Goal: Task Accomplishment & Management: Use online tool/utility

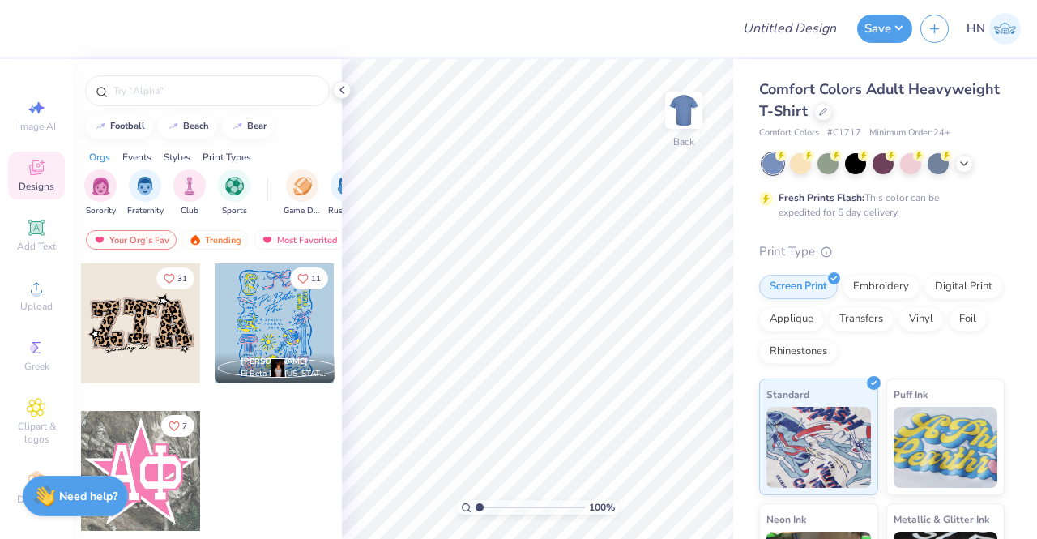
drag, startPoint x: 911, startPoint y: 112, endPoint x: 926, endPoint y: 112, distance: 15.4
click at [832, 112] on div at bounding box center [823, 112] width 18 height 18
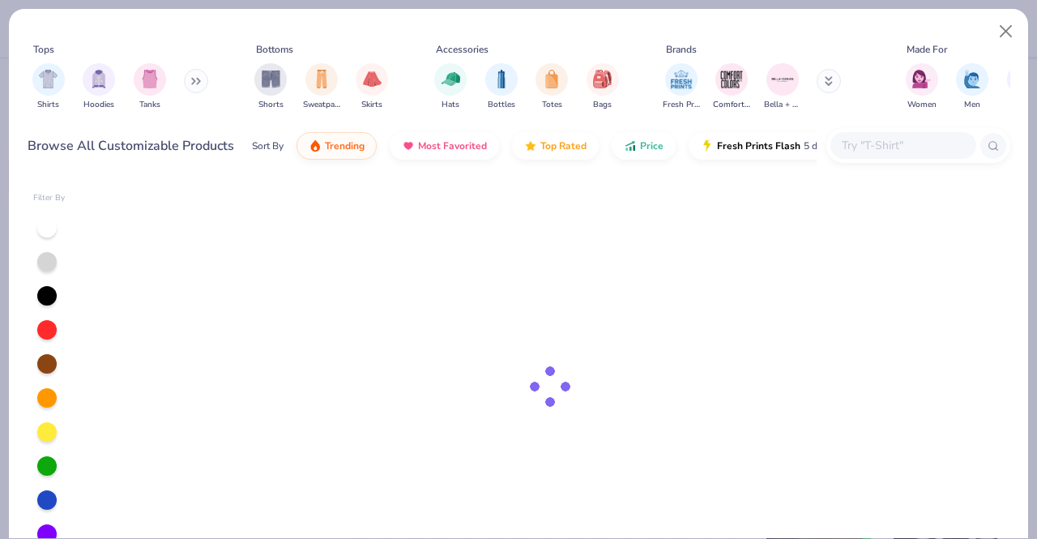
click at [907, 140] on input "text" at bounding box center [902, 145] width 125 height 19
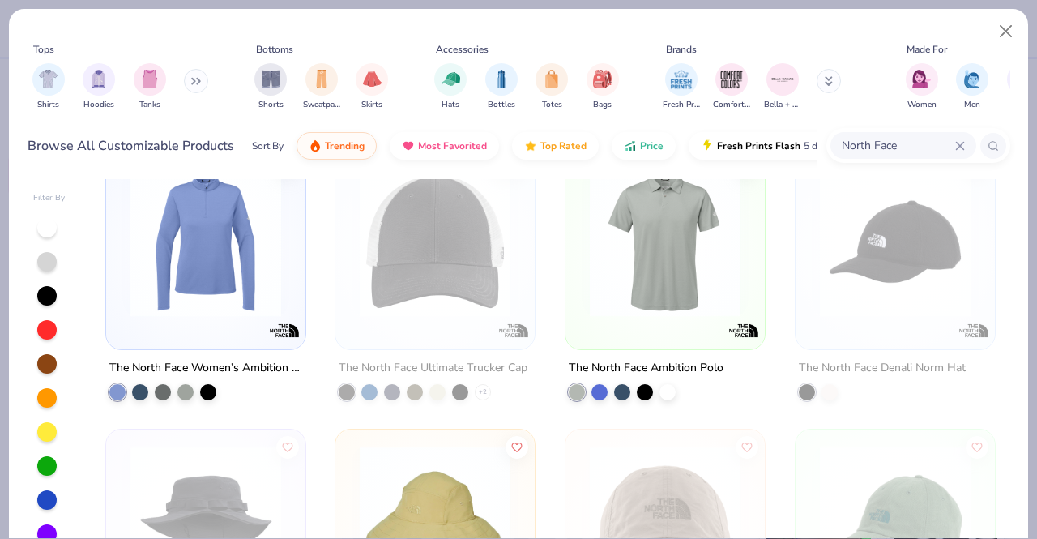
scroll to position [405, 0]
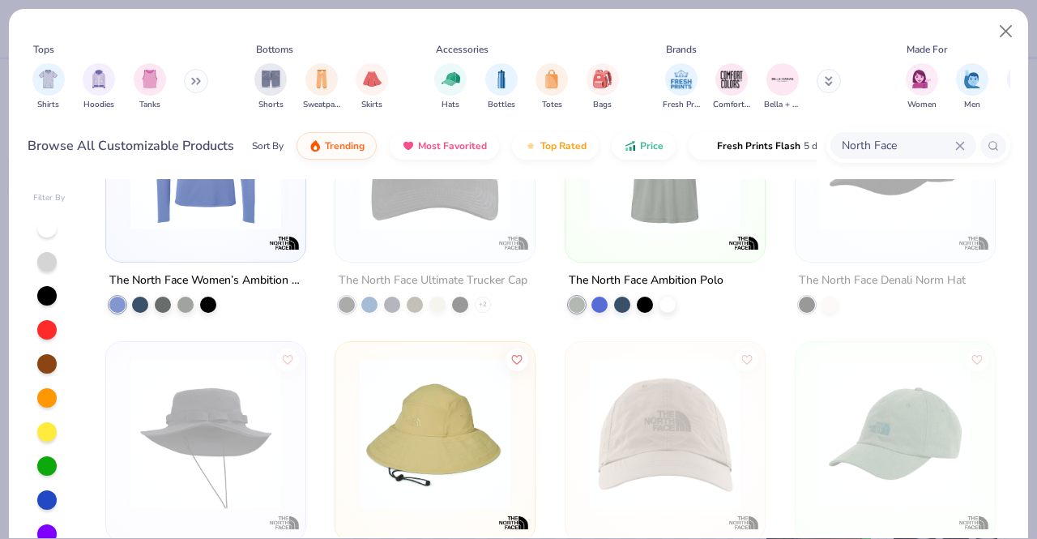
type input "North Face"
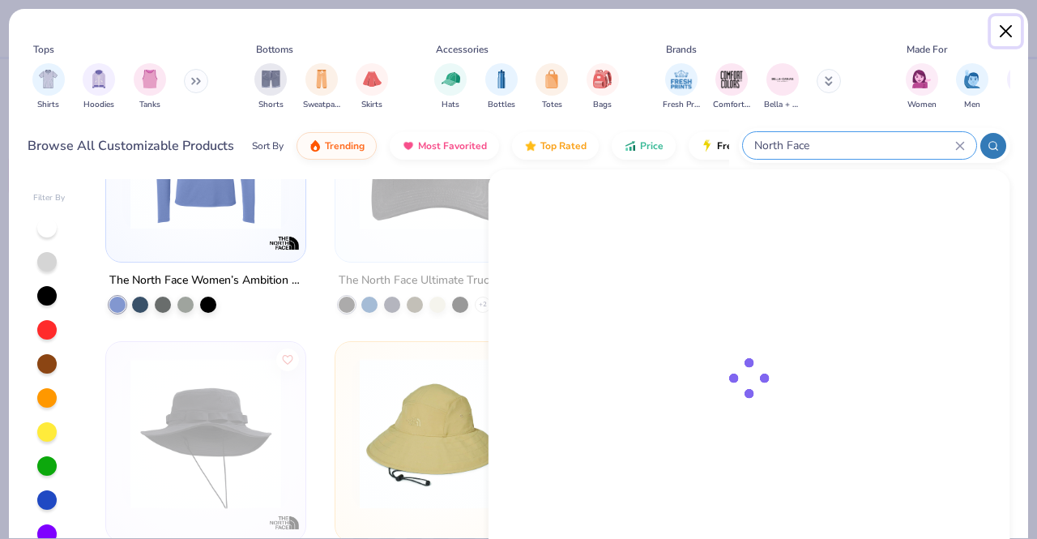
click at [1006, 41] on button "Close" at bounding box center [1006, 31] width 31 height 31
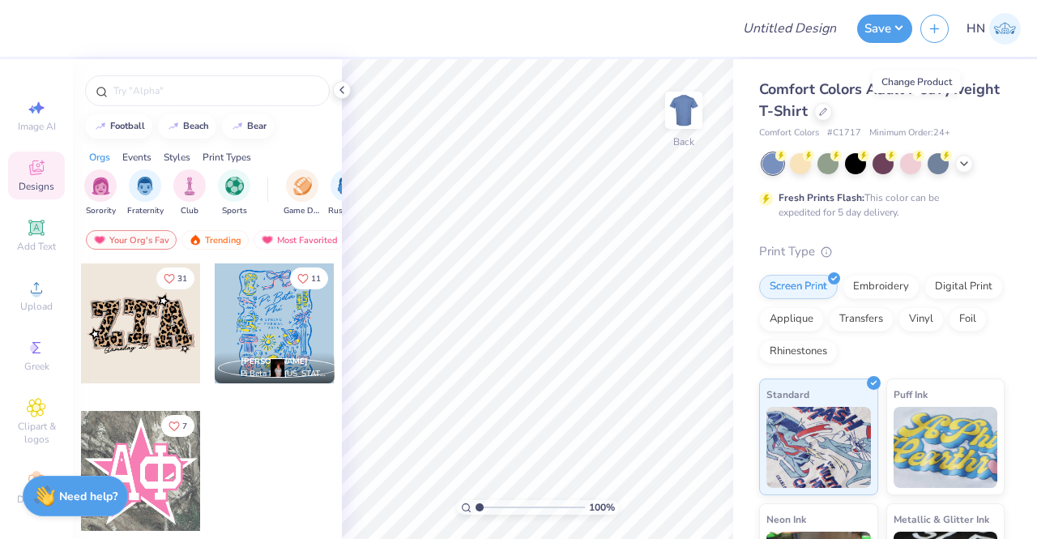
click at [861, 271] on div "Print Type Screen Print Embroidery Digital Print Applique Transfers Vinyl Foil …" at bounding box center [882, 493] width 246 height 503
click at [863, 284] on div "Embroidery" at bounding box center [881, 284] width 77 height 24
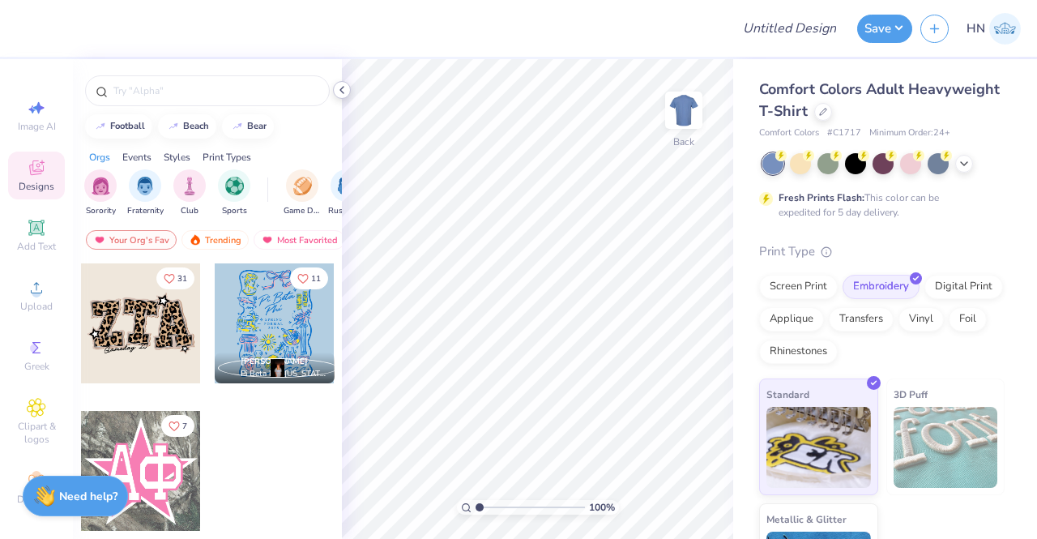
click at [342, 92] on polyline at bounding box center [341, 90] width 3 height 6
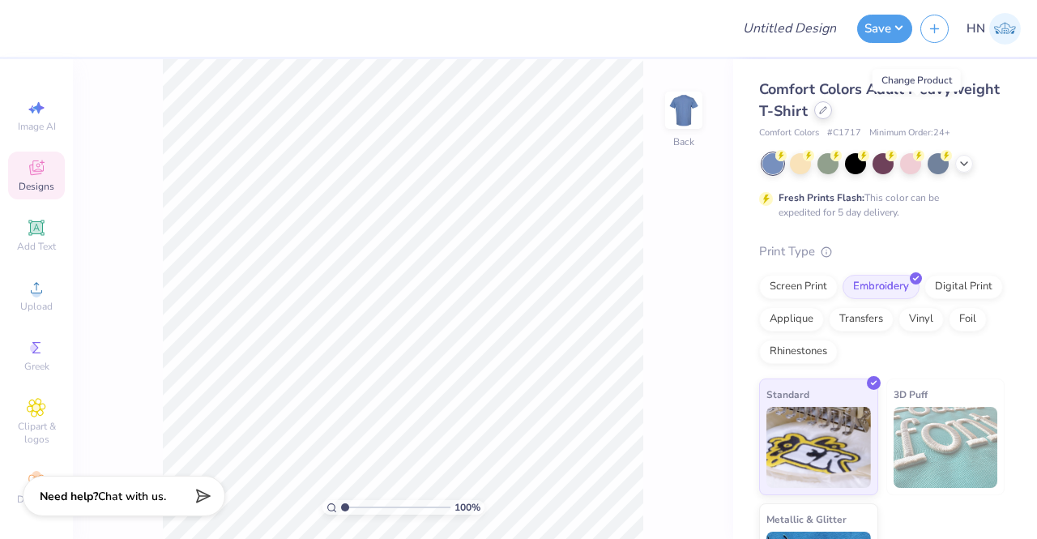
click at [827, 113] on icon at bounding box center [823, 110] width 8 height 8
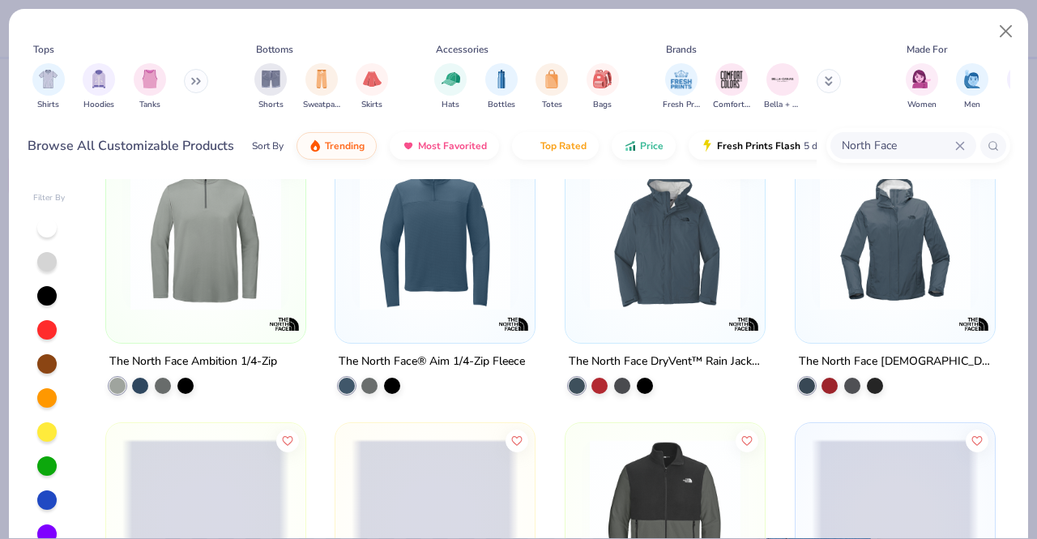
scroll to position [1053, 0]
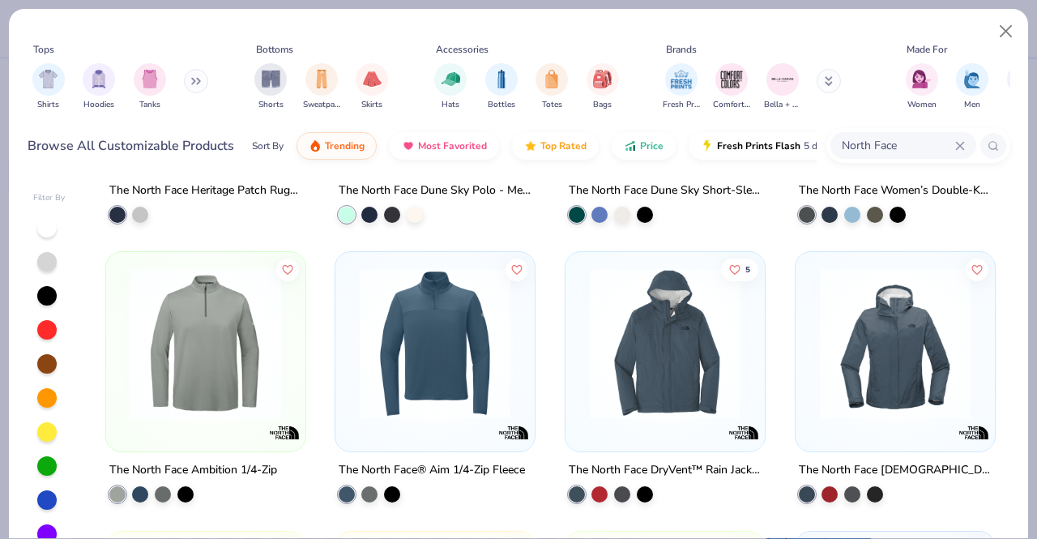
click at [903, 155] on div "North Face" at bounding box center [904, 145] width 146 height 27
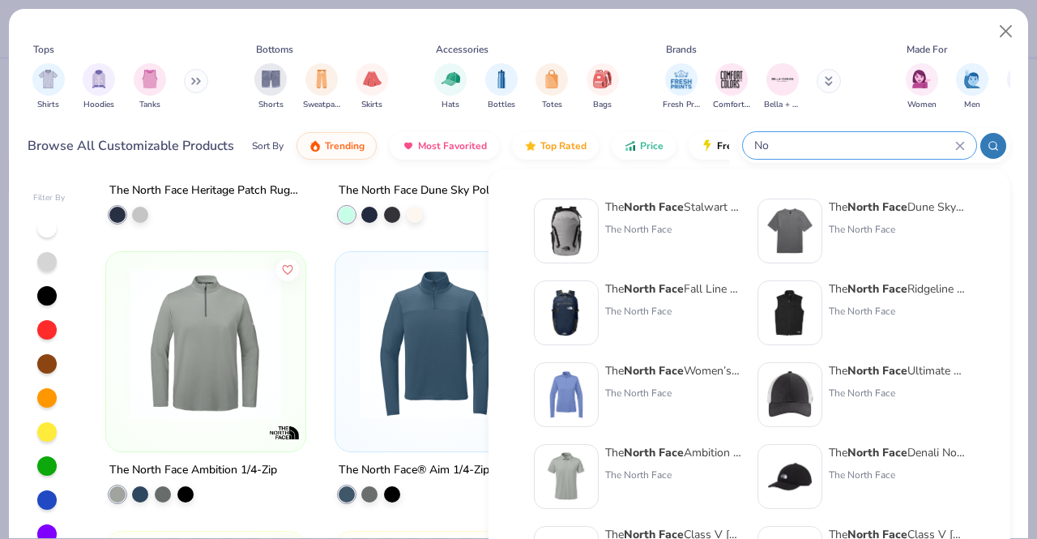
type input "N"
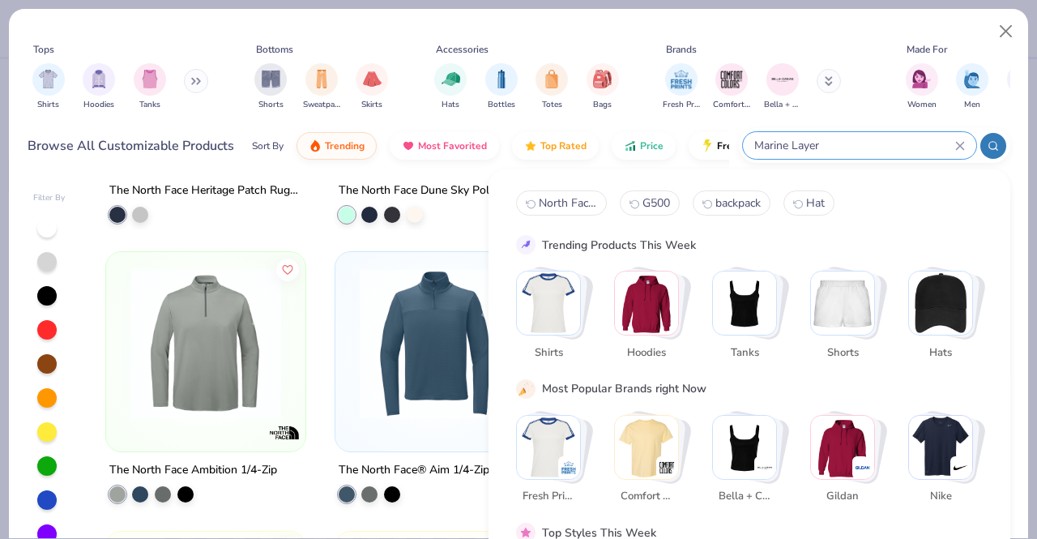
type input "Marine Layer"
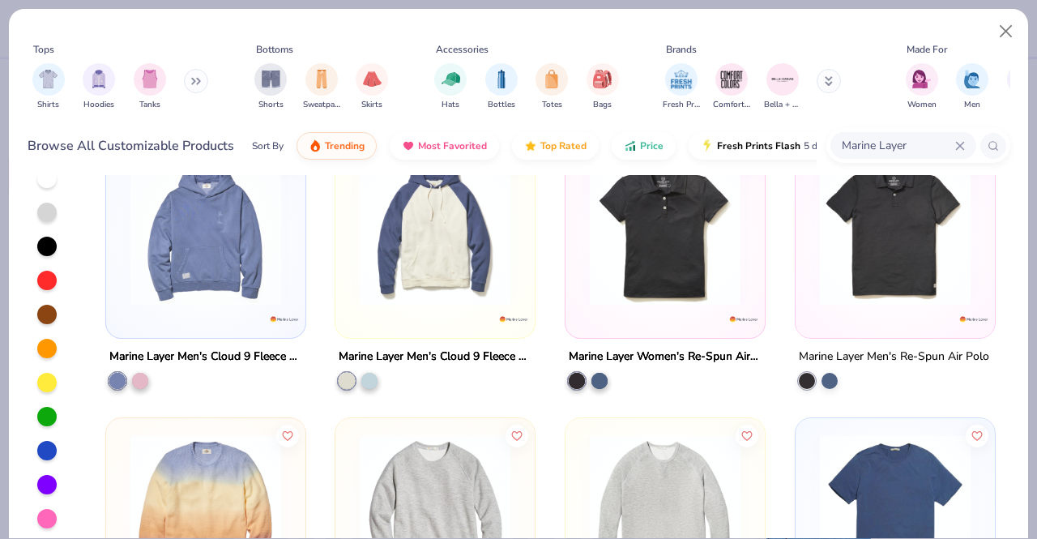
scroll to position [0, 0]
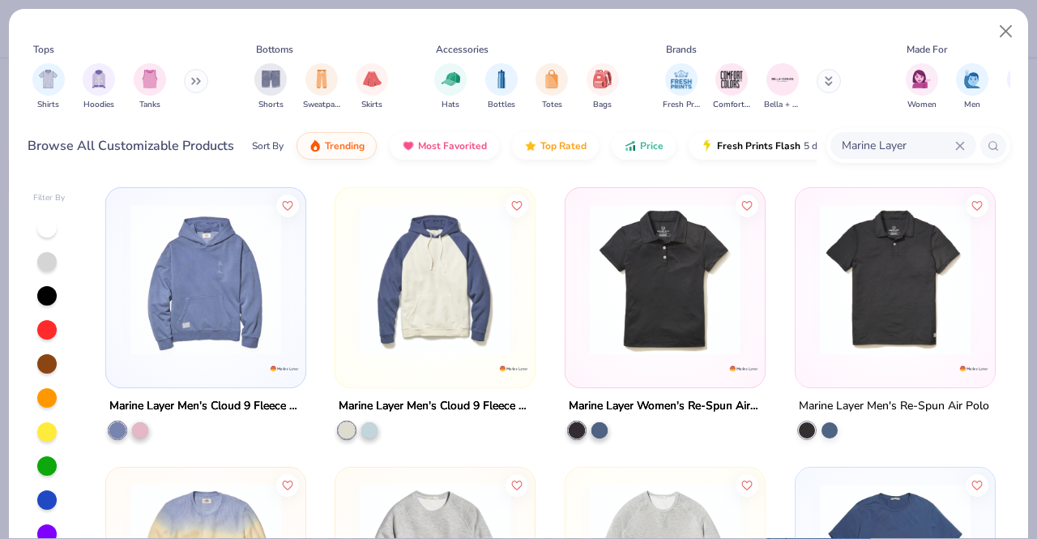
click at [964, 143] on icon at bounding box center [960, 146] width 10 height 10
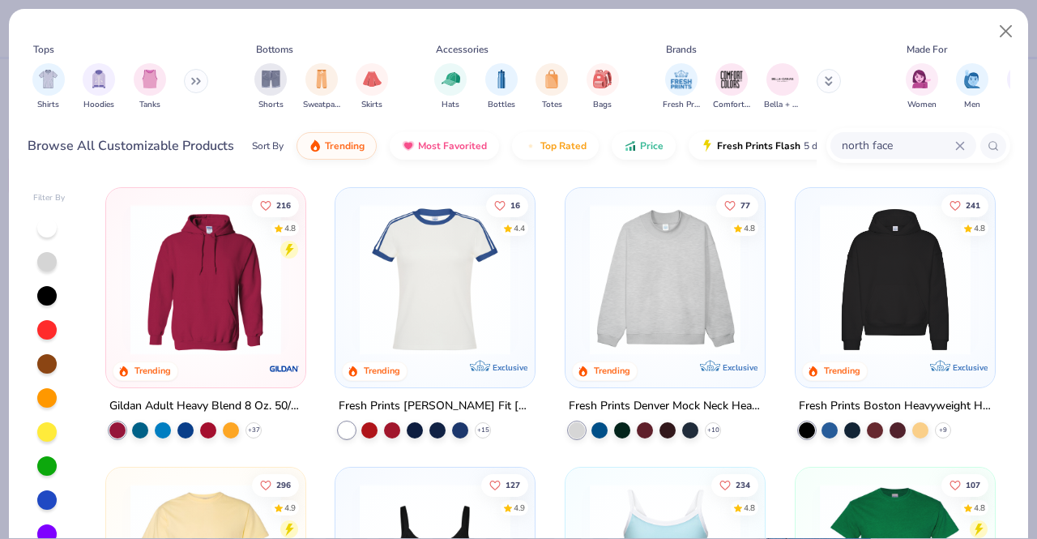
type input "north face"
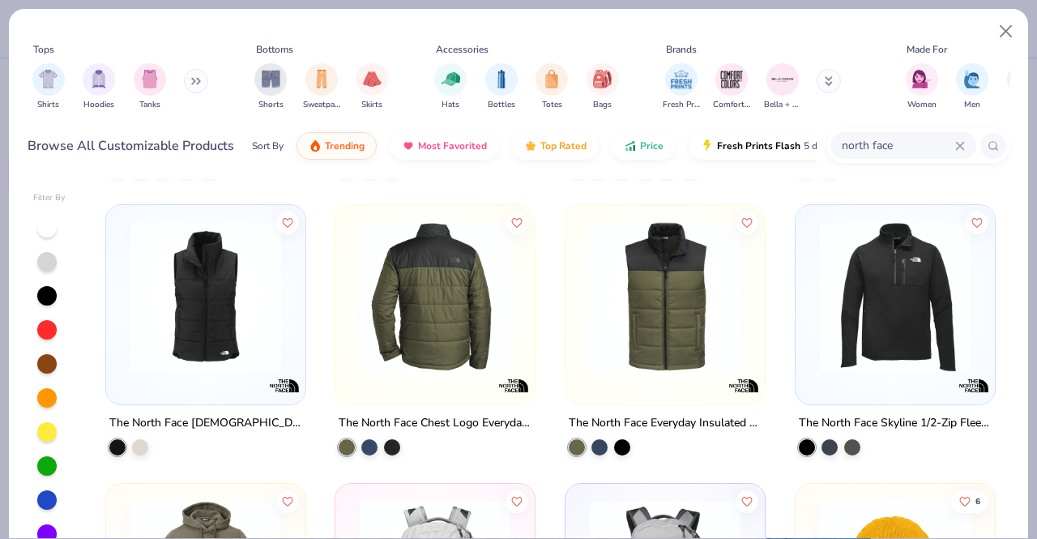
scroll to position [1678, 0]
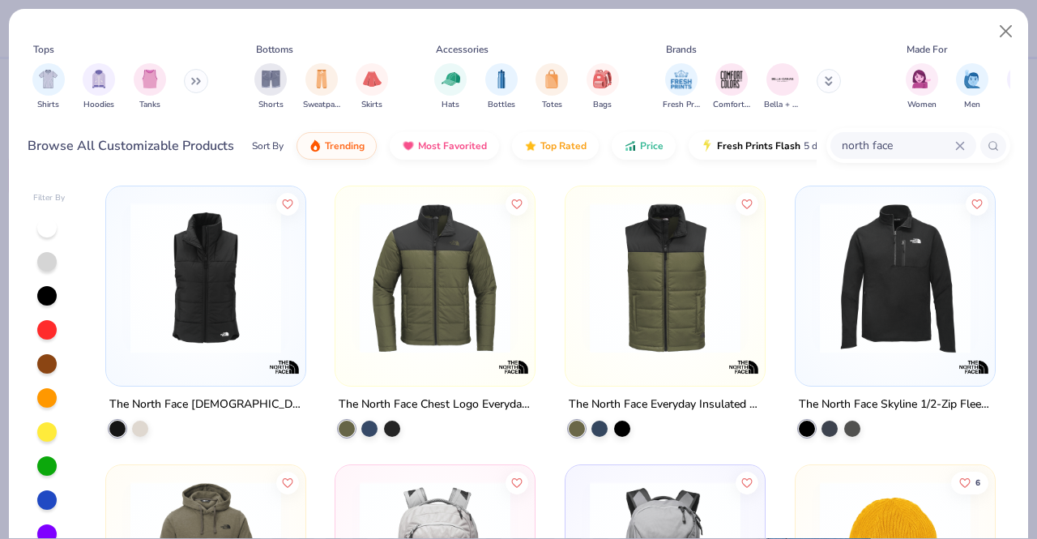
click at [420, 322] on img at bounding box center [435, 277] width 167 height 151
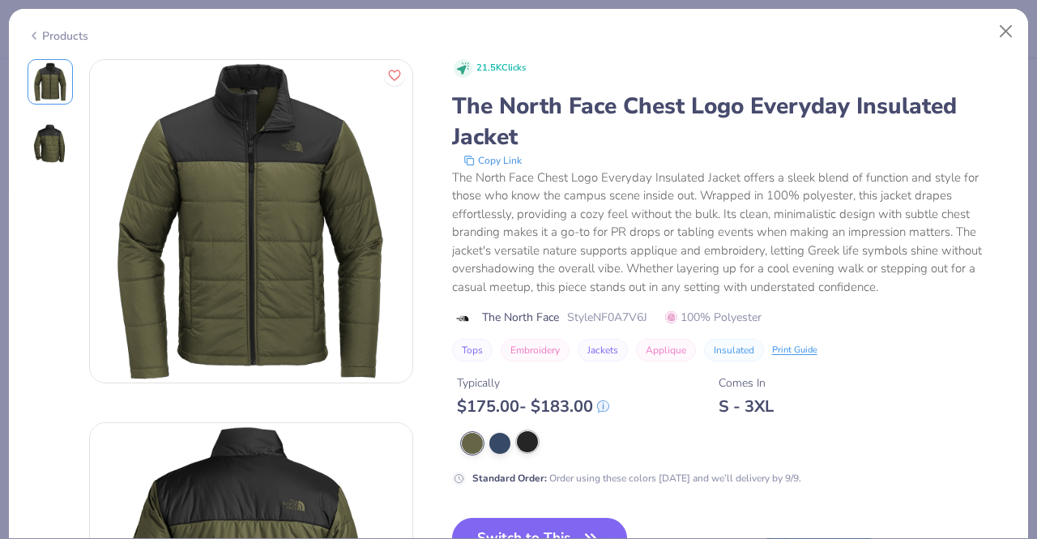
drag, startPoint x: 535, startPoint y: 438, endPoint x: 527, endPoint y: 443, distance: 9.9
click at [533, 438] on div at bounding box center [527, 441] width 21 height 21
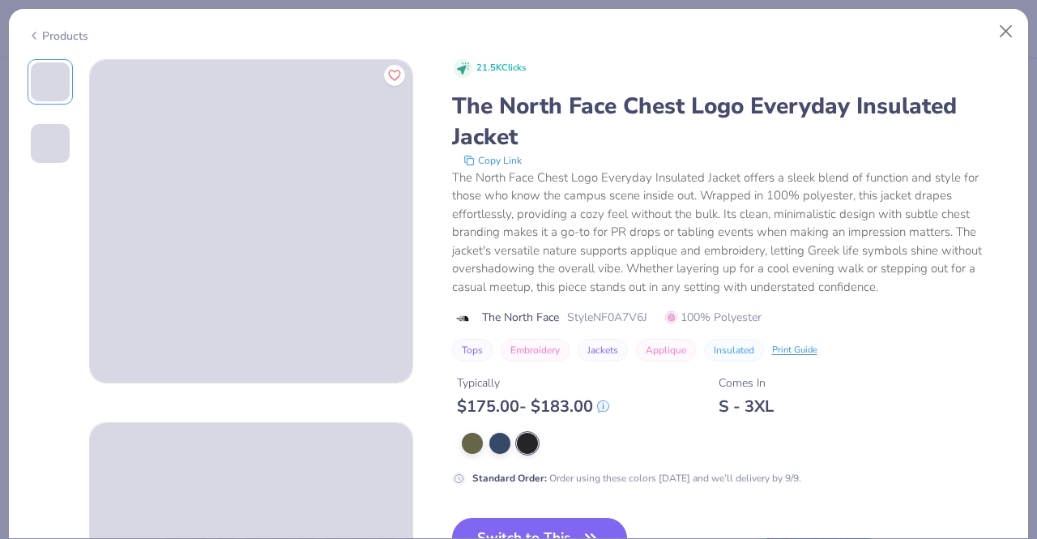
scroll to position [324, 0]
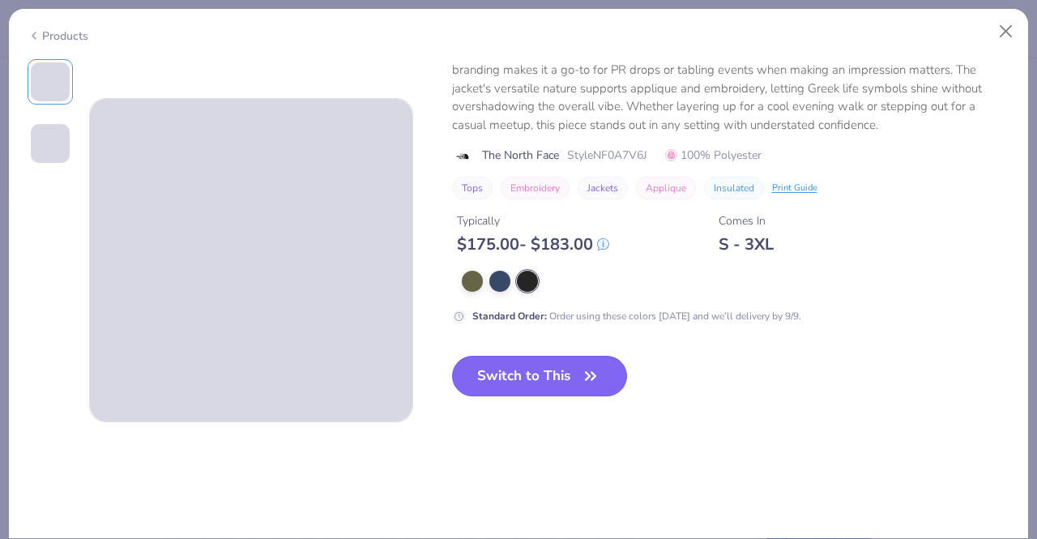
click at [530, 375] on button "Switch to This" at bounding box center [540, 376] width 176 height 41
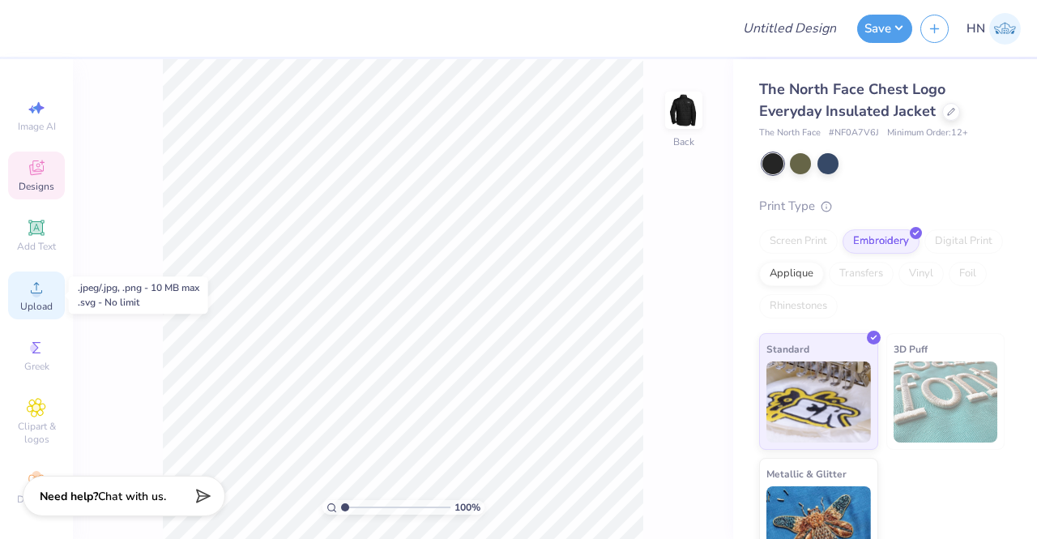
click at [26, 297] on div "Upload" at bounding box center [36, 295] width 57 height 48
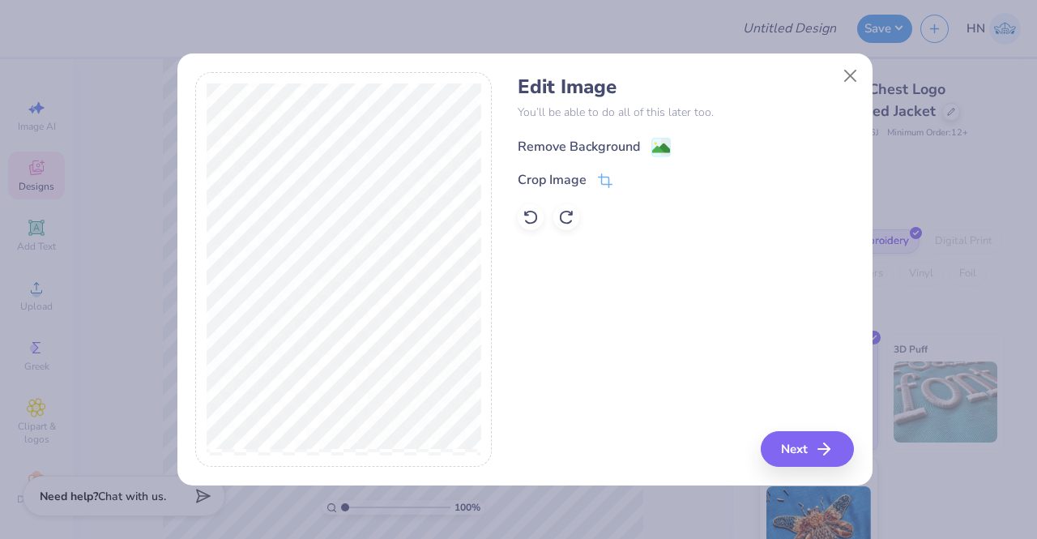
click at [646, 150] on div "Remove Background" at bounding box center [594, 147] width 153 height 20
click at [804, 457] on div "Edit Image You’ll be able to do all of this later too. Remove Background Crop I…" at bounding box center [686, 269] width 336 height 395
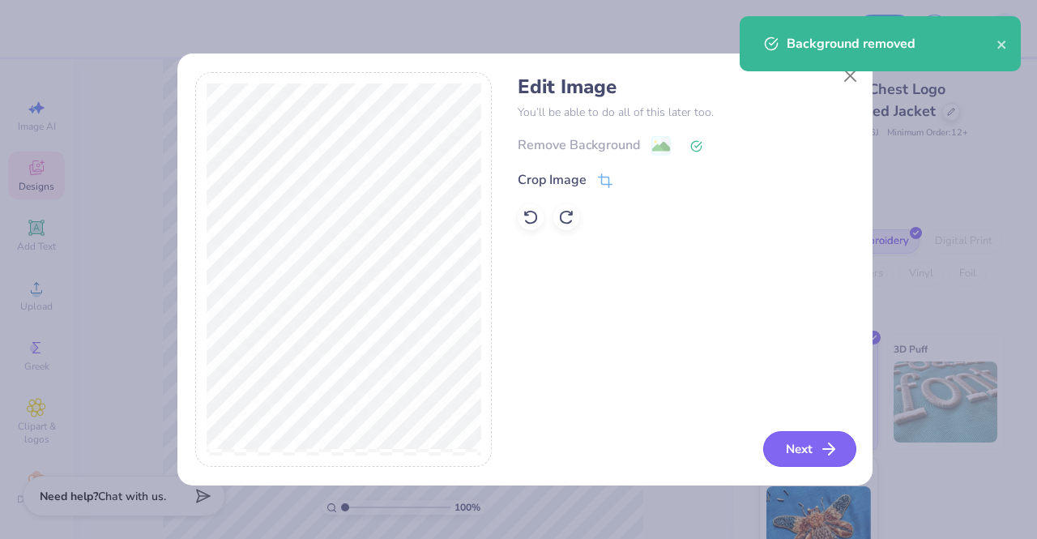
click at [784, 456] on button "Next" at bounding box center [809, 449] width 93 height 36
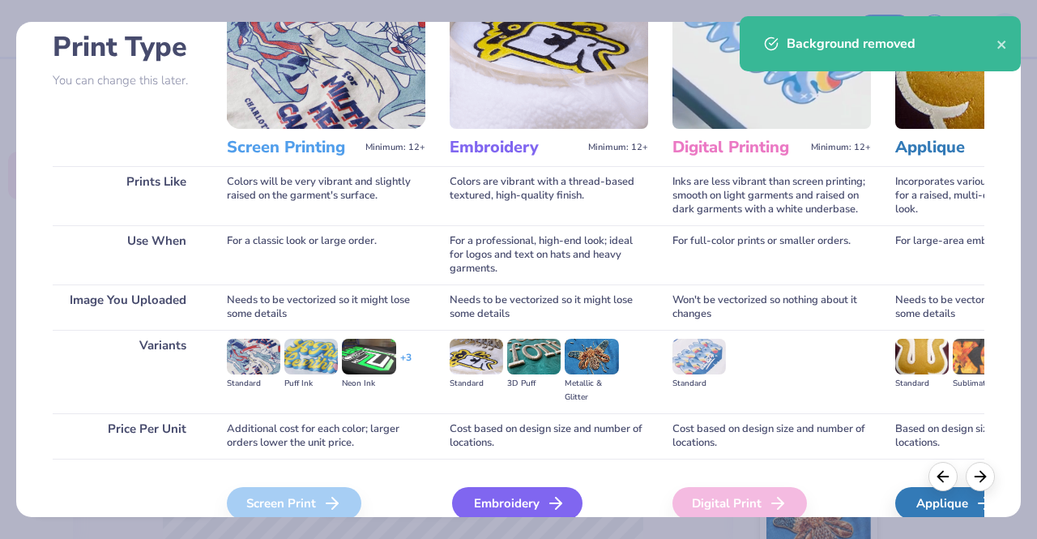
scroll to position [187, 0]
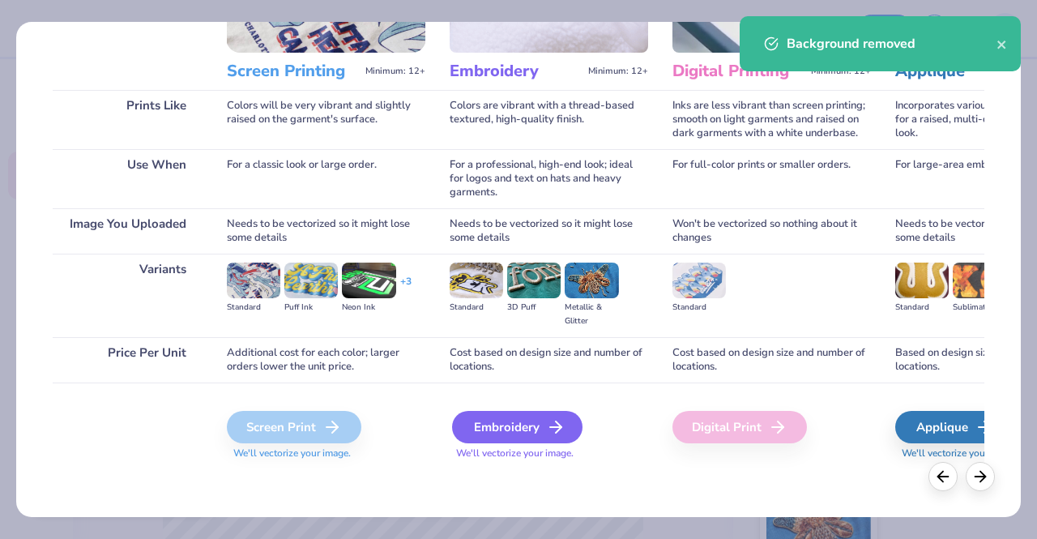
click at [538, 429] on div "Embroidery" at bounding box center [517, 427] width 130 height 32
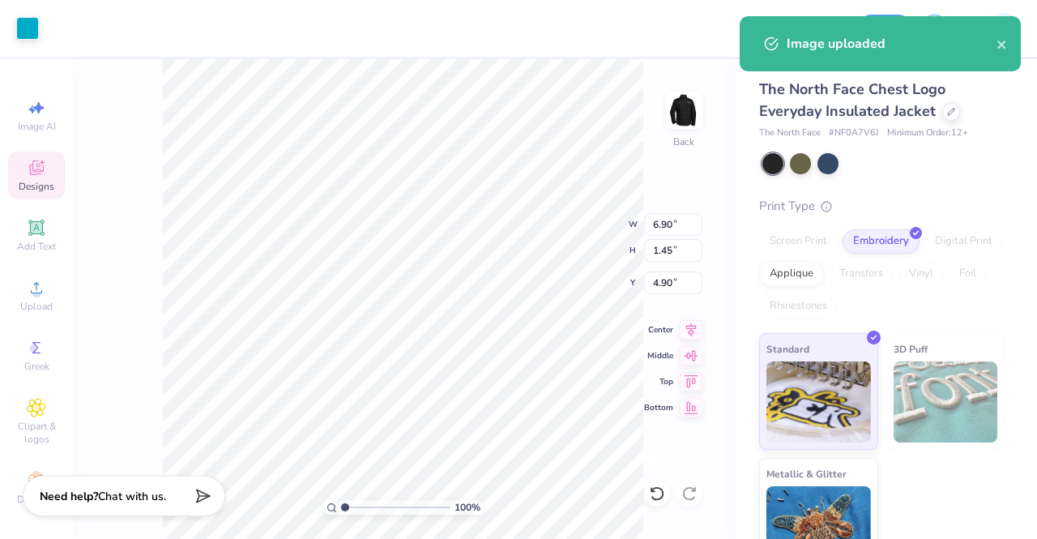
type input "6.89"
type input "1.44"
type input "6.06"
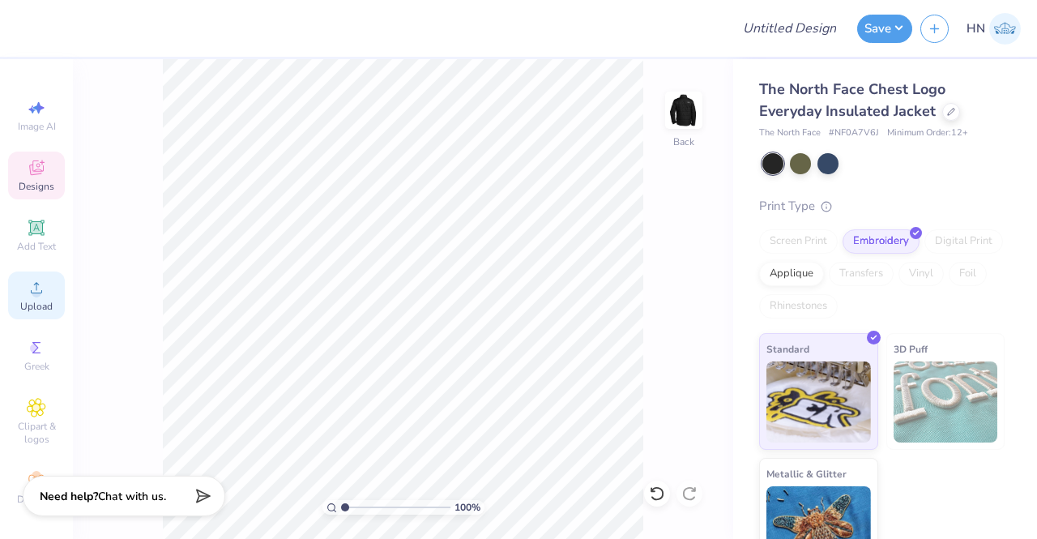
click at [27, 294] on icon at bounding box center [36, 287] width 19 height 19
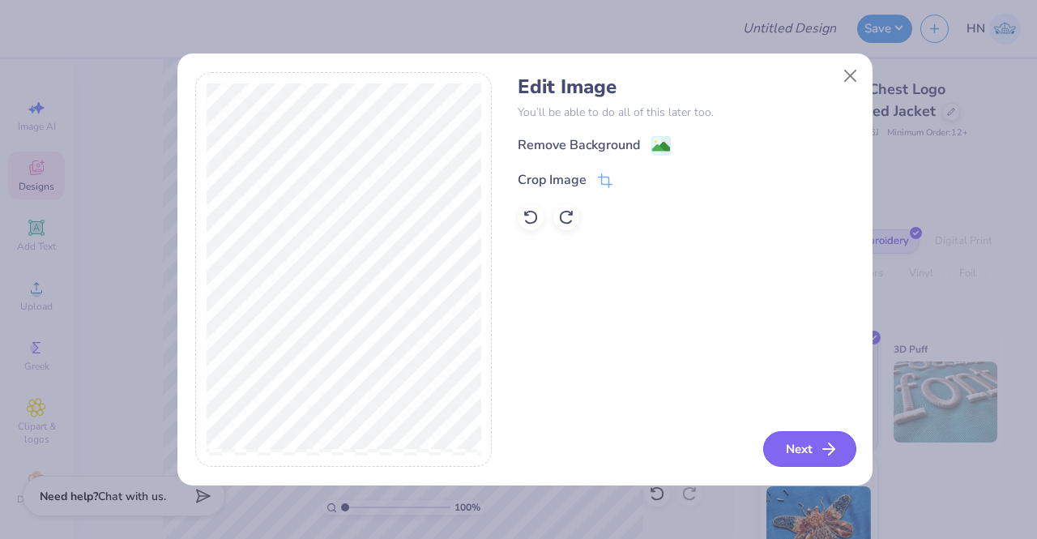
click at [791, 442] on button "Next" at bounding box center [809, 449] width 93 height 36
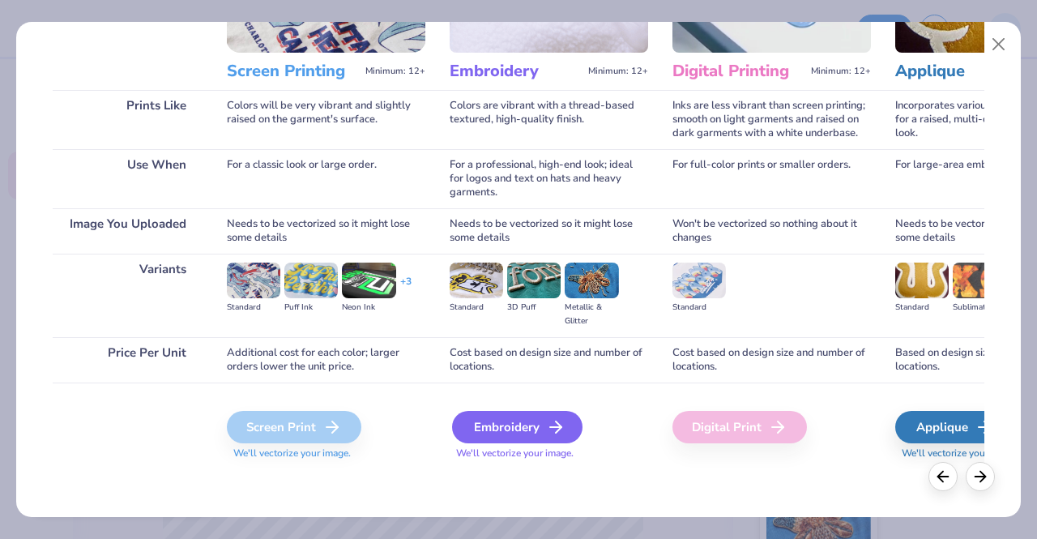
click at [517, 417] on div "Embroidery" at bounding box center [517, 427] width 130 height 32
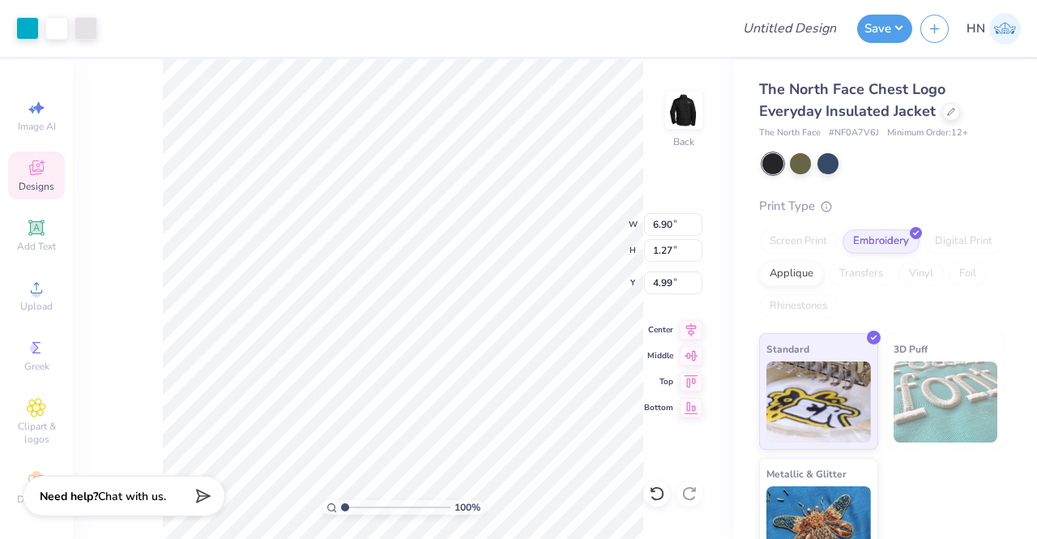
type input "2.03"
type input "0.37"
type input "2.63"
type input "9.20"
type input "3.77"
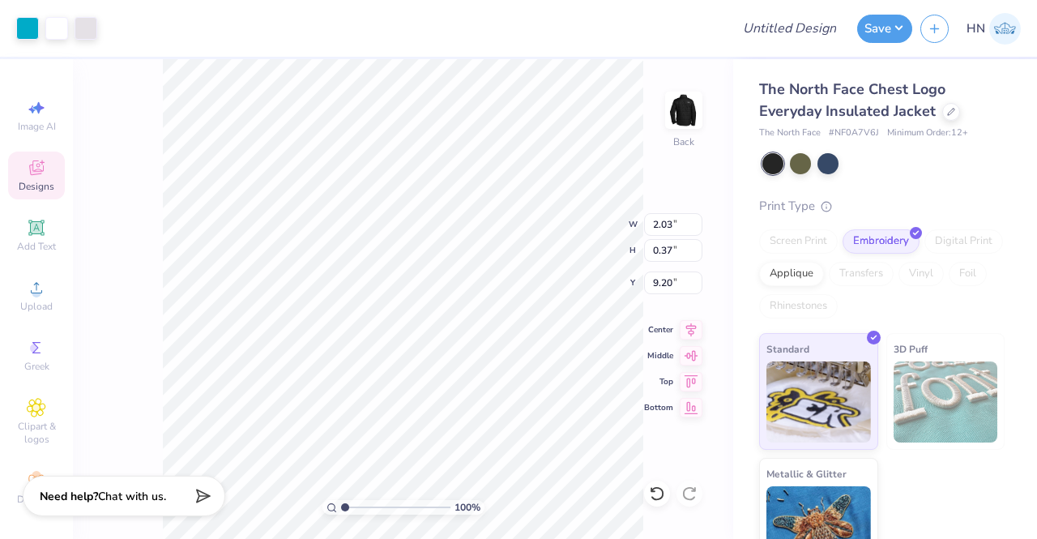
type input "0.70"
type input "5.05"
type input "0.93"
click at [947, 106] on icon at bounding box center [951, 110] width 8 height 8
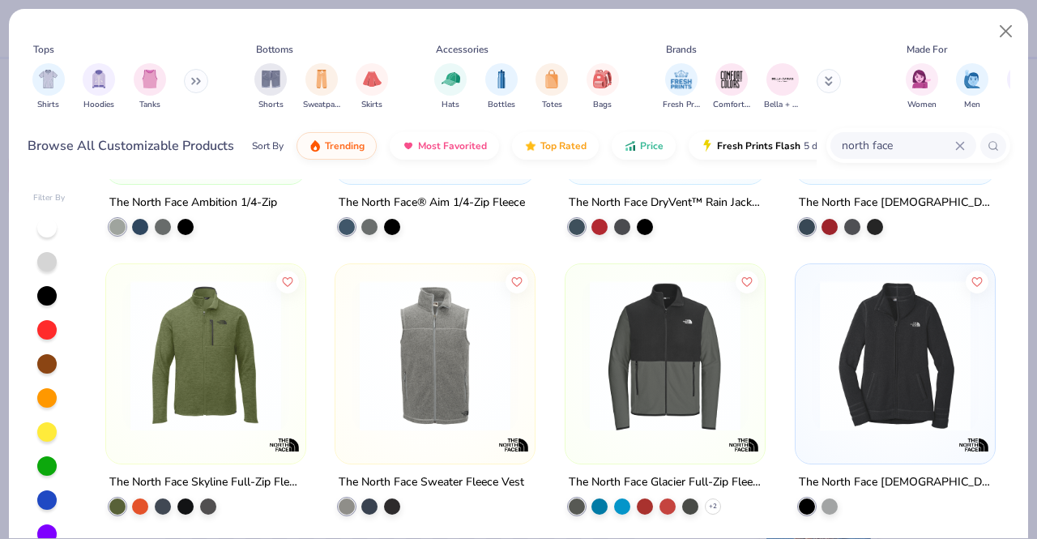
scroll to position [1378, 0]
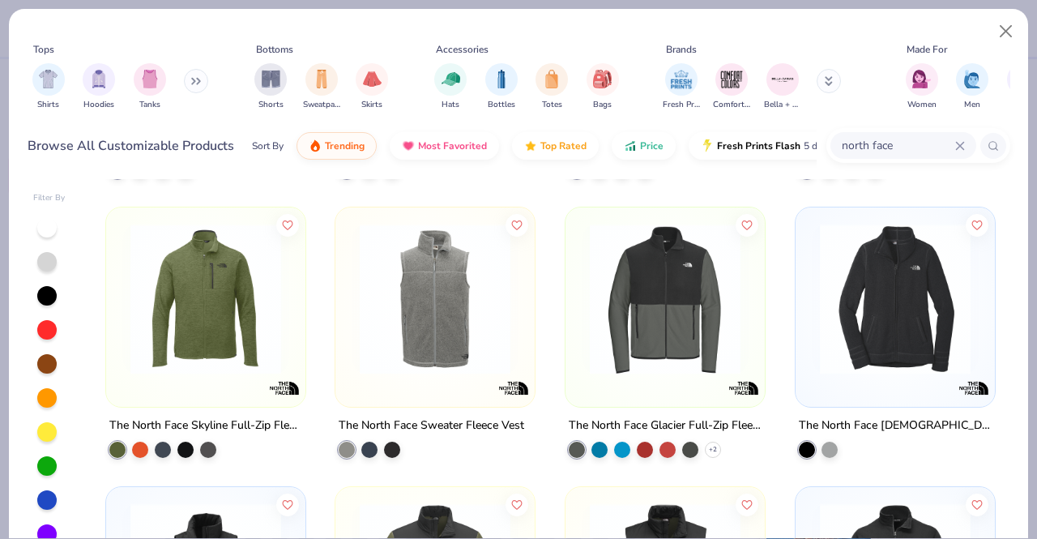
click at [654, 335] on img at bounding box center [665, 299] width 167 height 151
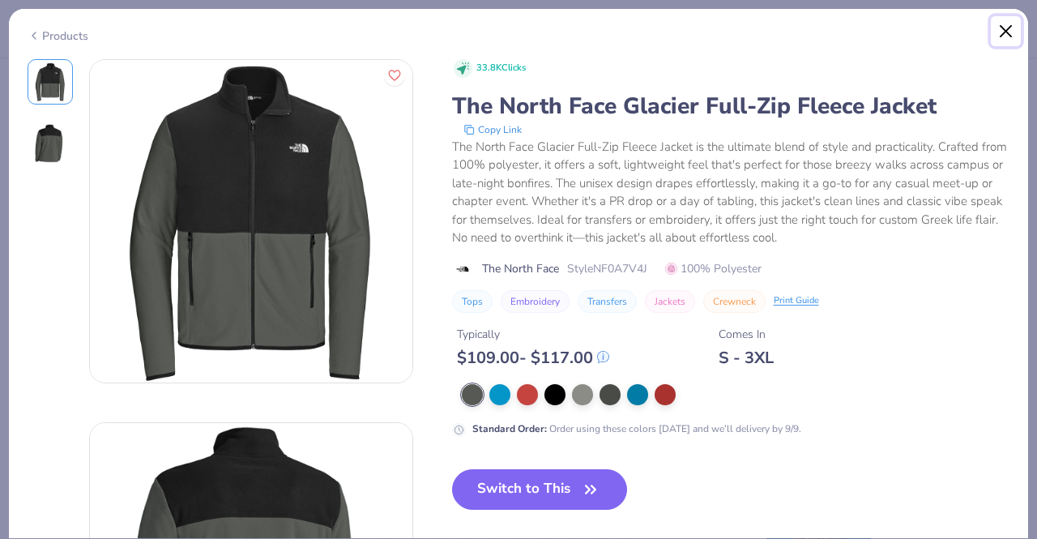
click at [1010, 27] on button "Close" at bounding box center [1006, 31] width 31 height 31
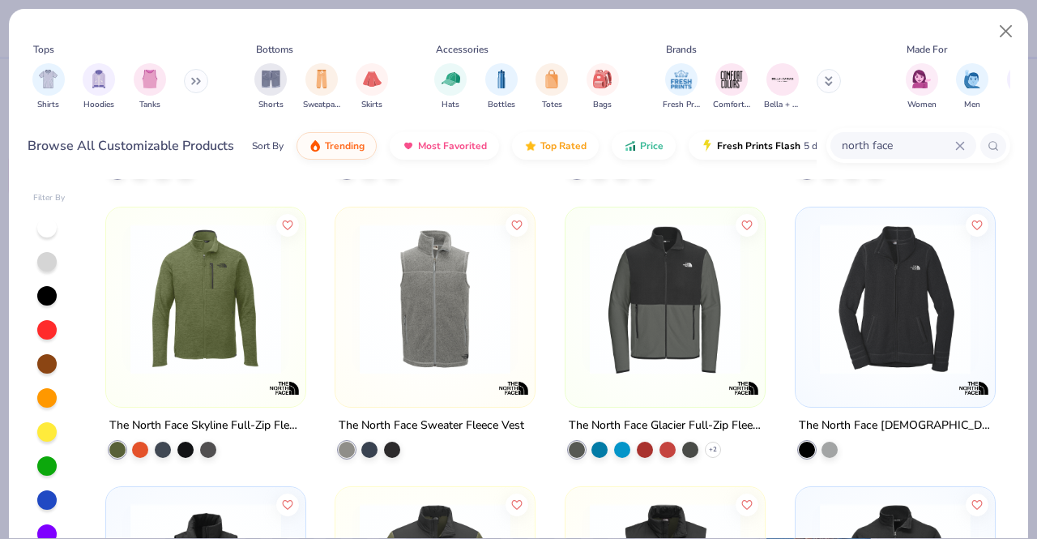
scroll to position [1292, 0]
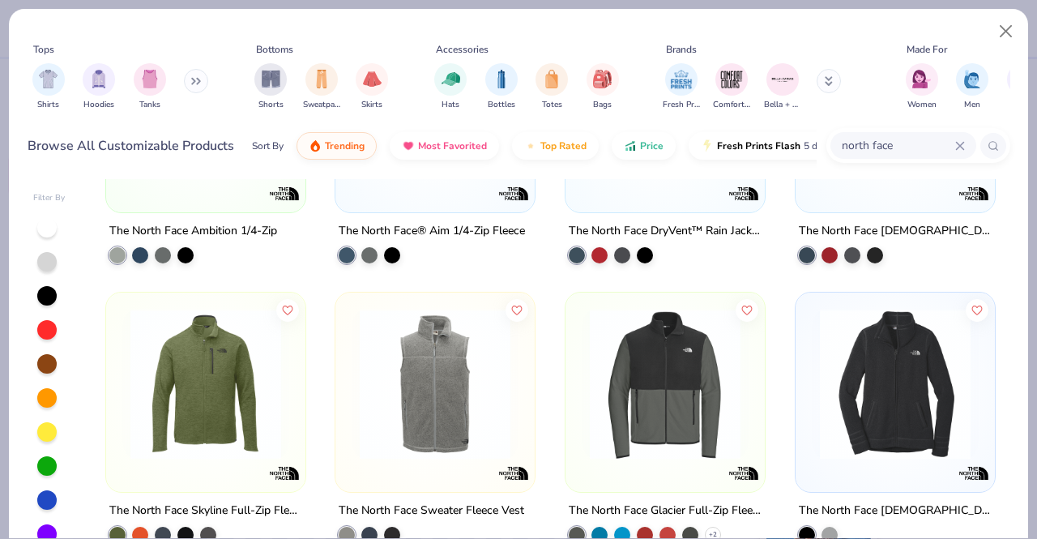
click at [916, 143] on input "north face" at bounding box center [897, 145] width 115 height 19
click at [1003, 28] on button "Close" at bounding box center [1006, 31] width 31 height 31
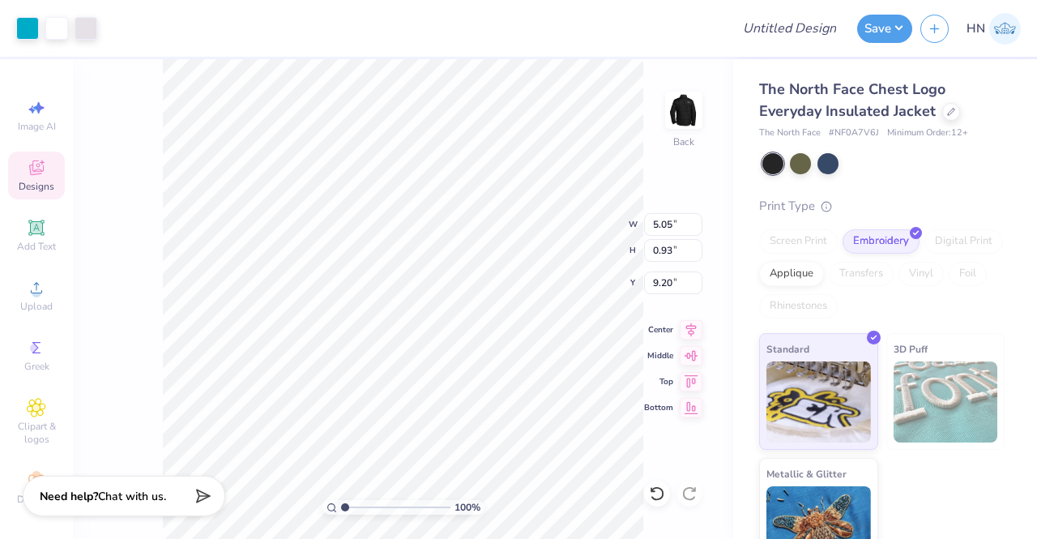
type input "9.46"
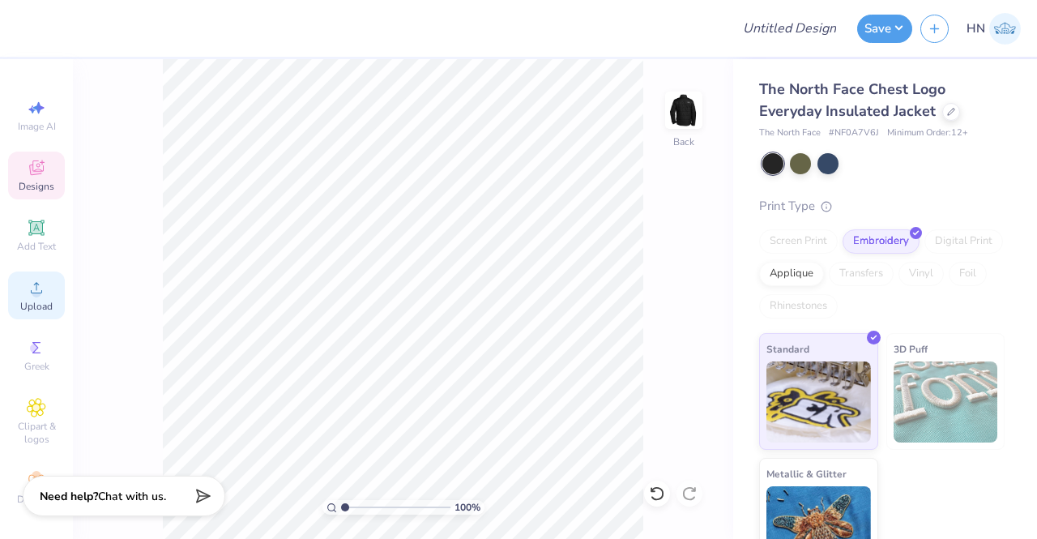
click at [31, 297] on div "Upload" at bounding box center [36, 295] width 57 height 48
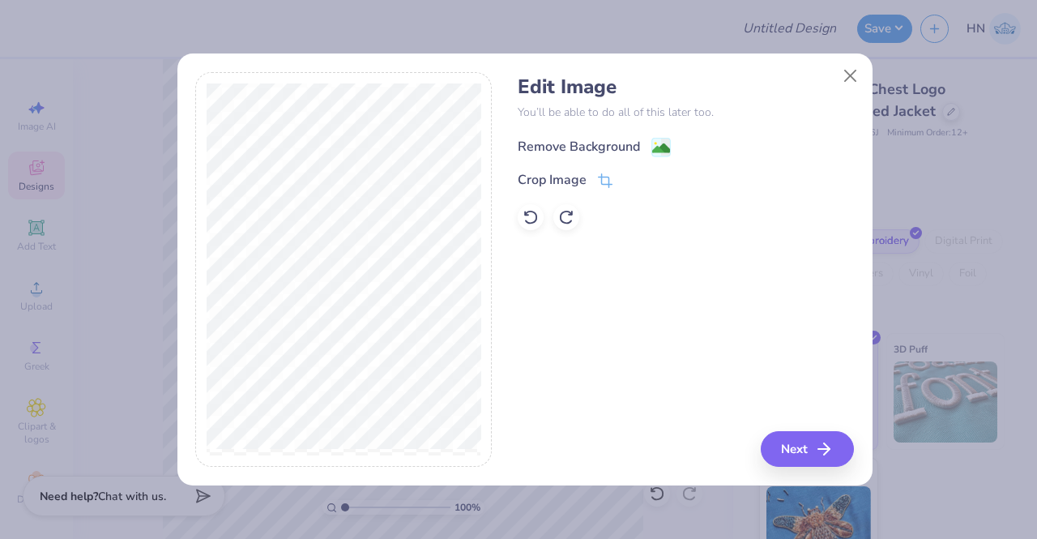
click at [648, 152] on div "Remove Background" at bounding box center [594, 147] width 153 height 20
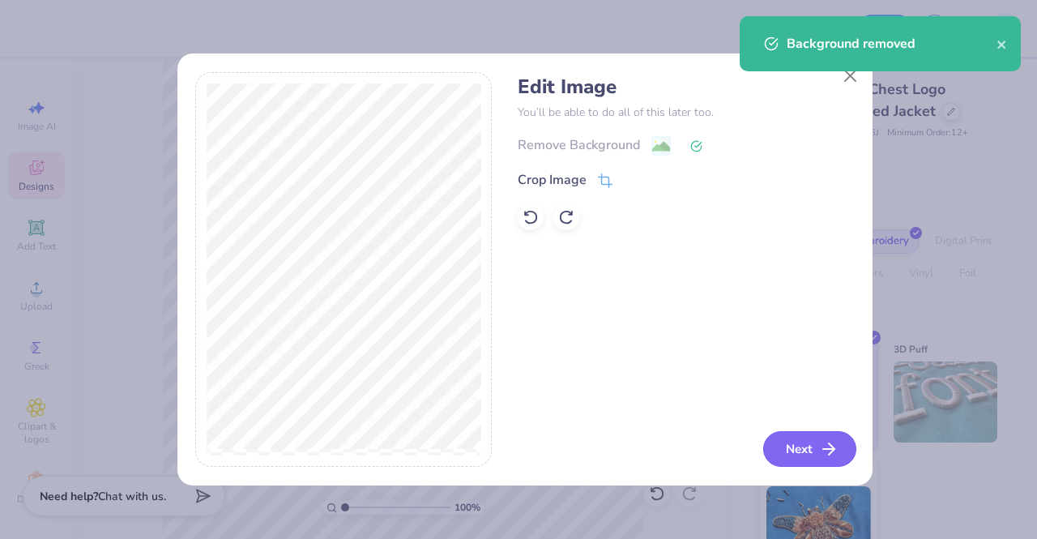
click at [794, 444] on button "Next" at bounding box center [809, 449] width 93 height 36
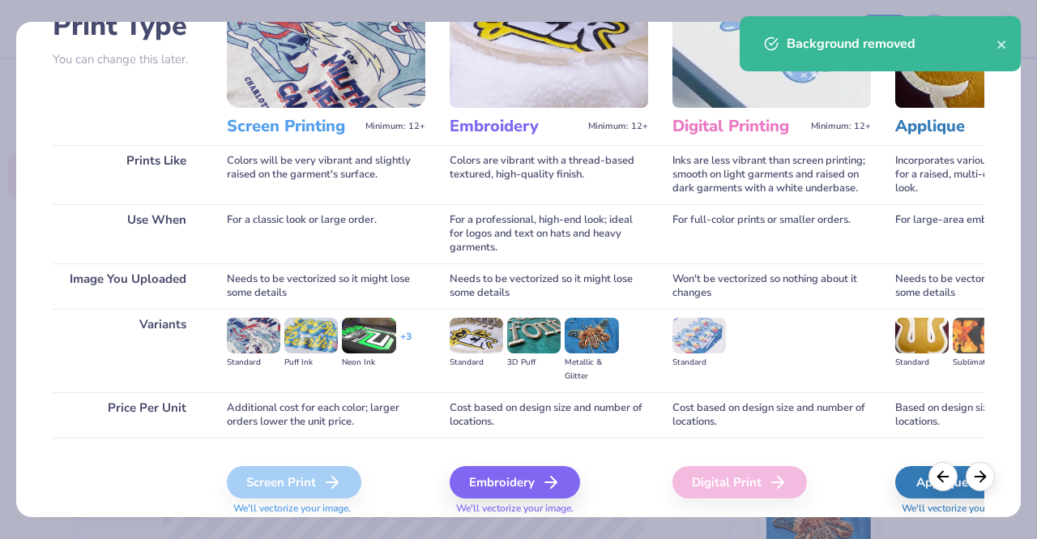
scroll to position [187, 0]
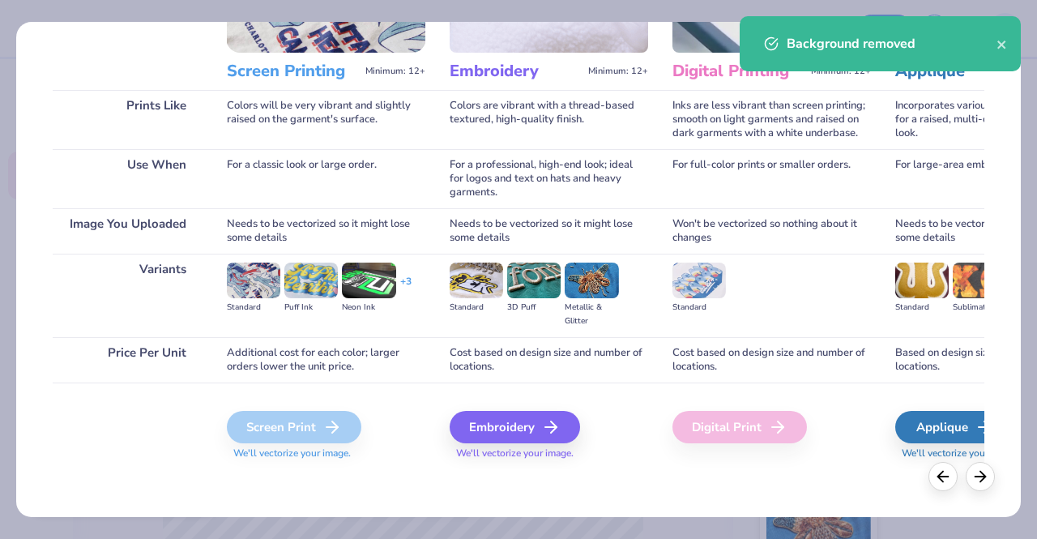
click at [507, 443] on div "Embroidery We'll vectorize your image." at bounding box center [549, 435] width 199 height 49
click at [510, 422] on div "Embroidery" at bounding box center [517, 427] width 130 height 32
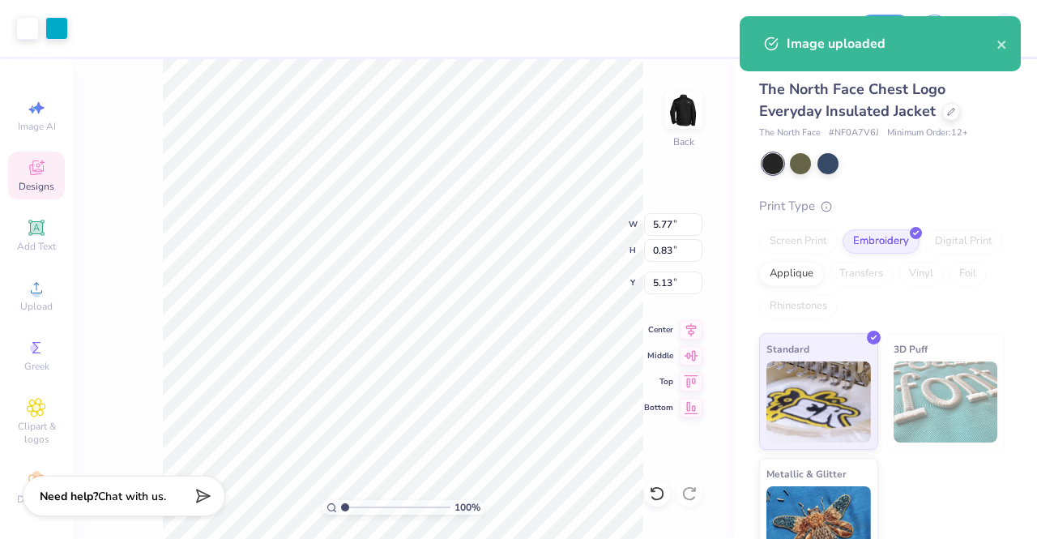
type input "5.77"
type input "0.83"
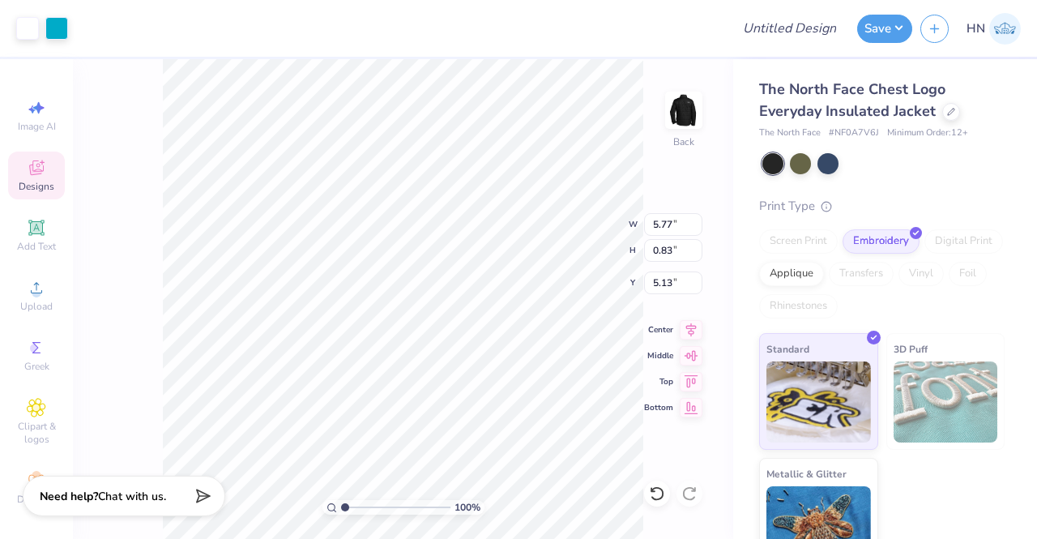
type input "3.00"
type input "4.40"
type input "0.64"
type input "1.43"
type input "1.27"
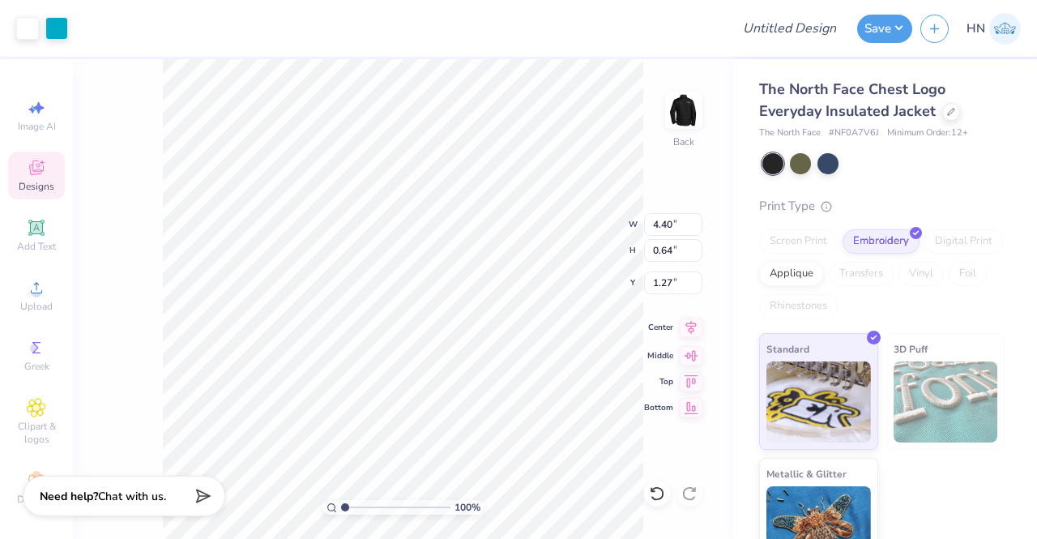
click at [696, 320] on icon at bounding box center [691, 327] width 23 height 19
click at [673, 223] on input "4.40" at bounding box center [673, 224] width 58 height 23
type input "4.00"
type input "0.58"
type input "1.30"
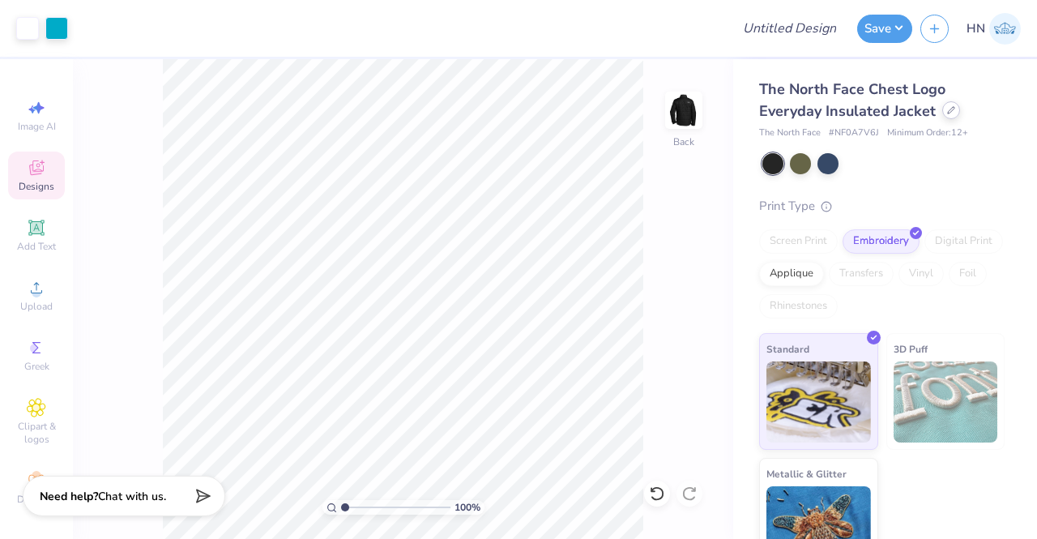
drag, startPoint x: 964, startPoint y: 104, endPoint x: 940, endPoint y: 109, distance: 25.0
click at [963, 103] on div "The North Face Chest Logo Everyday Insulated Jacket" at bounding box center [882, 101] width 246 height 44
click at [942, 109] on div at bounding box center [951, 110] width 18 height 18
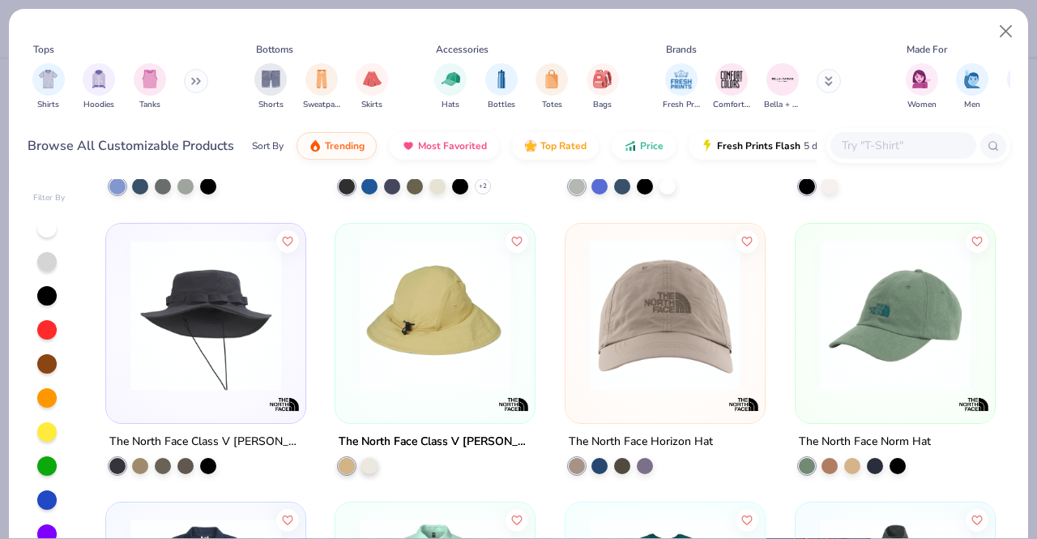
scroll to position [648, 0]
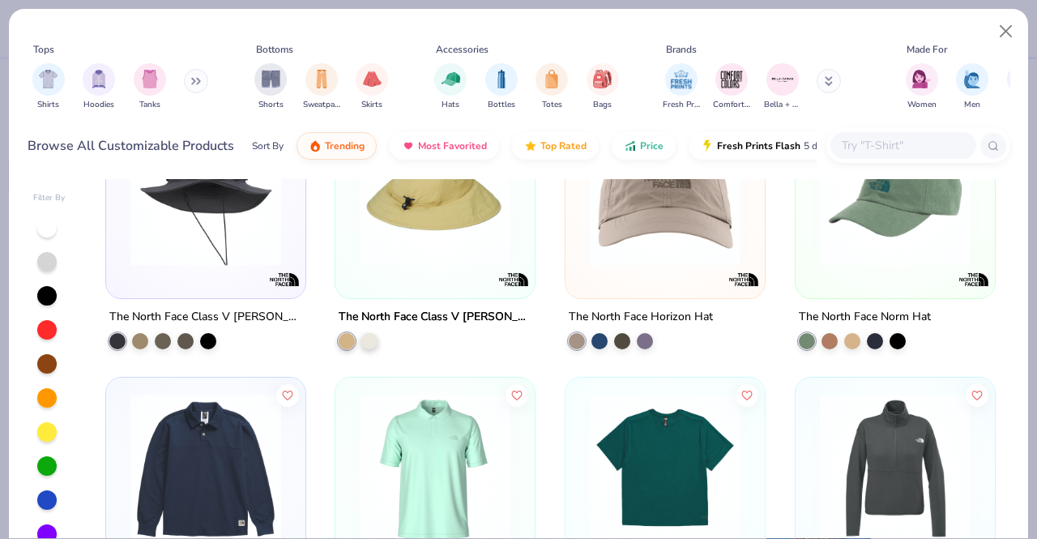
click at [912, 143] on input "text" at bounding box center [902, 145] width 125 height 19
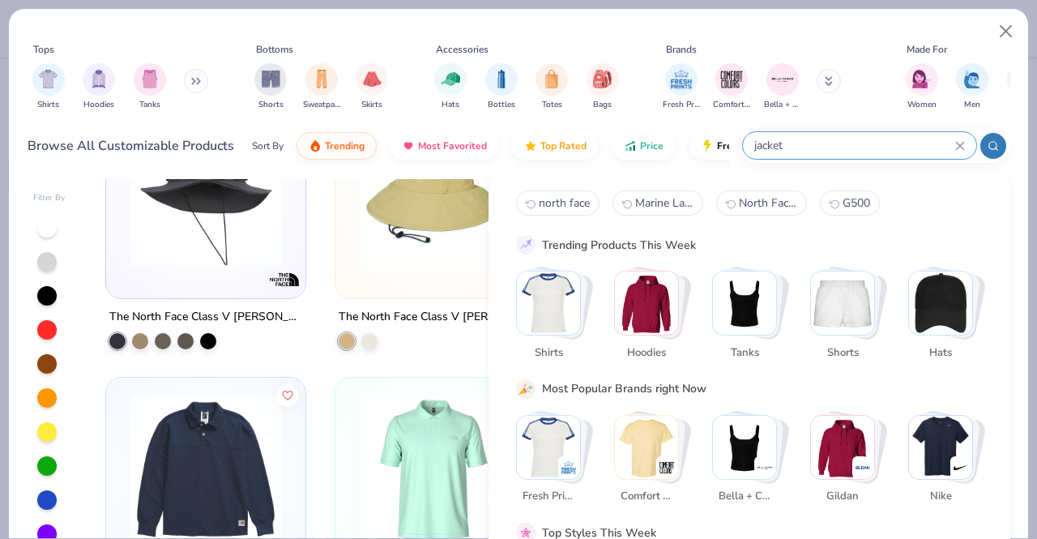
type input "jacket"
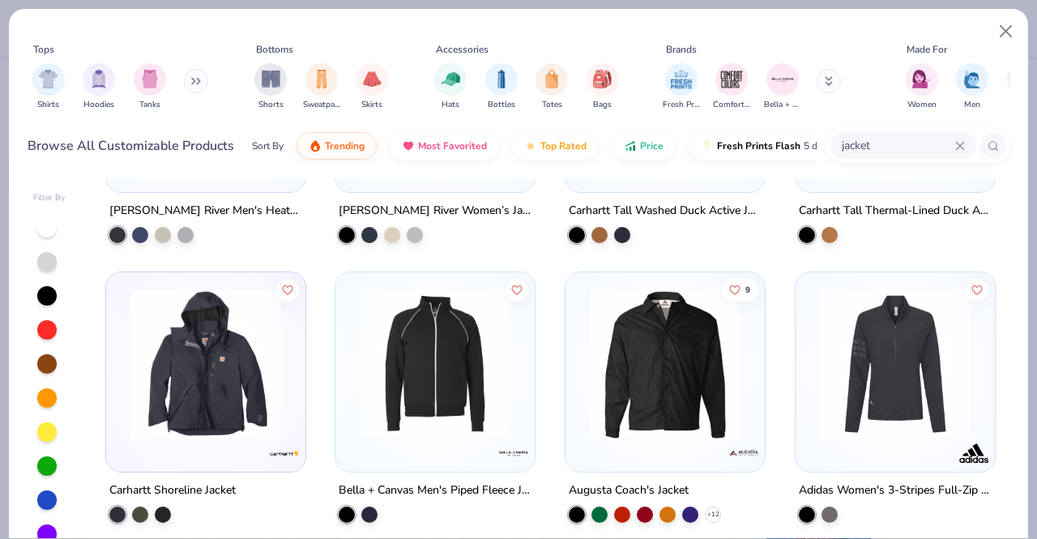
scroll to position [4457, 0]
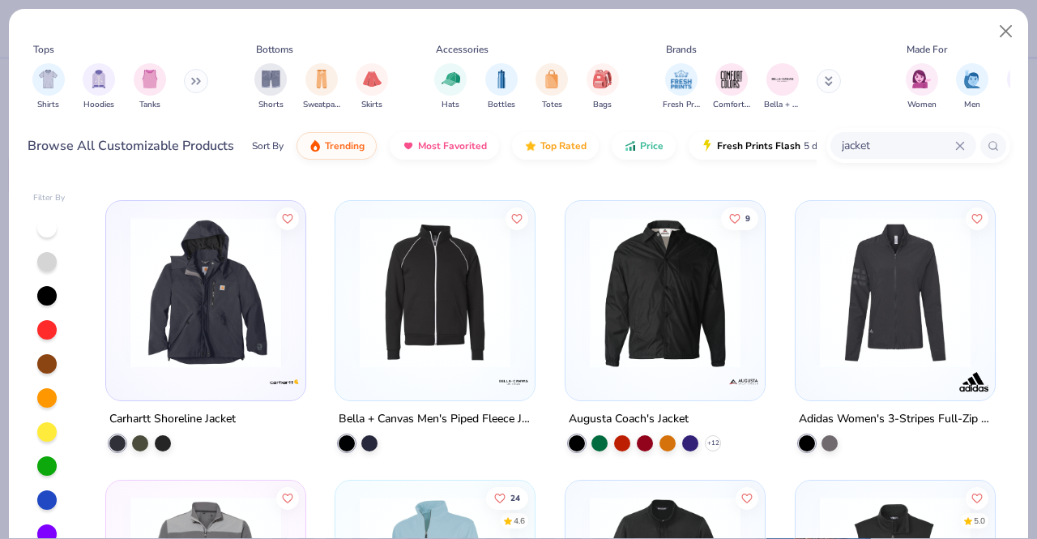
click at [161, 330] on img at bounding box center [205, 292] width 167 height 151
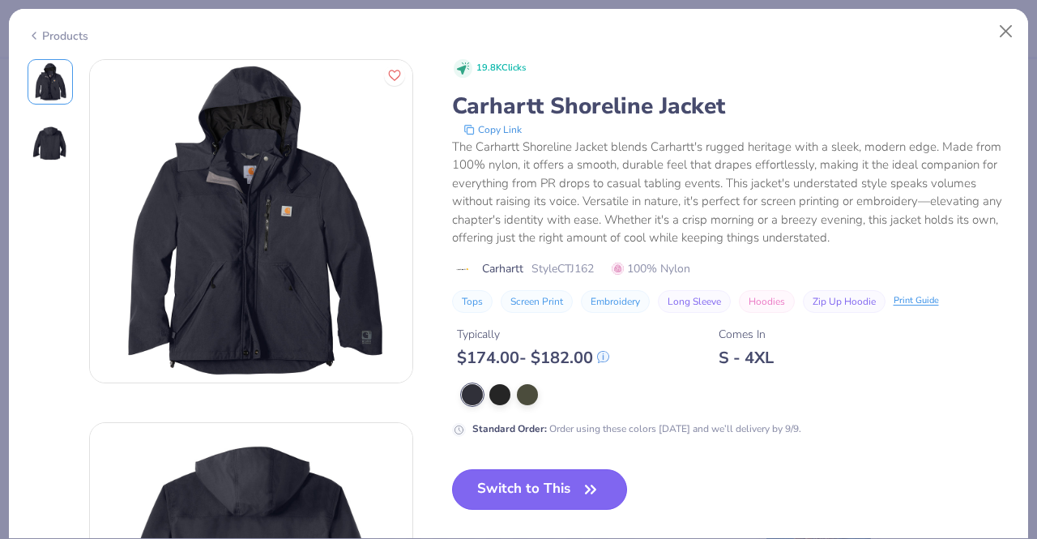
click at [535, 503] on button "Switch to This" at bounding box center [540, 489] width 176 height 41
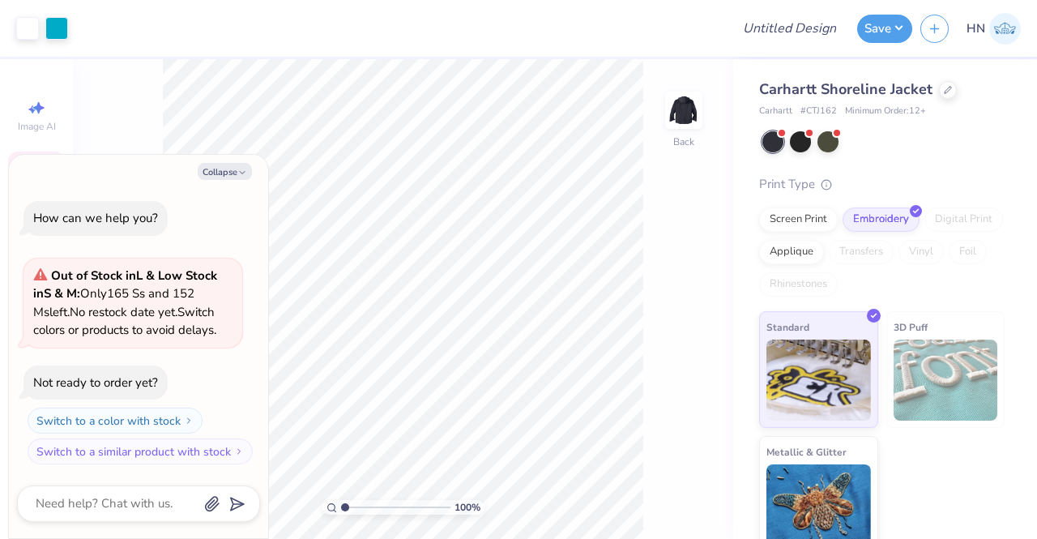
drag, startPoint x: 248, startPoint y: 172, endPoint x: 250, endPoint y: 187, distance: 15.5
click at [249, 172] on button "Collapse" at bounding box center [225, 171] width 54 height 17
type textarea "x"
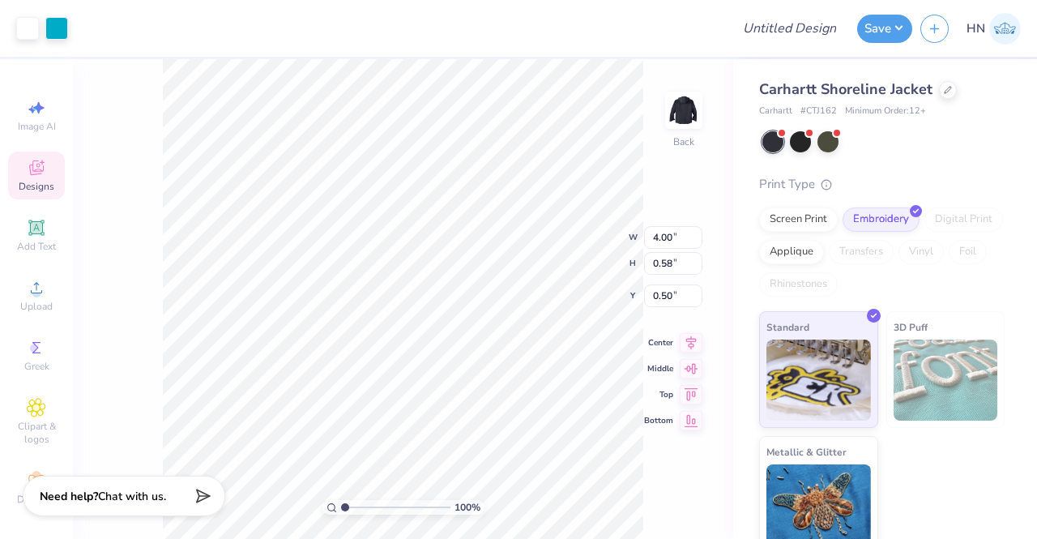
type input "2.37"
type input "1.53"
click at [941, 83] on div at bounding box center [948, 88] width 18 height 18
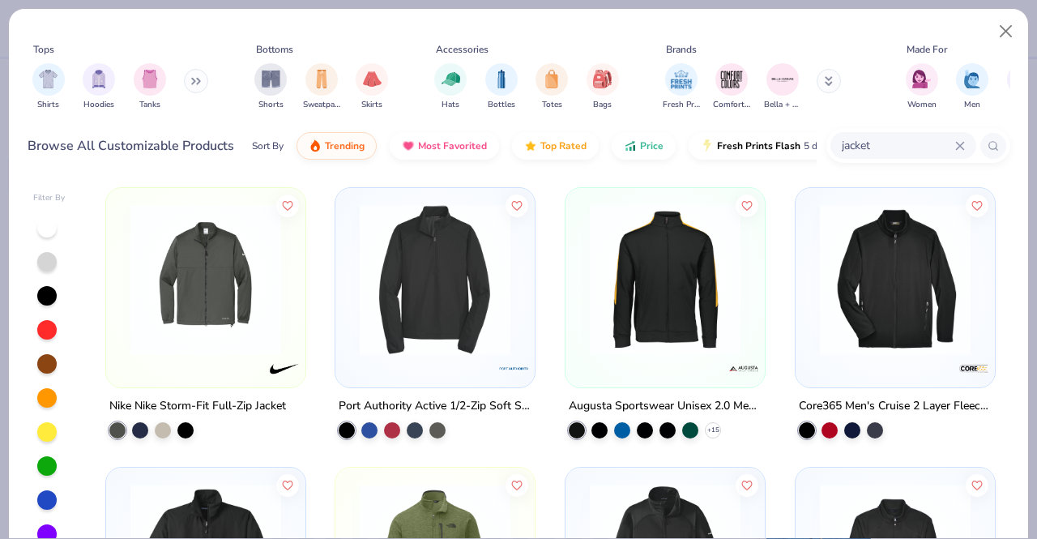
click at [886, 127] on div "Browse All Customizable Products Sort By Trending Most Favorited Top Rated Pric…" at bounding box center [519, 145] width 983 height 45
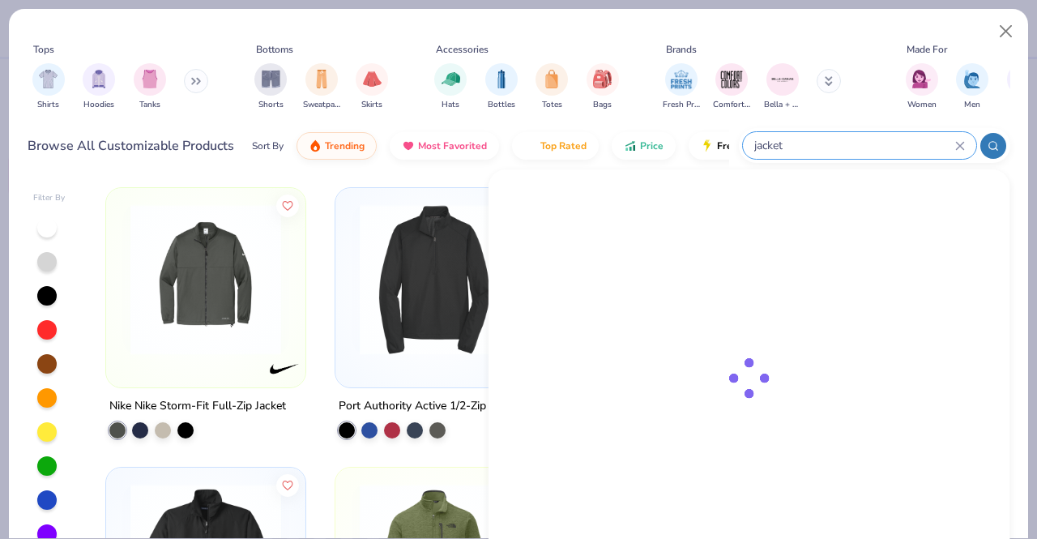
click at [885, 140] on input "jacket" at bounding box center [854, 145] width 203 height 19
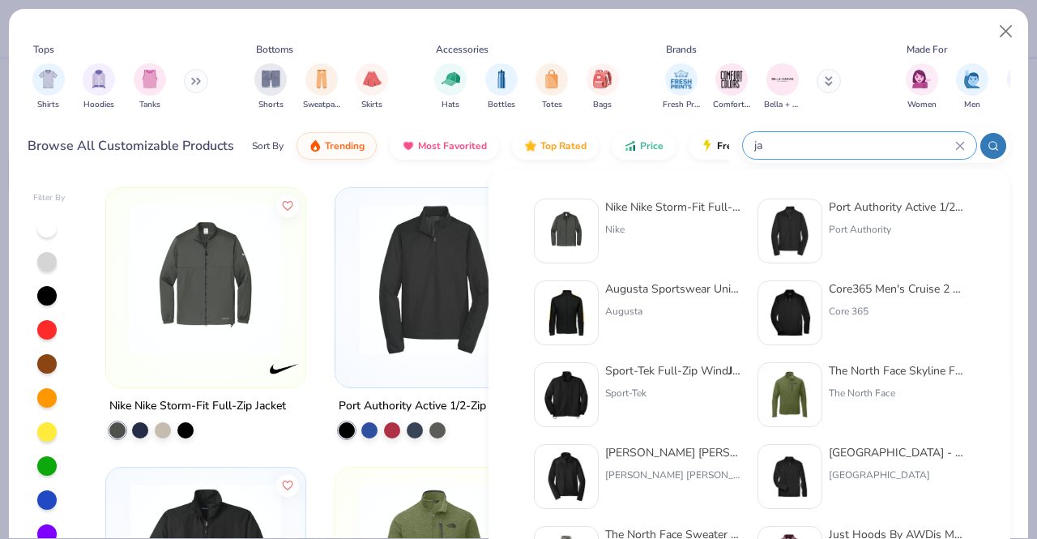
type input "j"
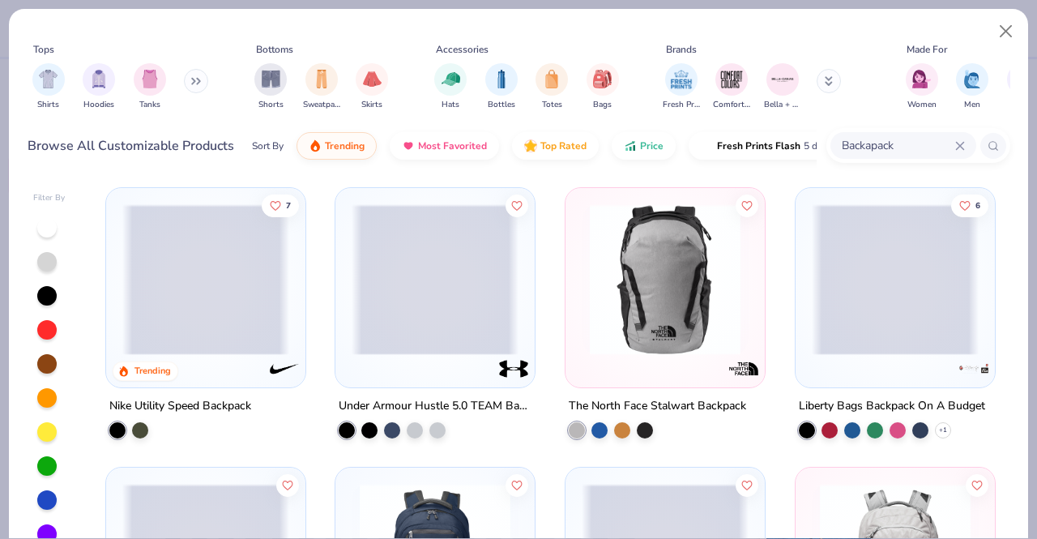
click at [869, 150] on input "Backapack" at bounding box center [897, 145] width 115 height 19
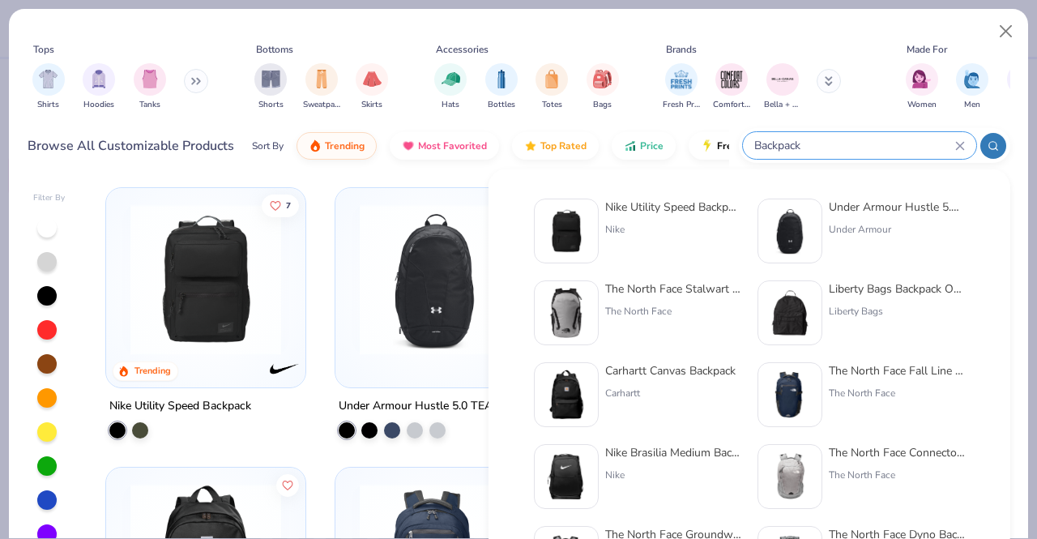
type input "Backpack"
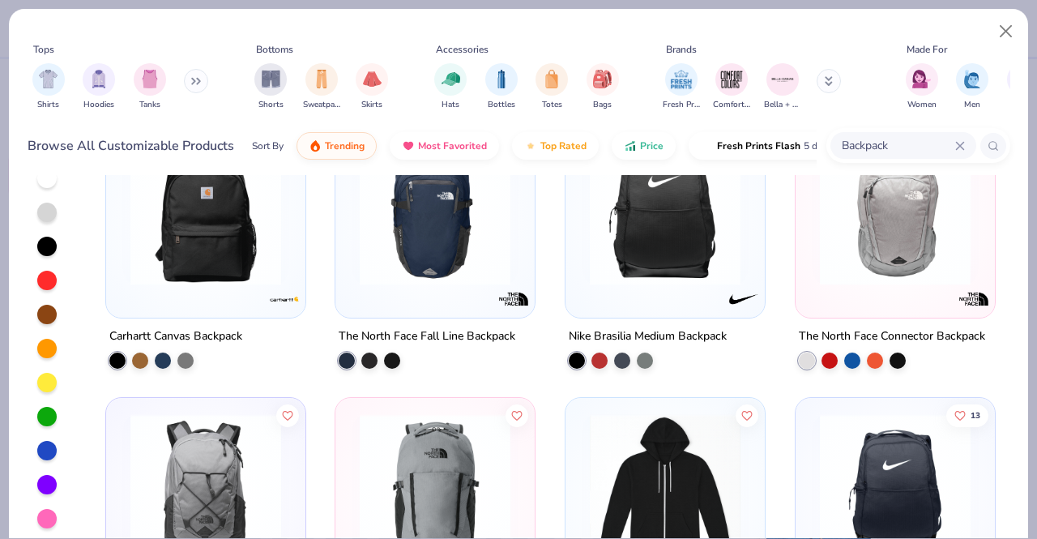
scroll to position [243, 0]
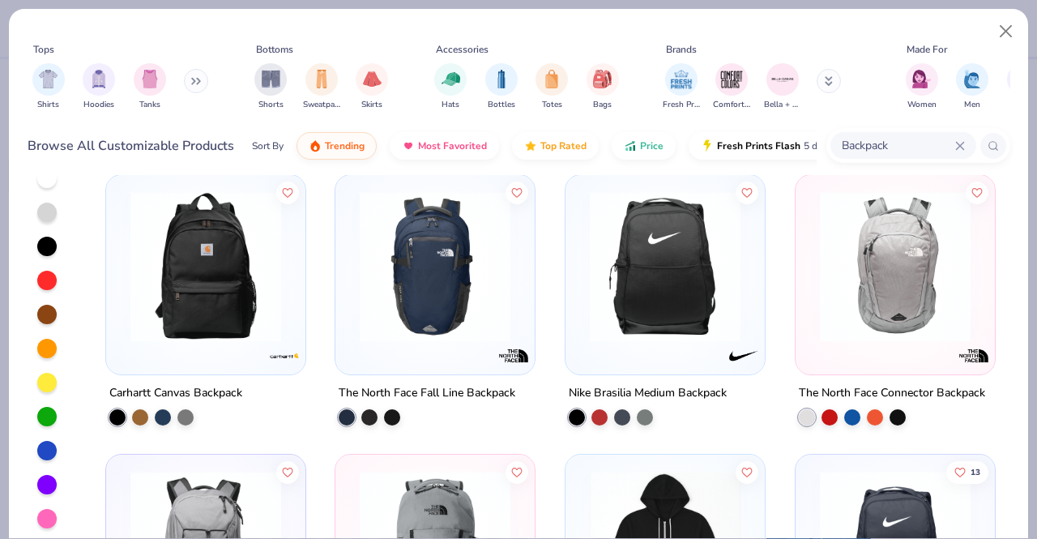
click at [405, 335] on img at bounding box center [435, 266] width 167 height 151
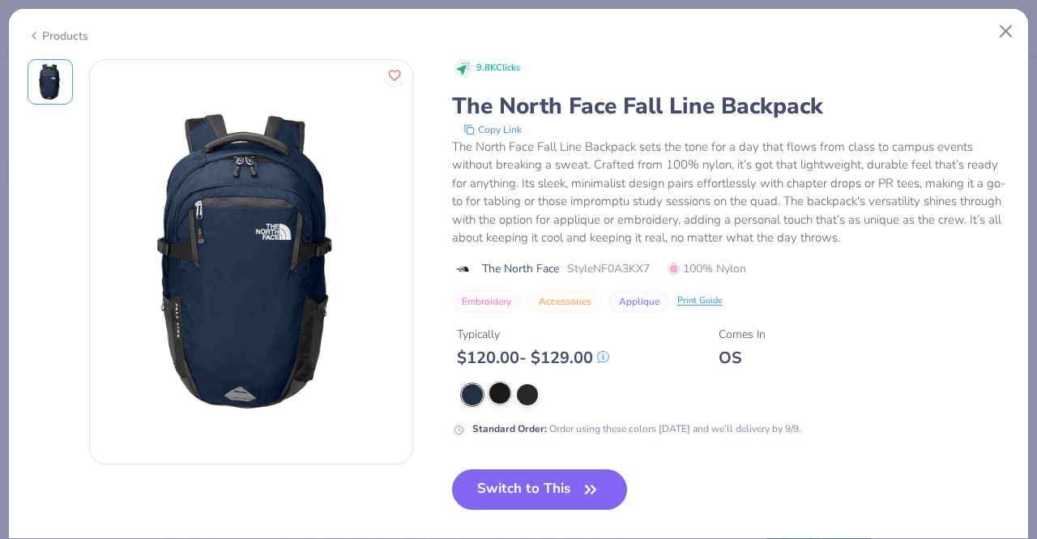
click at [498, 396] on div at bounding box center [499, 392] width 21 height 21
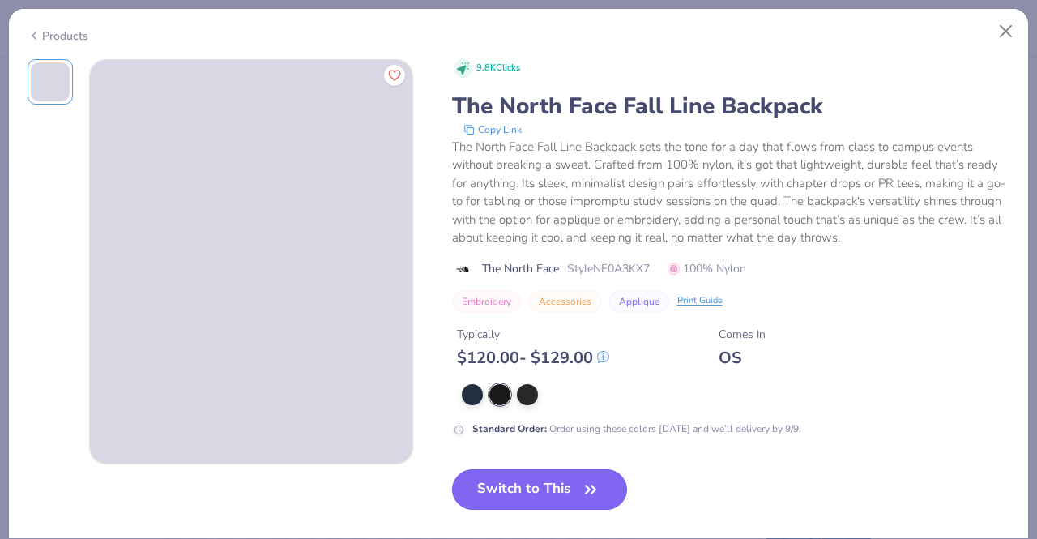
drag, startPoint x: 508, startPoint y: 481, endPoint x: 501, endPoint y: 476, distance: 9.2
click at [508, 481] on button "Switch to This" at bounding box center [540, 489] width 176 height 41
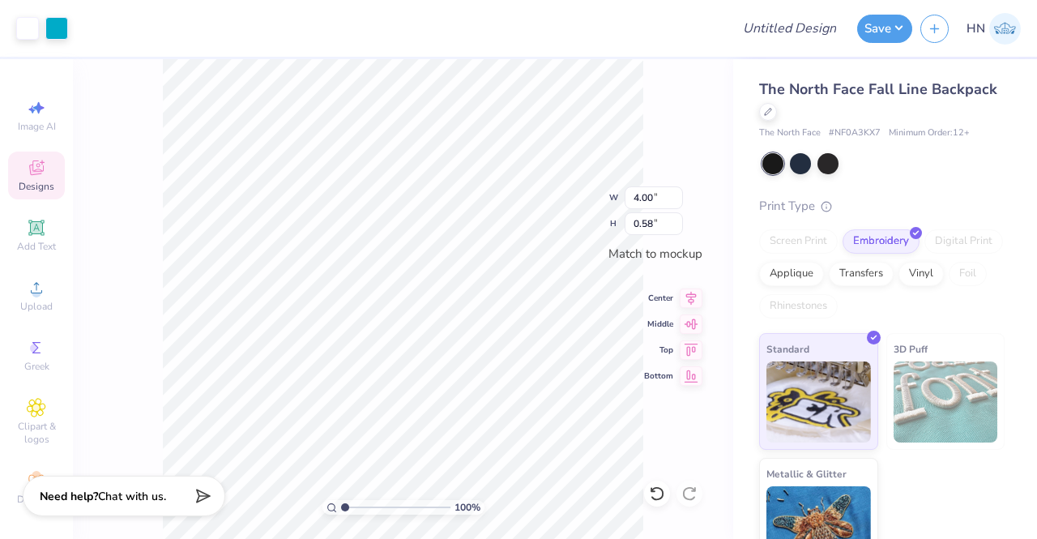
type input "4.51"
type input "0.65"
drag, startPoint x: 689, startPoint y: 291, endPoint x: 664, endPoint y: 323, distance: 41.0
click at [690, 290] on icon at bounding box center [691, 297] width 23 height 19
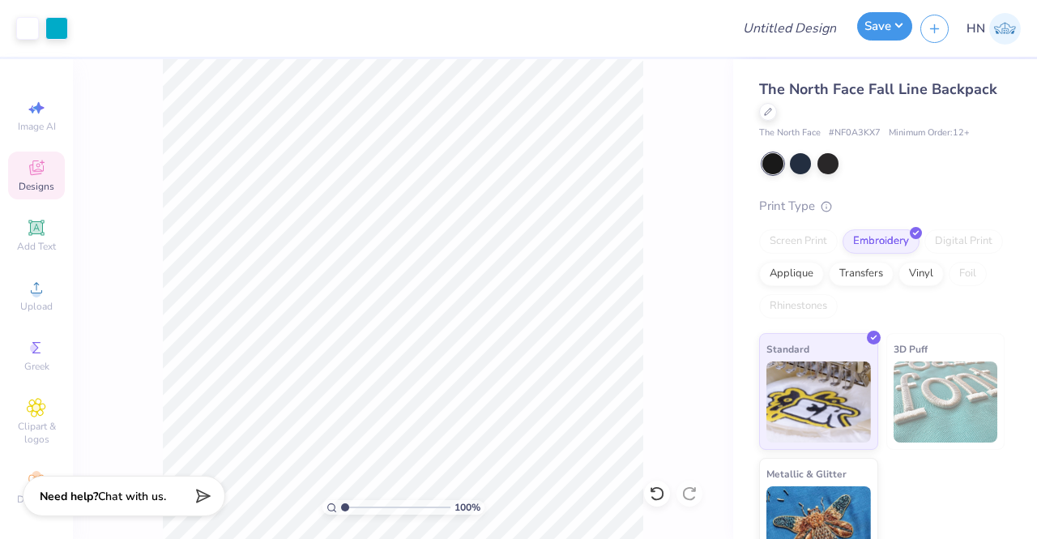
click at [886, 32] on button "Save" at bounding box center [884, 26] width 55 height 28
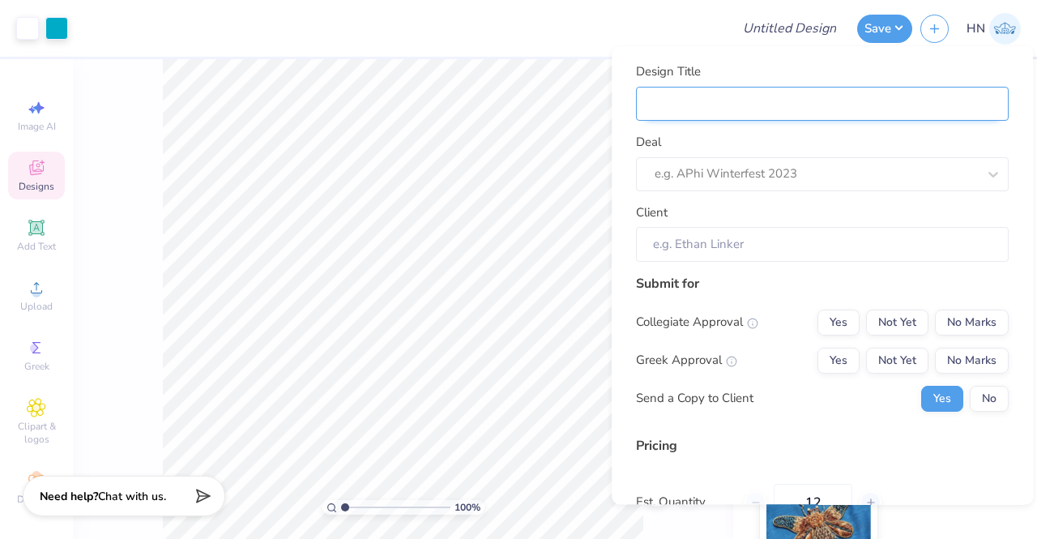
click at [752, 105] on input "Design Title" at bounding box center [822, 104] width 373 height 35
type input "C"
type input "CP"
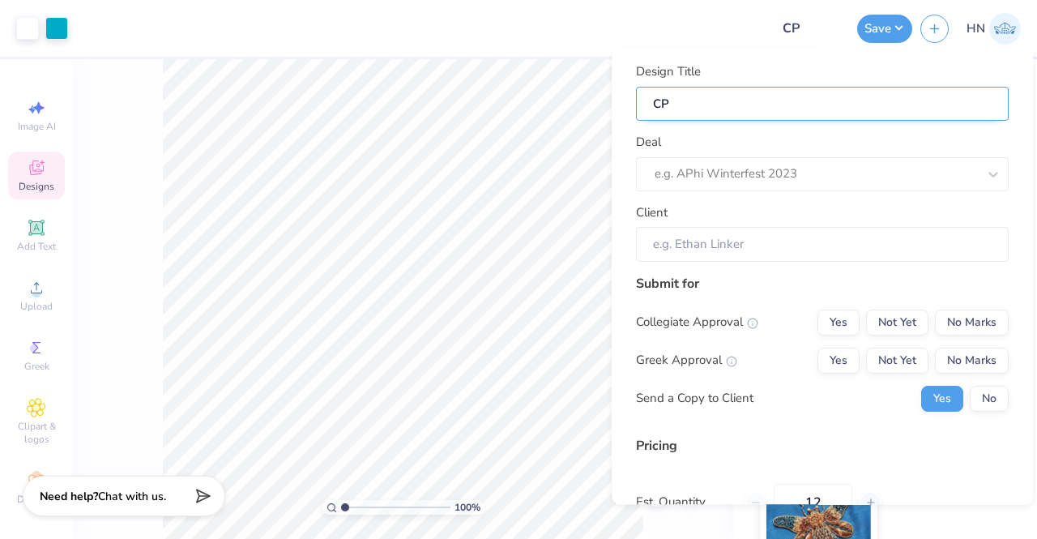
type input "CP"
type input "CP B"
type input "CP BU"
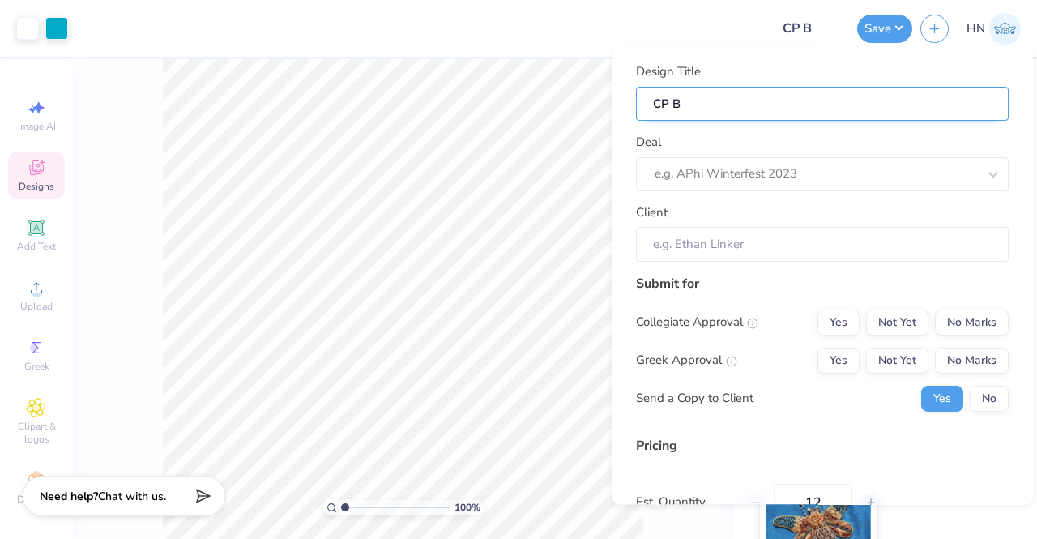
type input "CP BU"
type input "[PERSON_NAME]"
type input "CP BUIL"
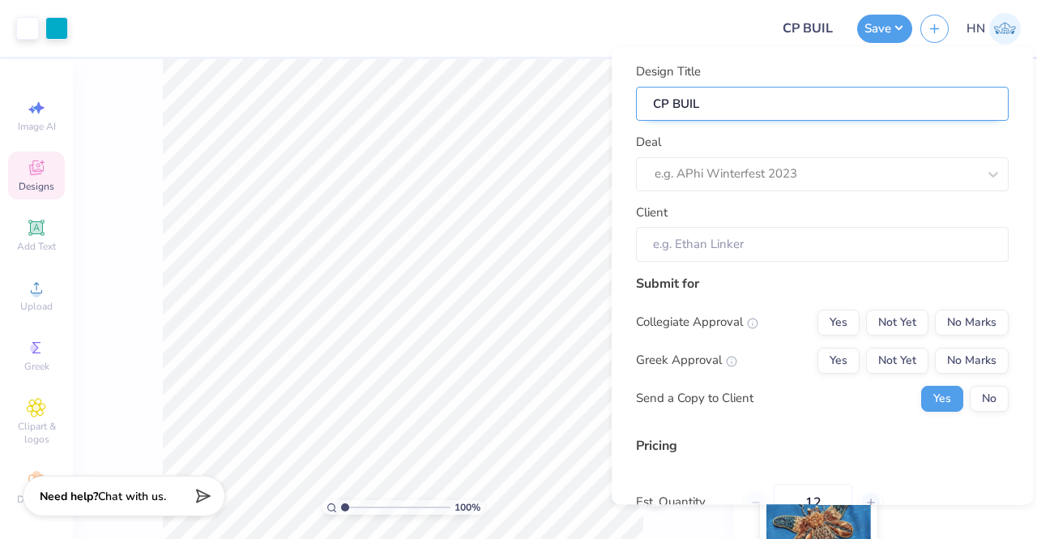
type input "CP BUILD"
type input "CP BUILD h"
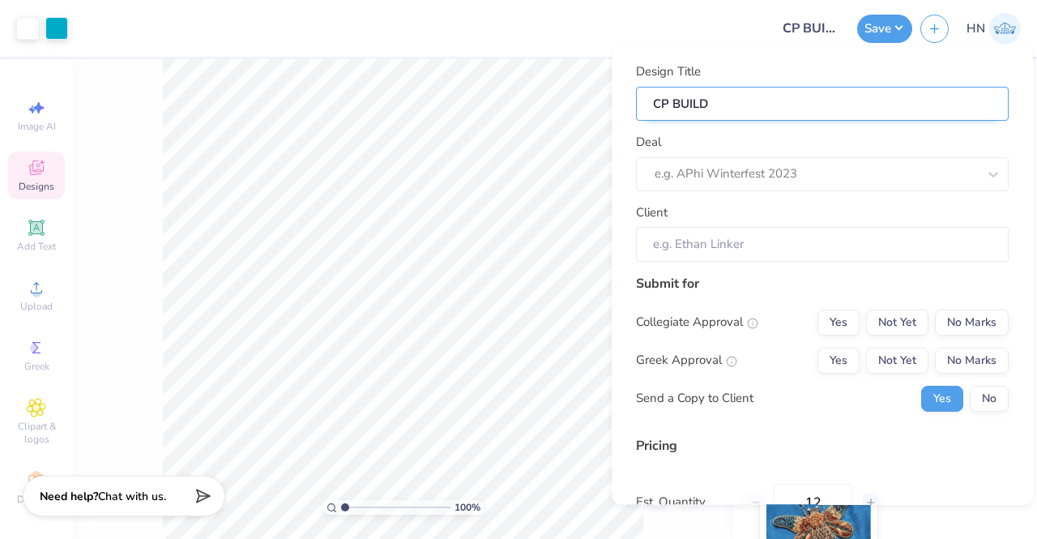
type input "CP BUILD h"
type input "CP BUILD ho"
type input "CP BUILD hol"
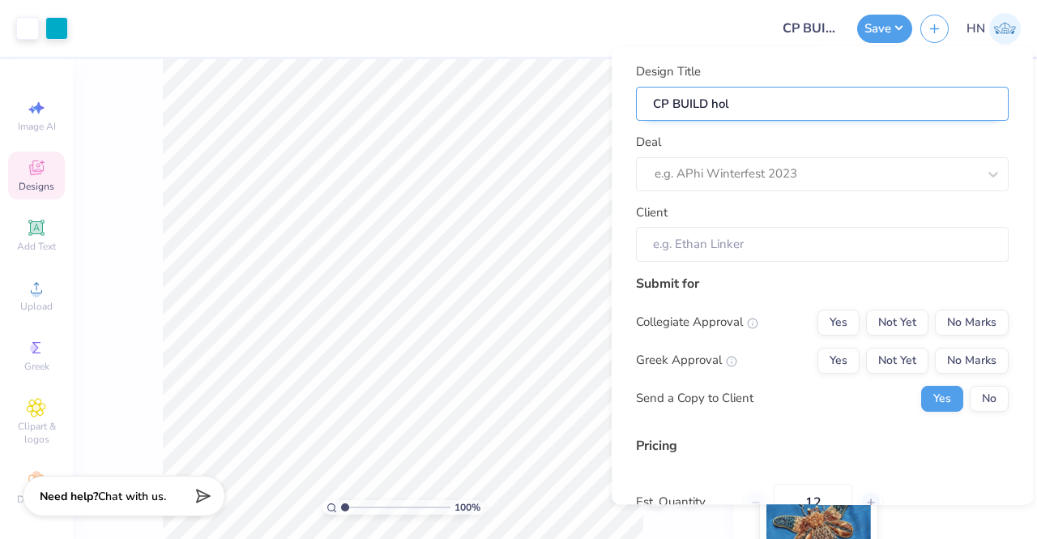
type input "CP BUILD [DATE]"
type input "CP BUILD holid"
type input "CP BUILD holida"
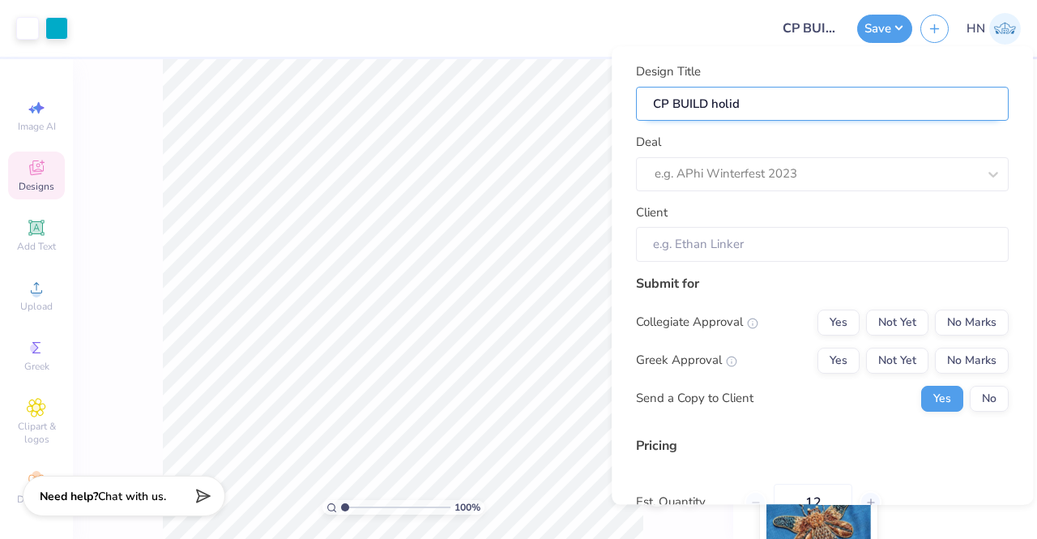
type input "CP BUILD holida"
type input "CP BUILD holiday"
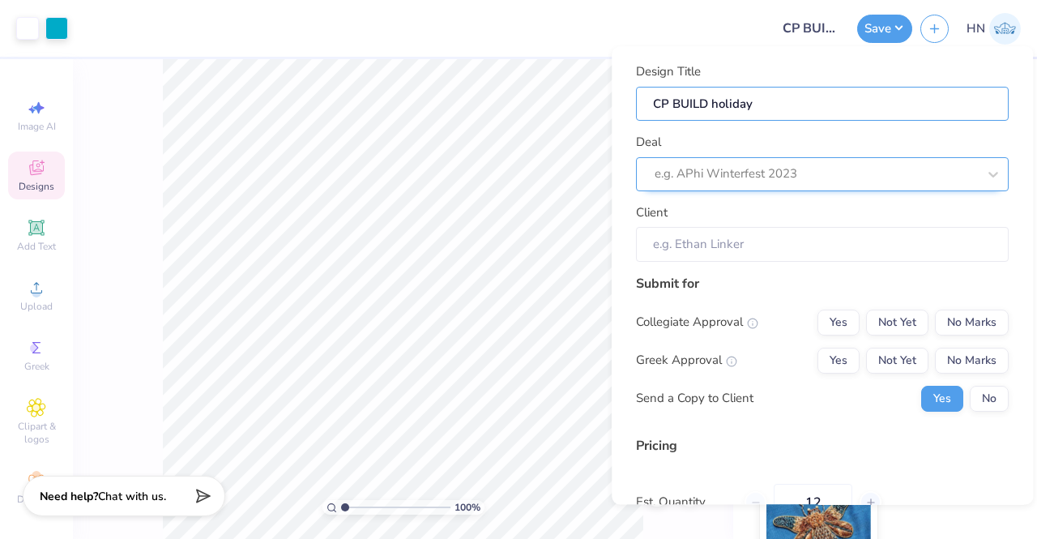
type input "CP BUILD holiday"
click at [703, 173] on div at bounding box center [816, 175] width 323 height 22
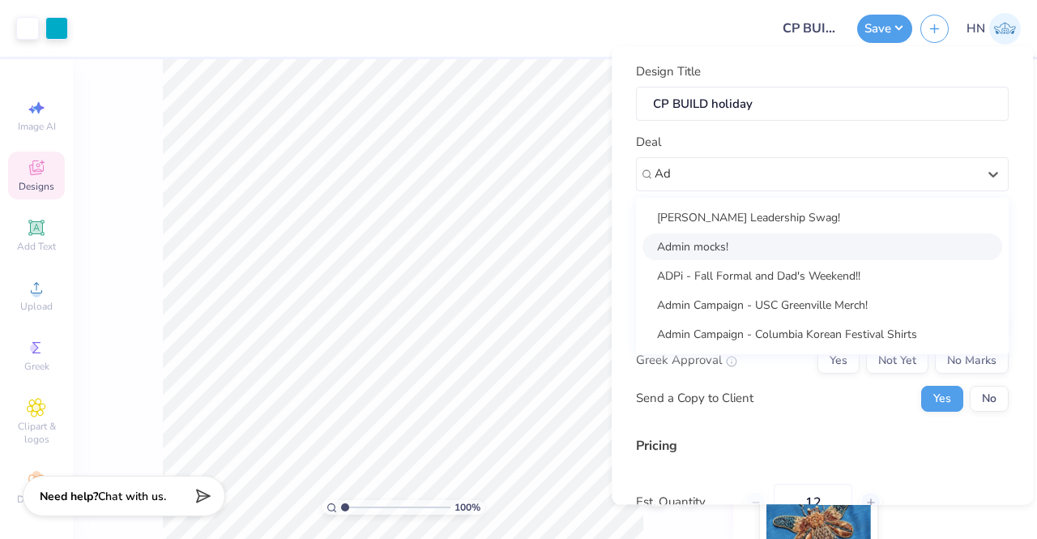
drag, startPoint x: 685, startPoint y: 239, endPoint x: 735, endPoint y: 281, distance: 65.6
click at [685, 240] on div "Admin mocks!" at bounding box center [823, 246] width 360 height 27
type input "Ad"
type input "Dummy Account"
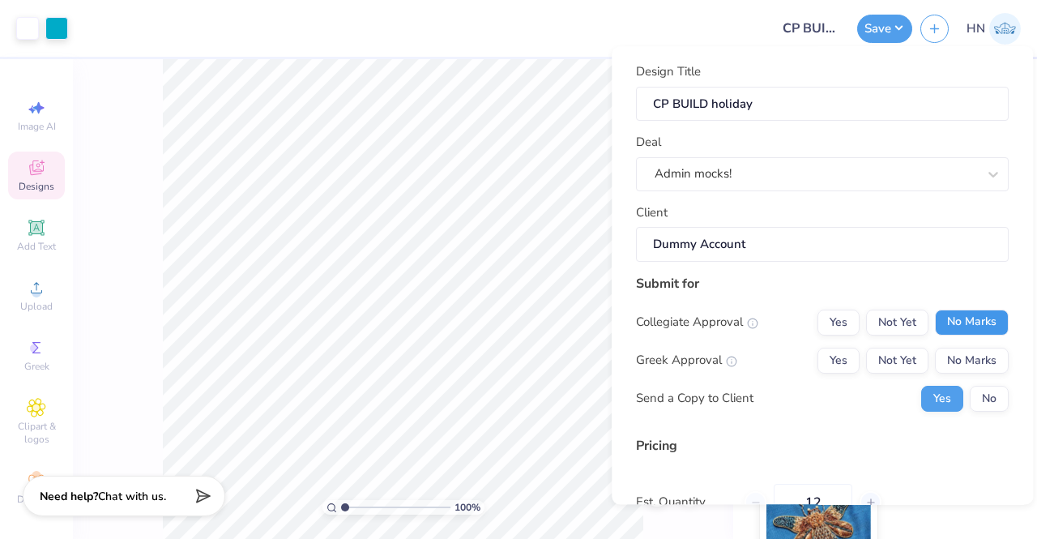
click at [948, 312] on button "No Marks" at bounding box center [972, 323] width 74 height 26
click at [952, 341] on div "Collegiate Approval Yes Not Yet No Marks Greek Approval Yes Not Yet No Marks Se…" at bounding box center [822, 361] width 373 height 102
click at [951, 357] on button "No Marks" at bounding box center [972, 361] width 74 height 26
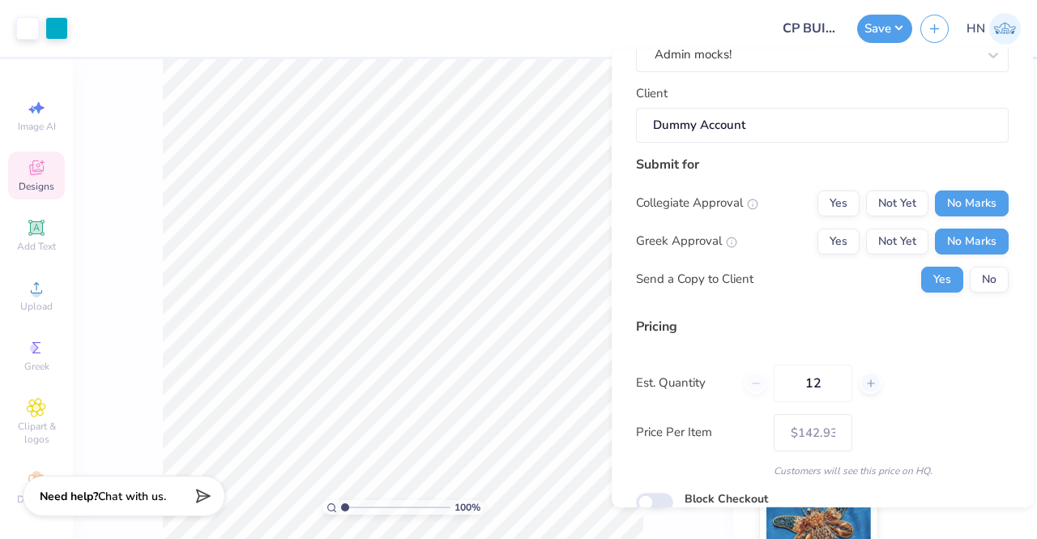
scroll to position [192, 0]
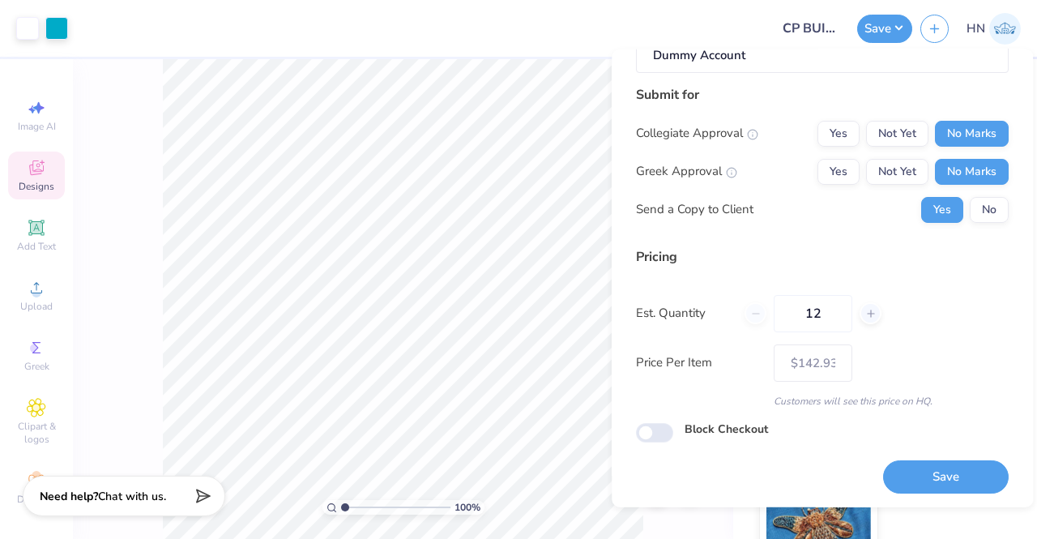
drag, startPoint x: 923, startPoint y: 466, endPoint x: 878, endPoint y: 467, distance: 44.6
click at [919, 467] on button "Save" at bounding box center [946, 476] width 126 height 33
type input "– –"
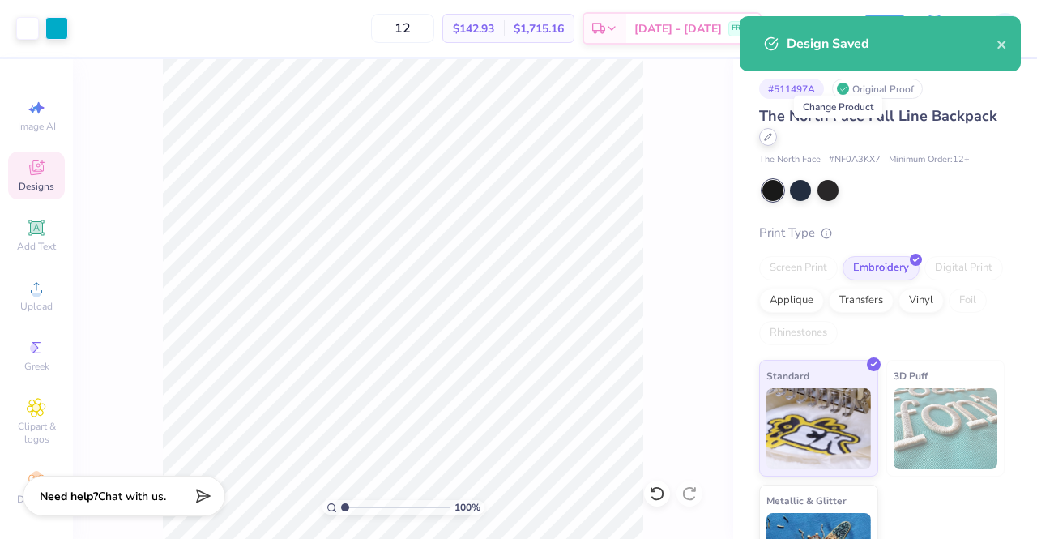
click at [777, 141] on div at bounding box center [768, 137] width 18 height 18
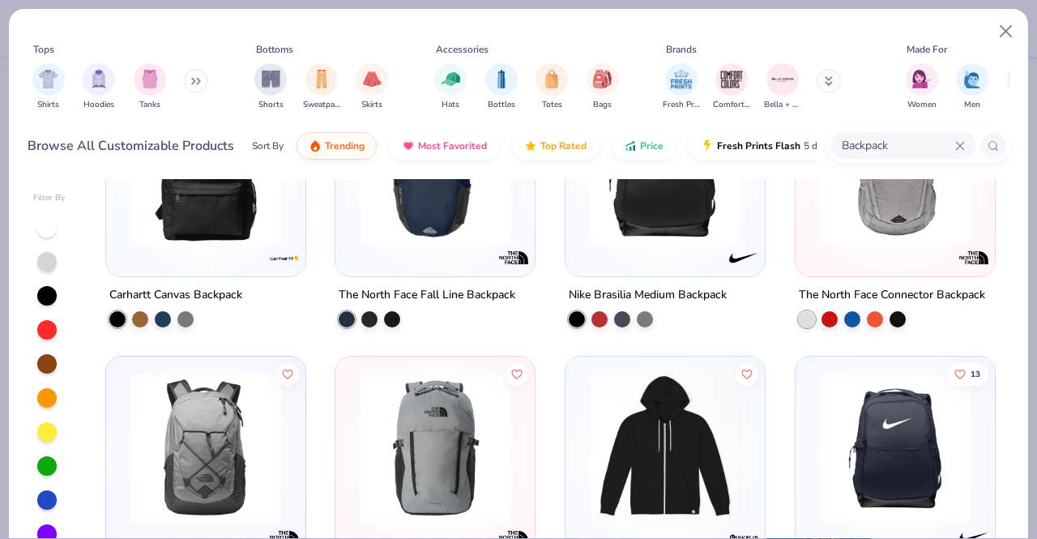
scroll to position [324, 0]
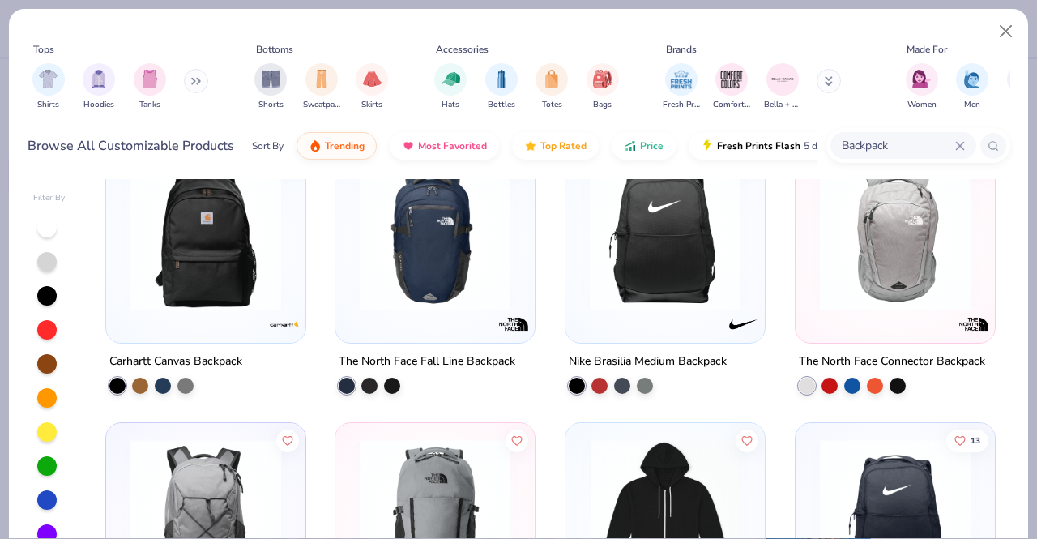
click at [919, 132] on div "Backpack" at bounding box center [904, 145] width 146 height 27
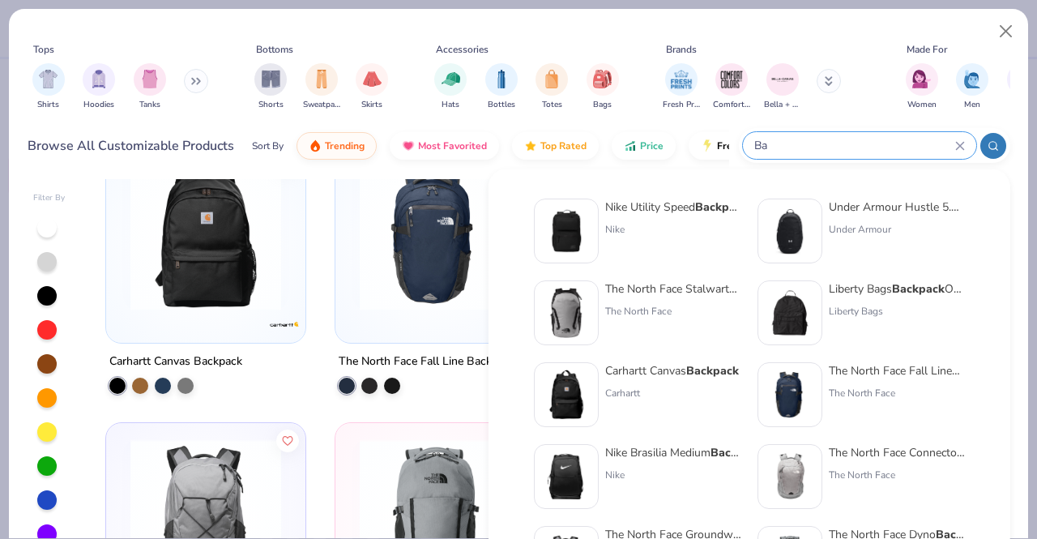
type input "B"
type input "Jacket"
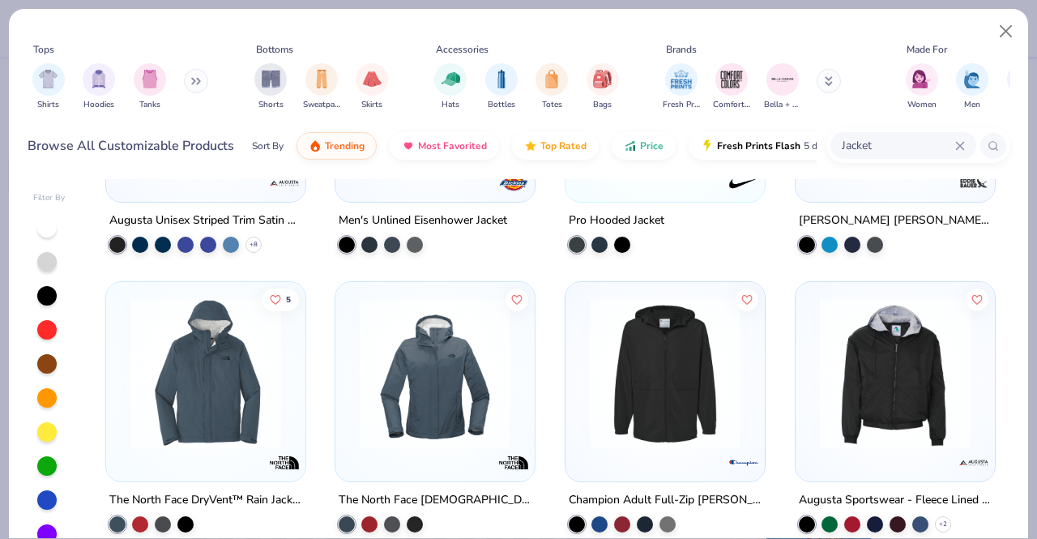
scroll to position [1297, 0]
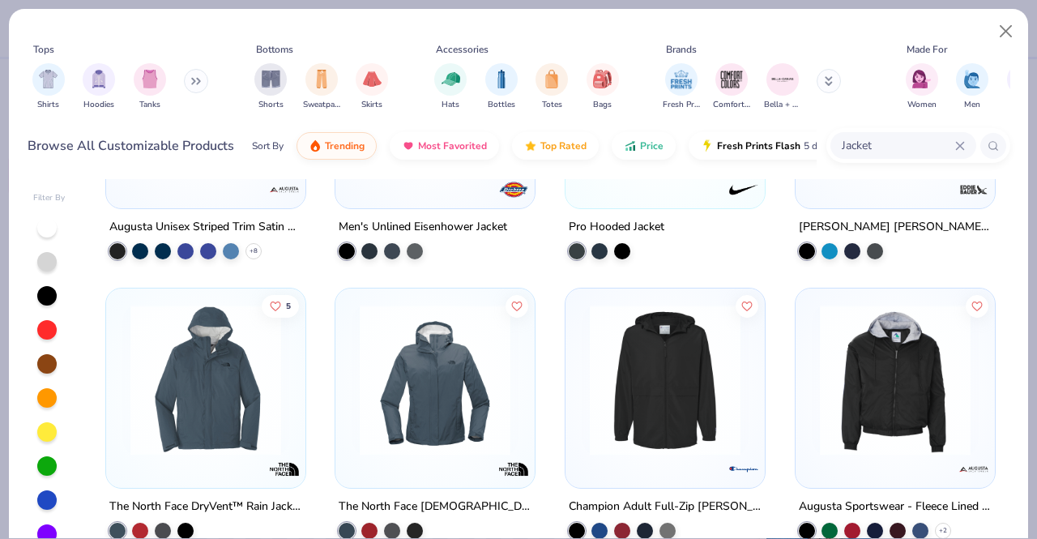
click at [225, 395] on img at bounding box center [205, 380] width 167 height 151
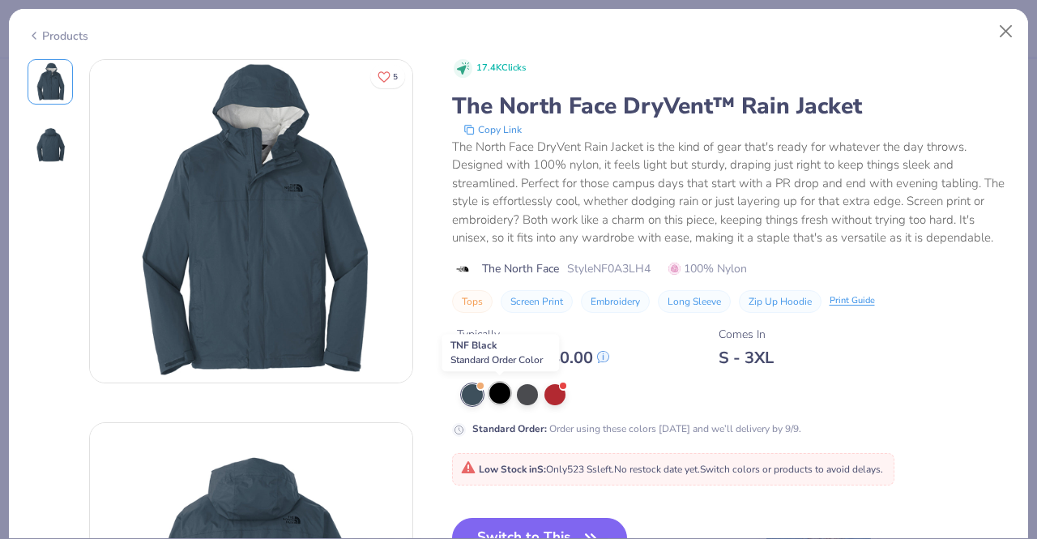
click at [502, 395] on div at bounding box center [499, 392] width 21 height 21
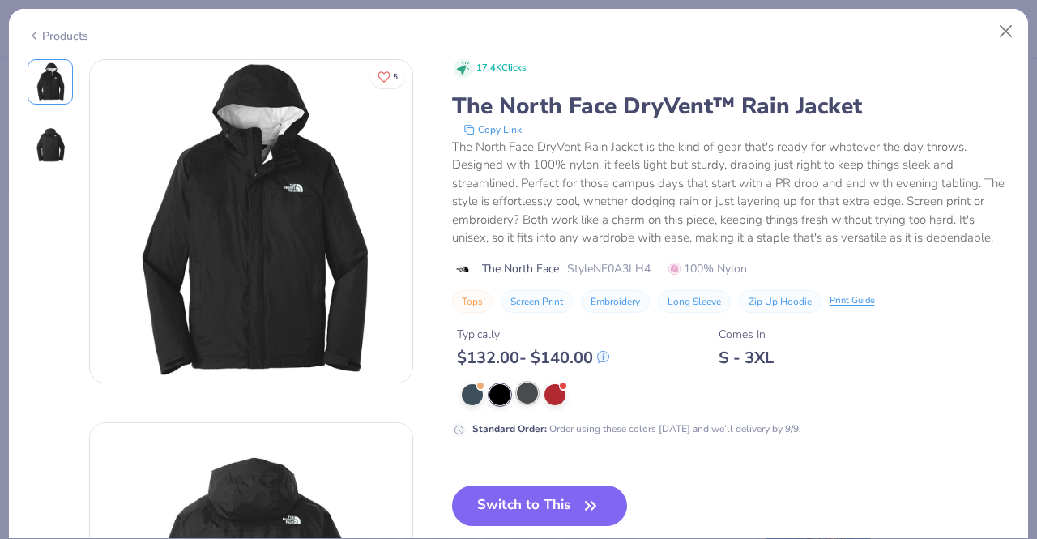
click at [520, 400] on div at bounding box center [527, 392] width 21 height 21
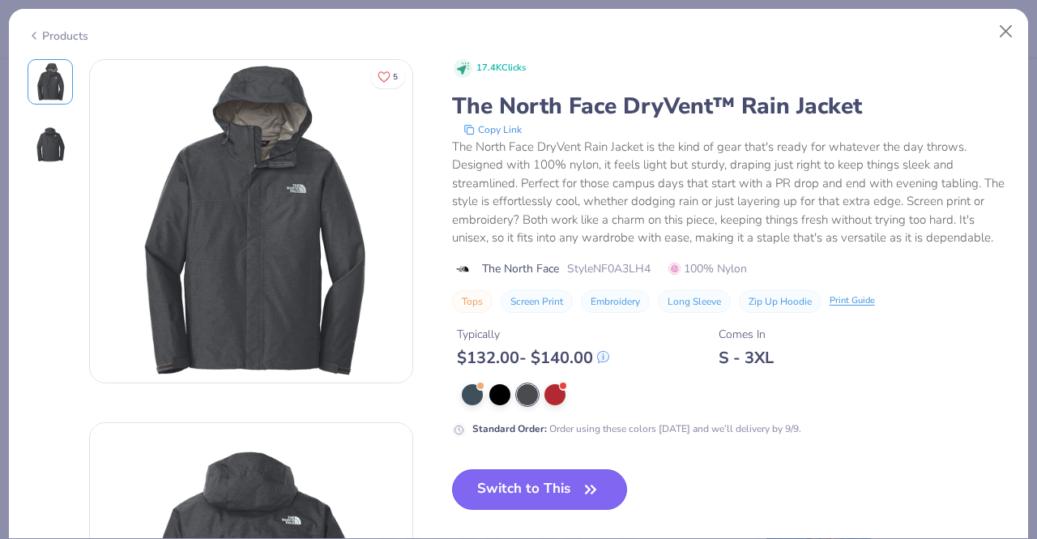
click at [522, 482] on button "Switch to This" at bounding box center [540, 489] width 176 height 41
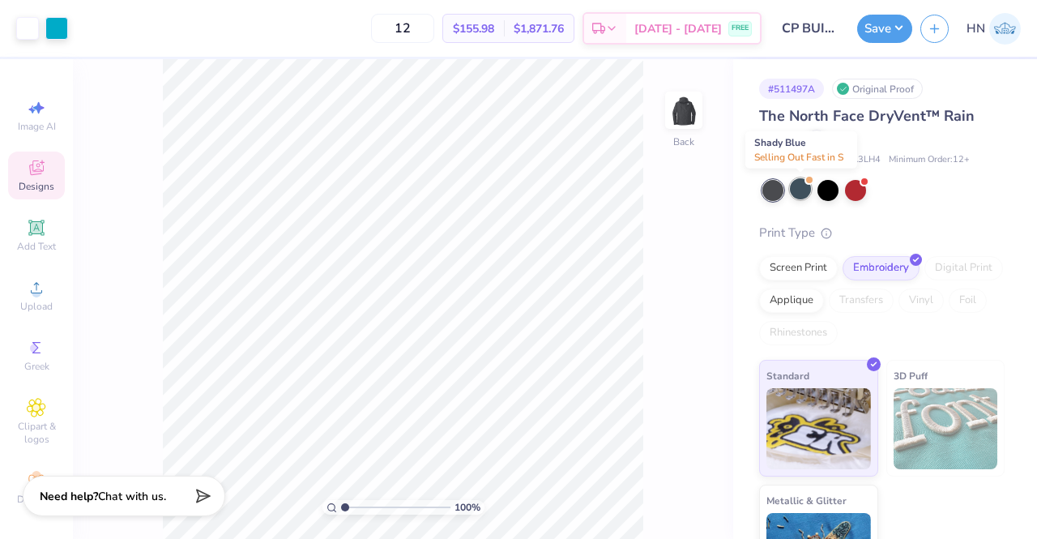
click at [810, 190] on div at bounding box center [800, 188] width 21 height 21
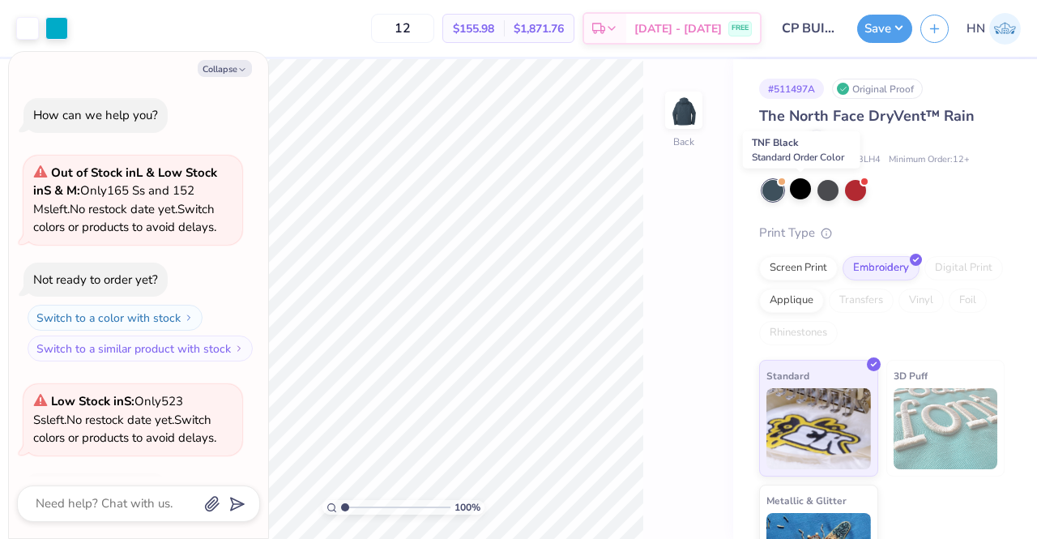
scroll to position [76, 0]
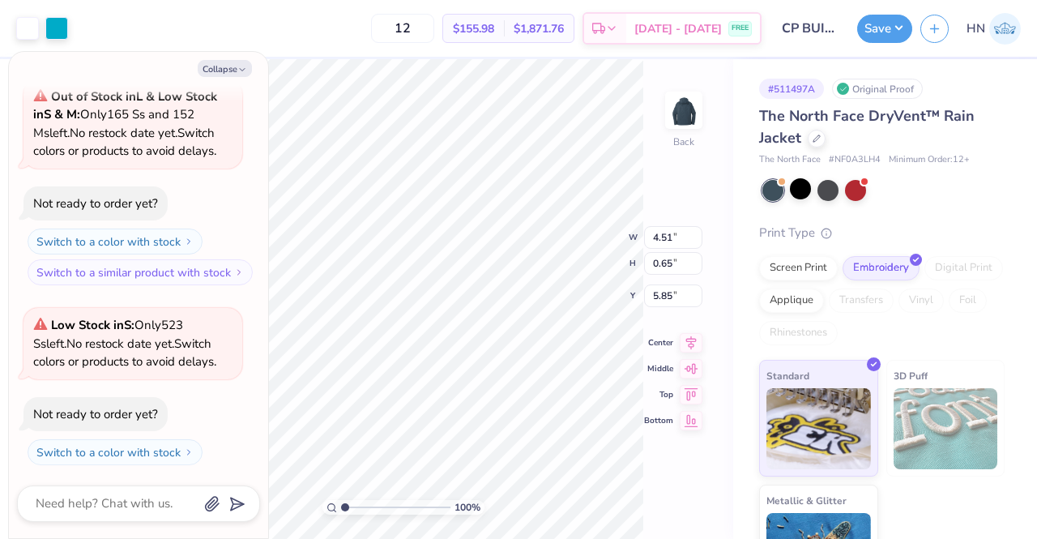
type textarea "x"
type input "4.52"
type input "2.67"
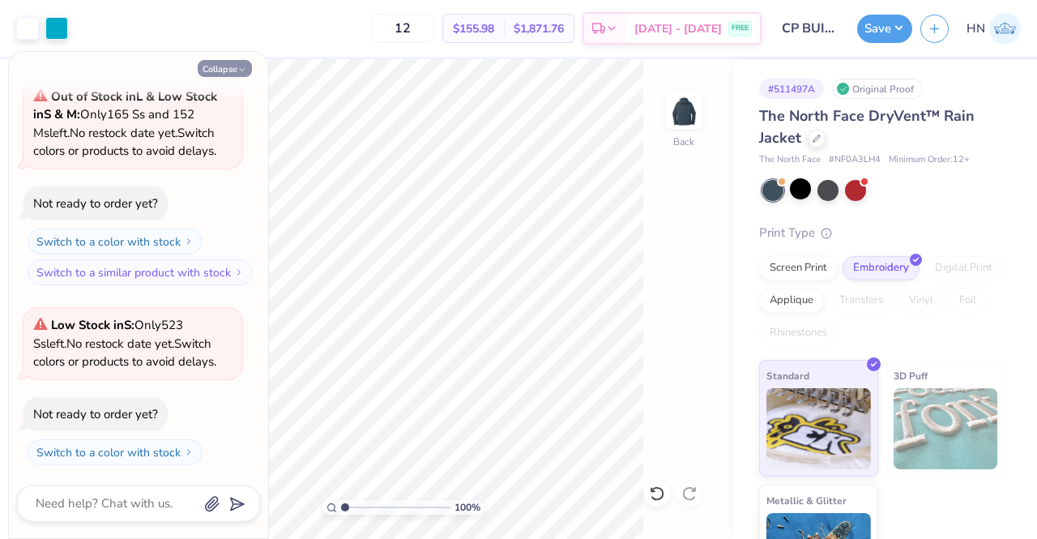
click at [217, 65] on button "Collapse" at bounding box center [225, 68] width 54 height 17
type textarea "x"
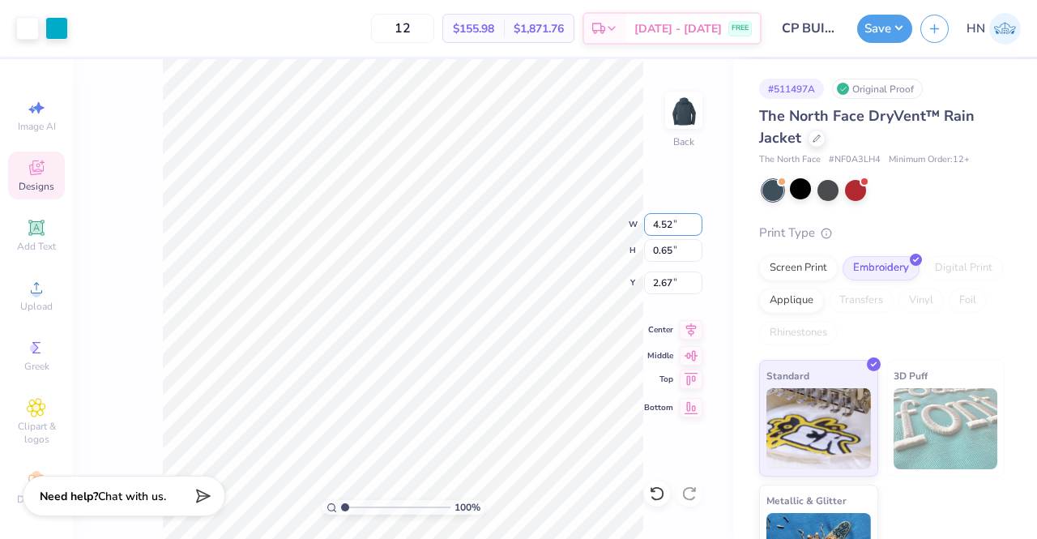
drag, startPoint x: 671, startPoint y: 223, endPoint x: 652, endPoint y: 382, distance: 160.7
click at [669, 223] on input "4.52" at bounding box center [673, 224] width 58 height 23
type input "4.00"
type input "0.58"
type input "2.71"
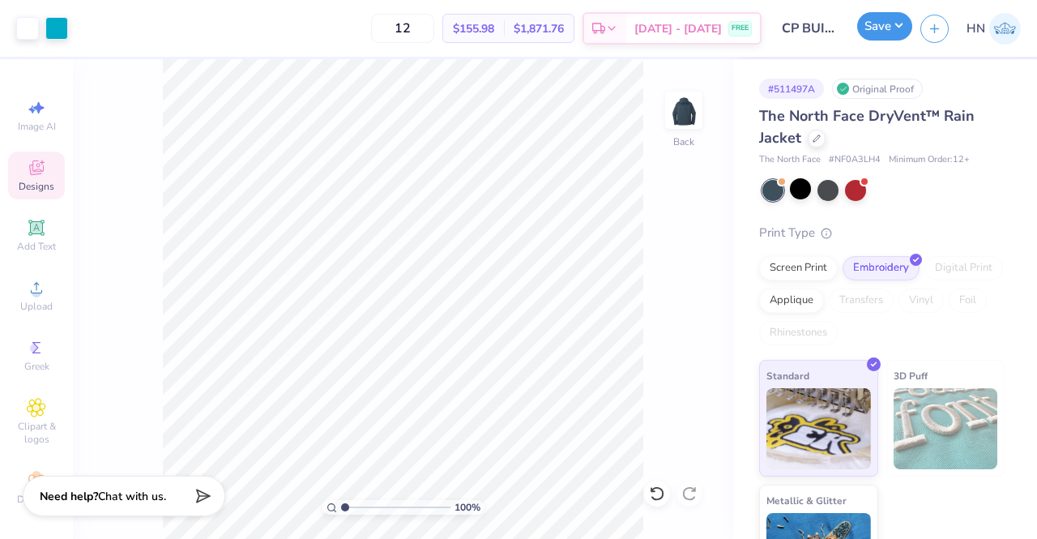
click at [886, 36] on button "Save" at bounding box center [884, 26] width 55 height 28
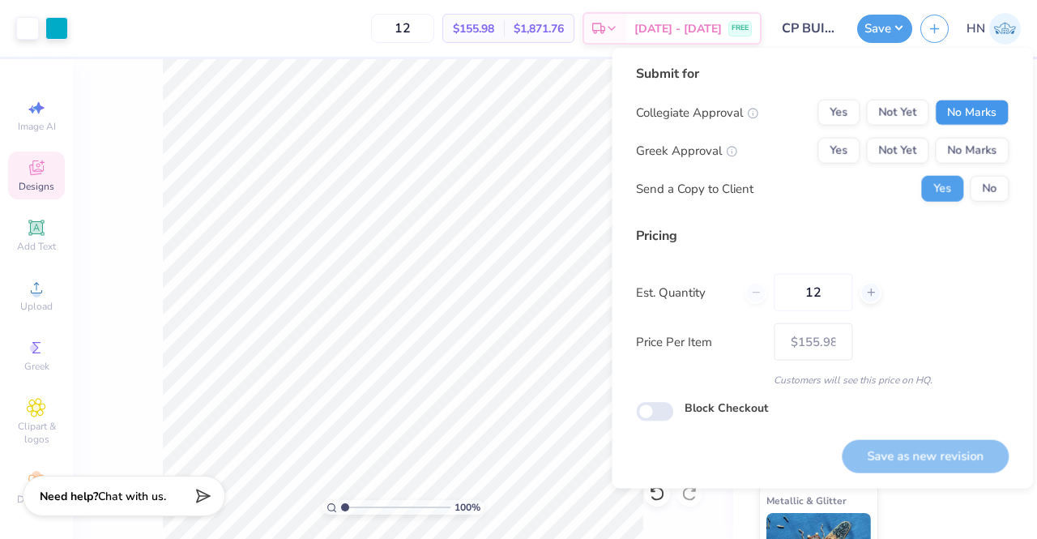
click at [955, 113] on button "No Marks" at bounding box center [972, 113] width 74 height 26
click at [968, 152] on button "No Marks" at bounding box center [972, 151] width 74 height 26
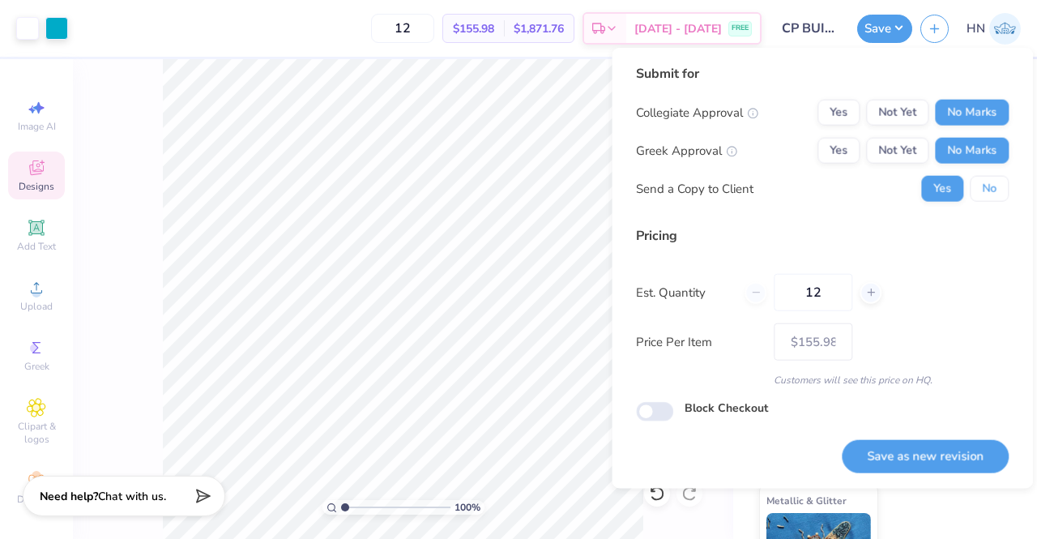
click at [980, 186] on button "No" at bounding box center [989, 189] width 39 height 26
drag, startPoint x: 899, startPoint y: 465, endPoint x: 616, endPoint y: 336, distance: 310.8
click at [896, 465] on button "Save as new revision" at bounding box center [925, 455] width 167 height 33
type input "– –"
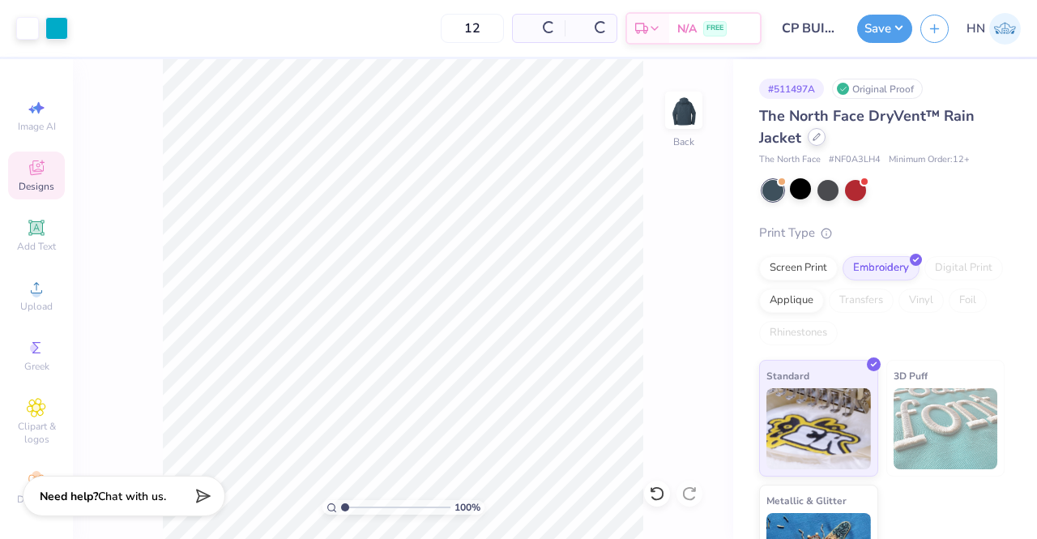
click at [815, 142] on div at bounding box center [817, 137] width 18 height 18
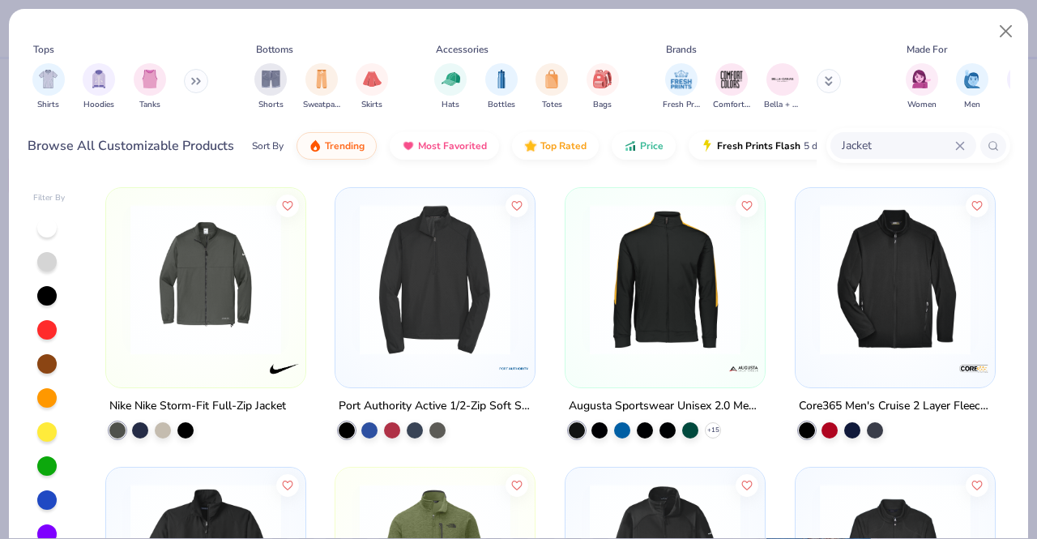
click at [896, 143] on input "Jacket" at bounding box center [897, 145] width 115 height 19
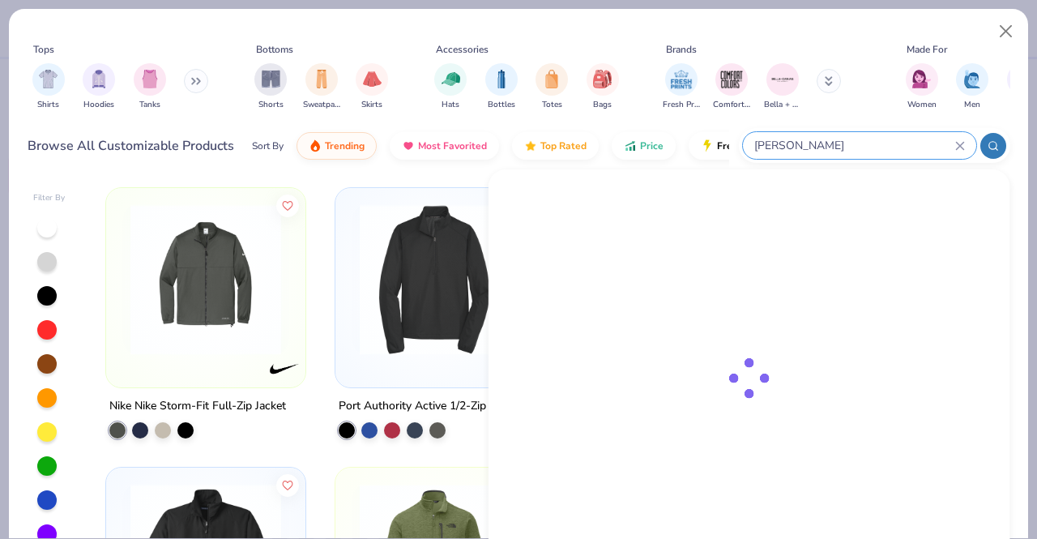
type input "J"
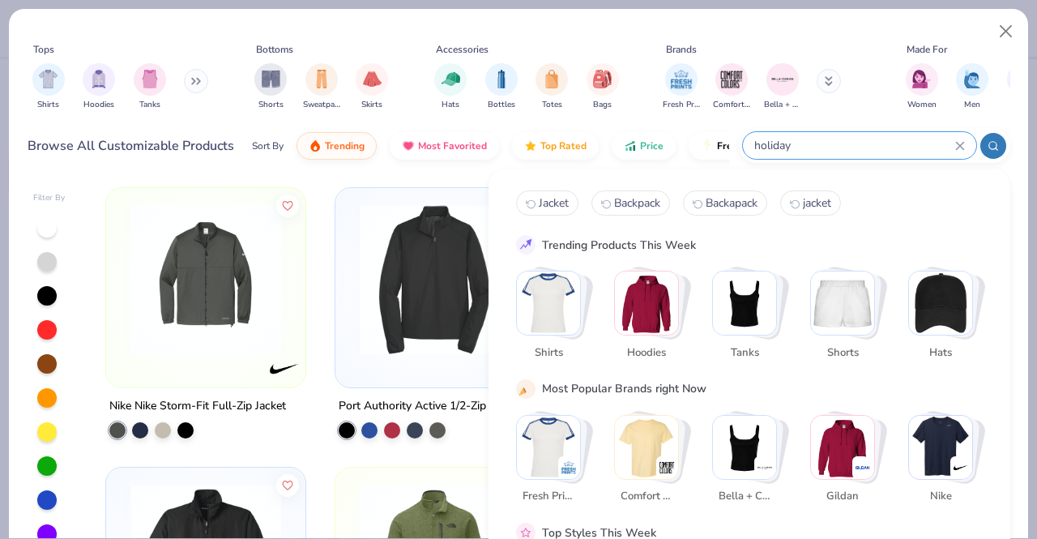
type input "holiday"
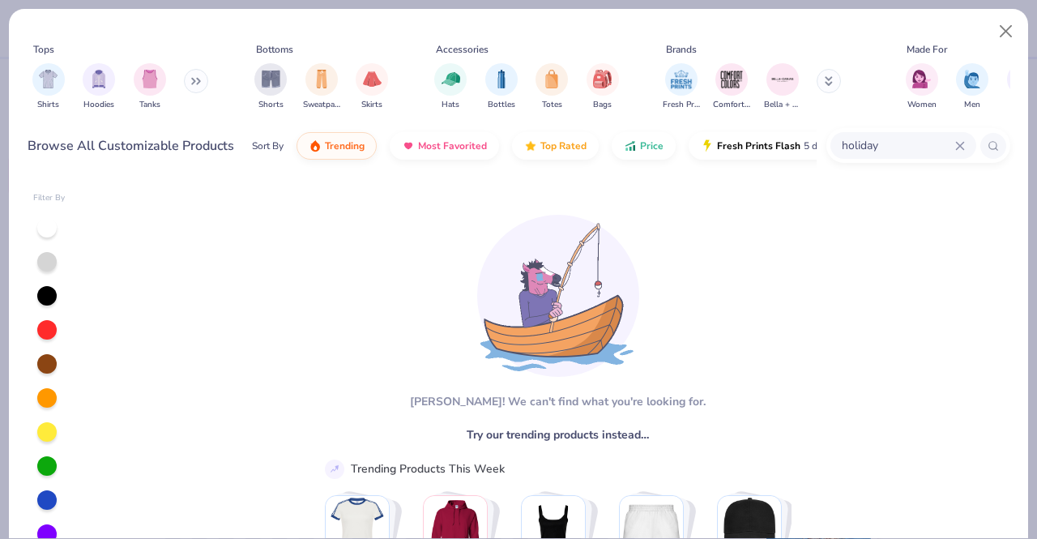
click at [963, 143] on icon at bounding box center [960, 146] width 10 height 10
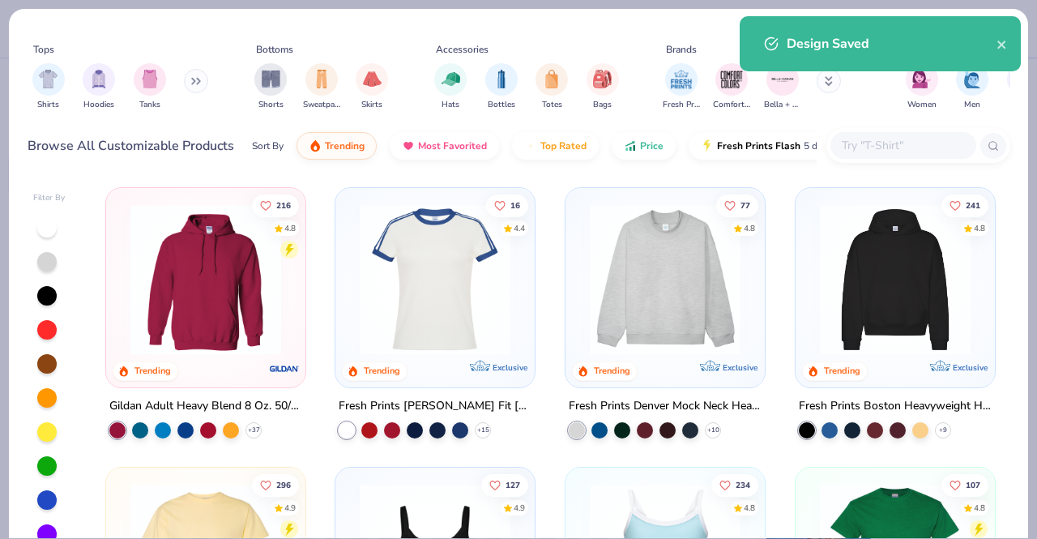
click at [854, 152] on input "text" at bounding box center [902, 145] width 125 height 19
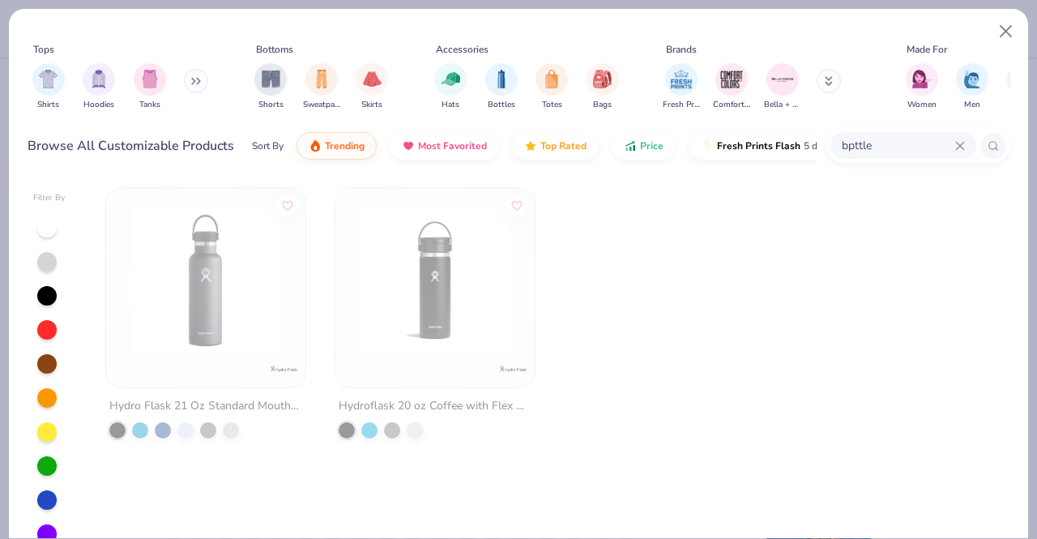
click at [893, 148] on input "bpttle" at bounding box center [897, 145] width 115 height 19
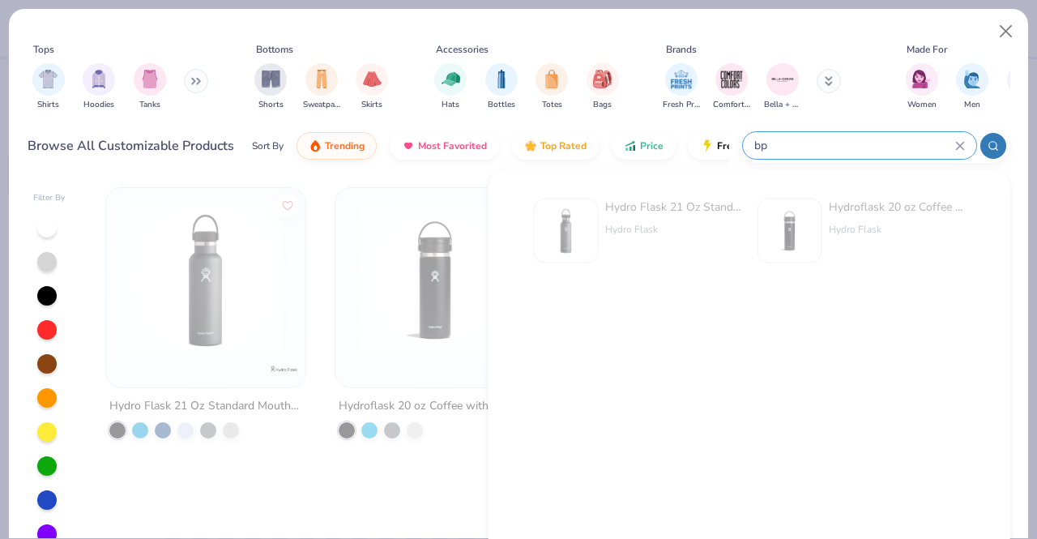
type input "b"
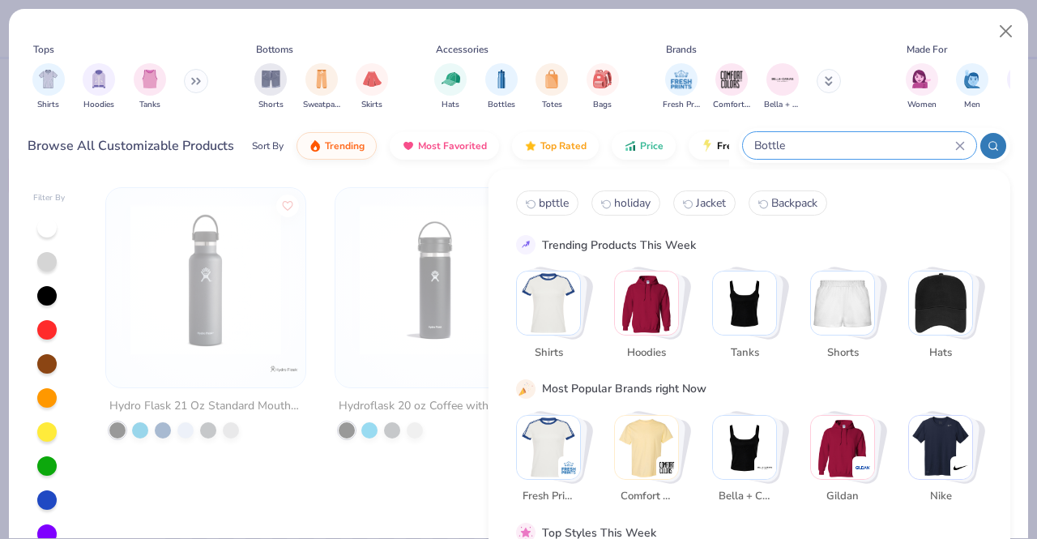
type input "Bottle"
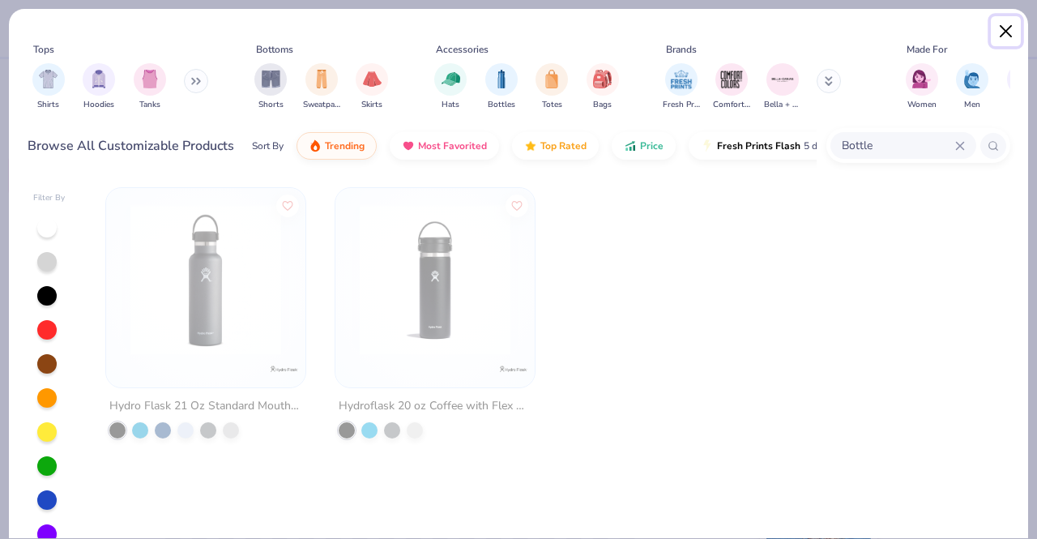
click at [1004, 25] on button "Close" at bounding box center [1006, 31] width 31 height 31
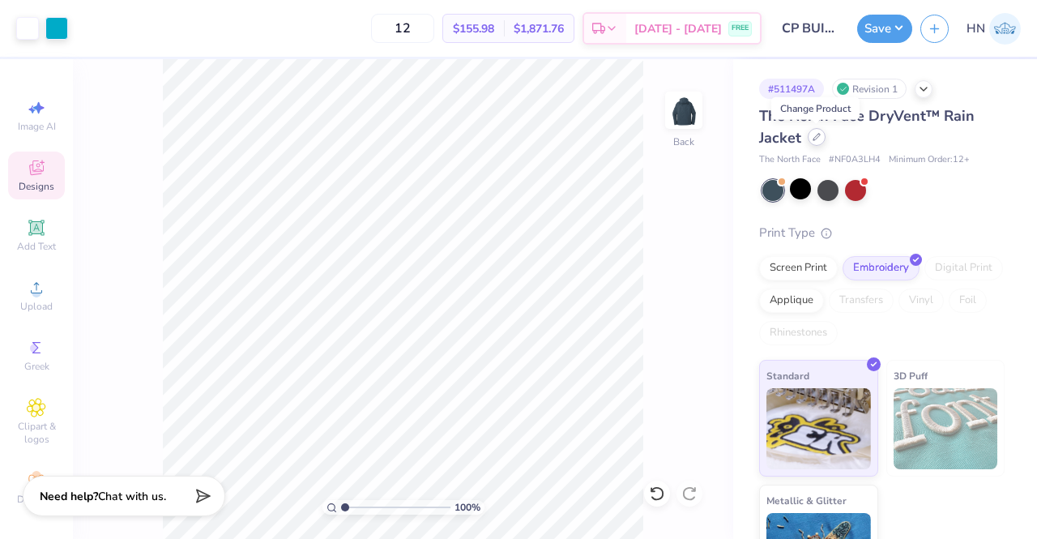
click at [816, 140] on div at bounding box center [817, 137] width 18 height 18
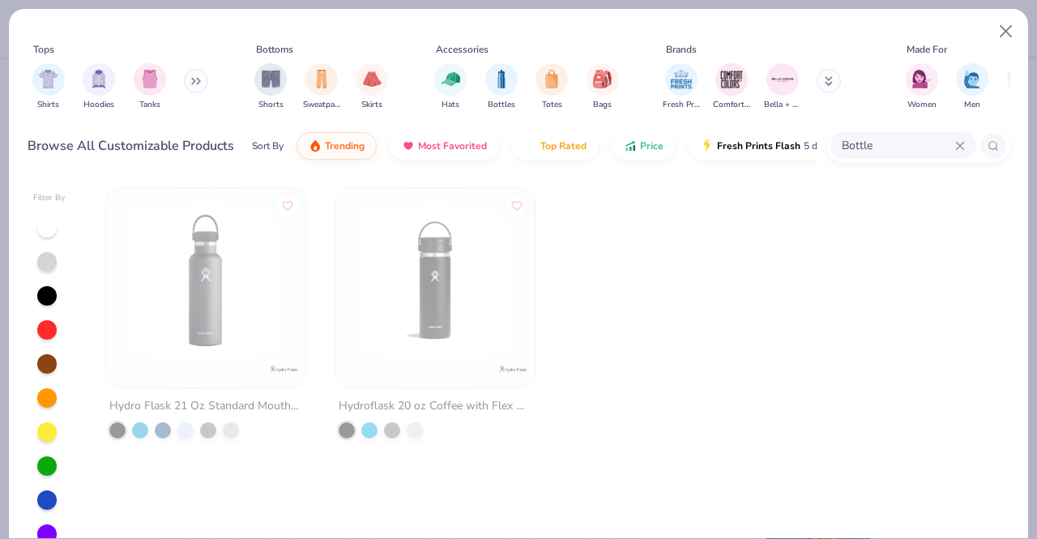
click at [904, 145] on input "Bottle" at bounding box center [897, 145] width 115 height 19
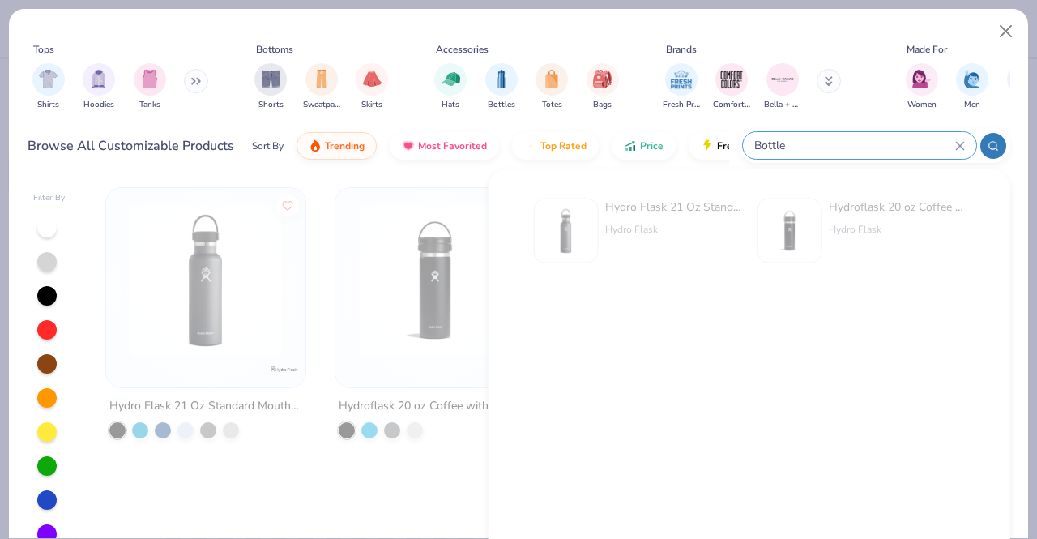
click at [955, 146] on icon at bounding box center [960, 146] width 10 height 10
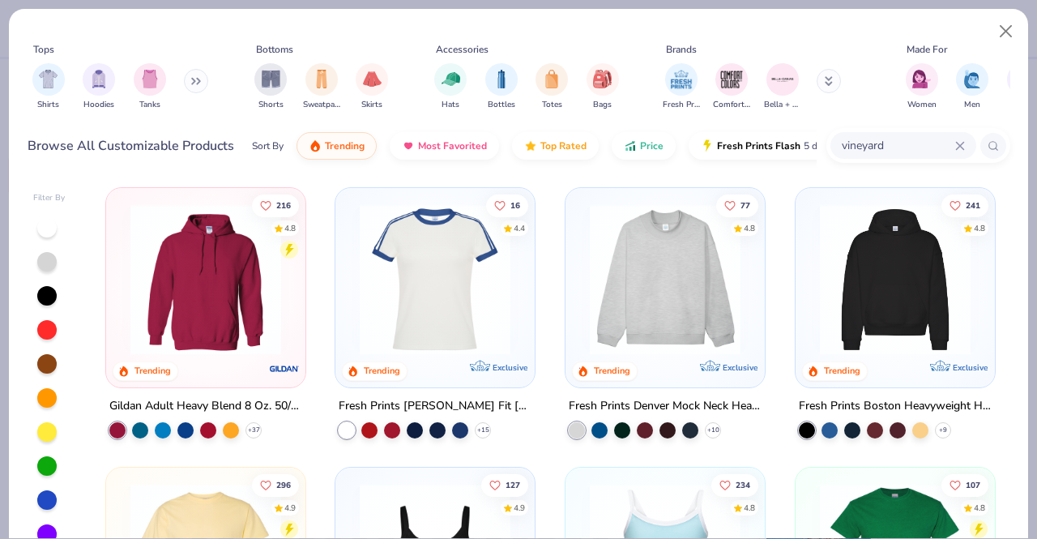
type input "vineyard"
click at [989, 140] on icon at bounding box center [993, 145] width 11 height 11
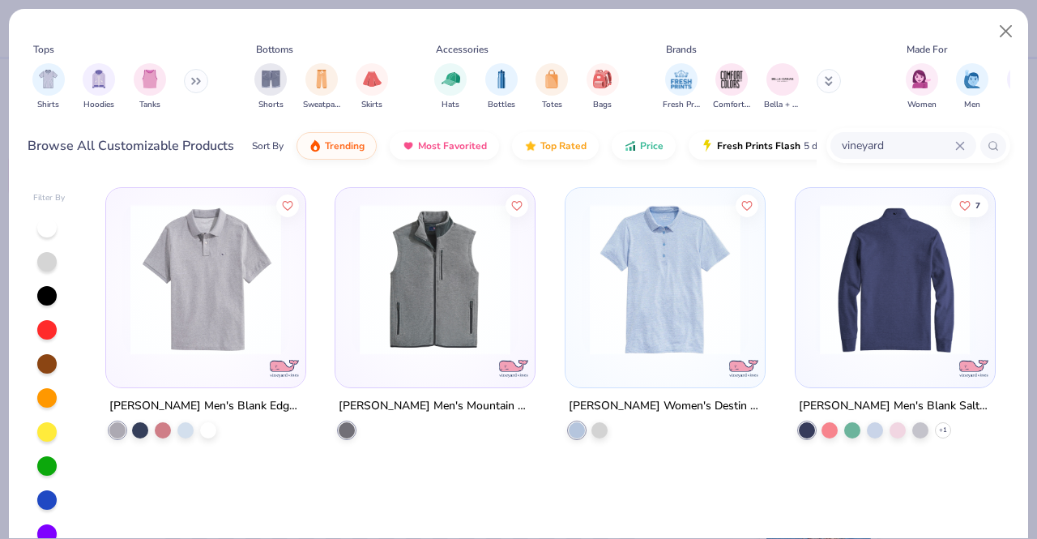
click at [861, 301] on img at bounding box center [895, 279] width 167 height 151
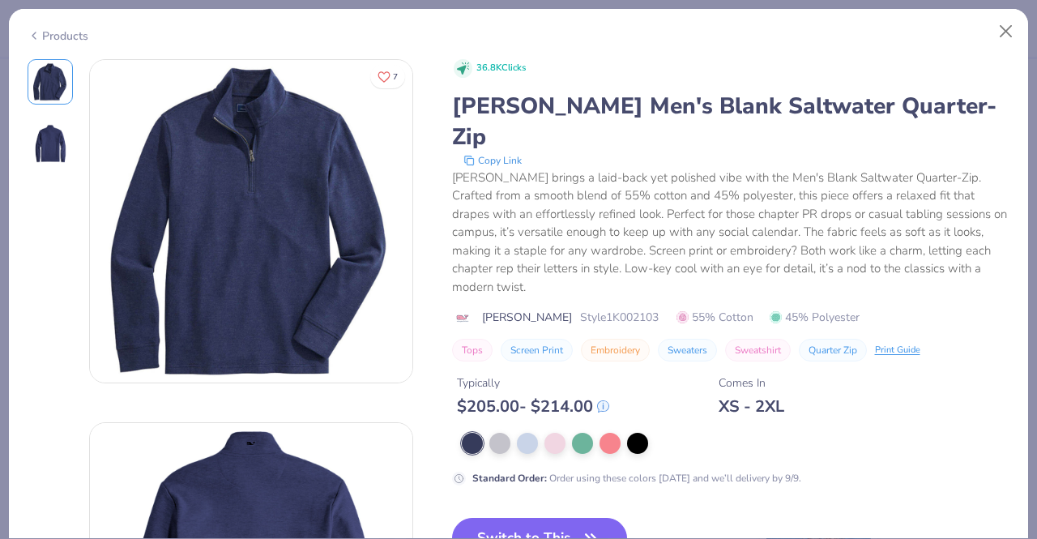
scroll to position [243, 0]
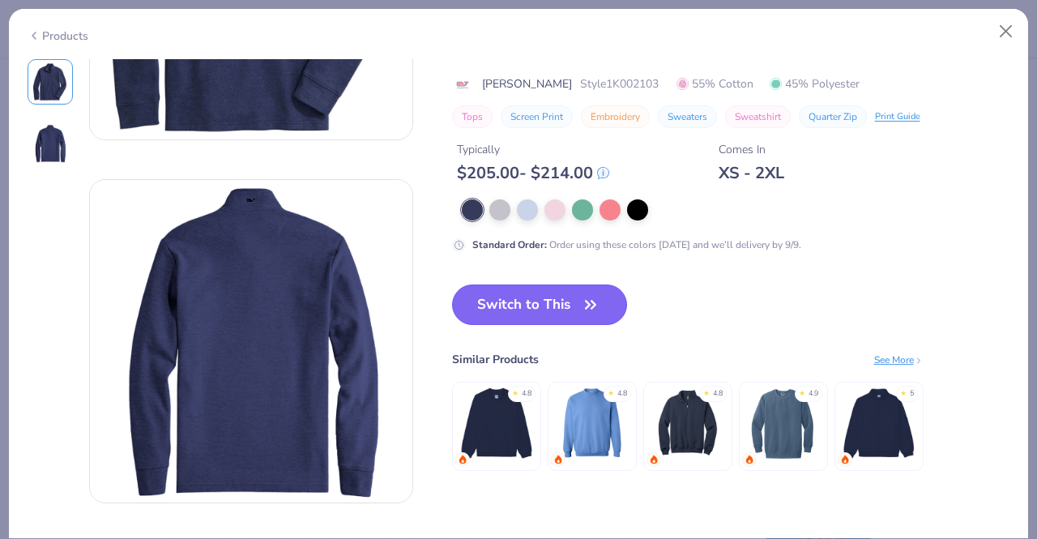
click at [543, 322] on button "Switch to This" at bounding box center [540, 304] width 176 height 41
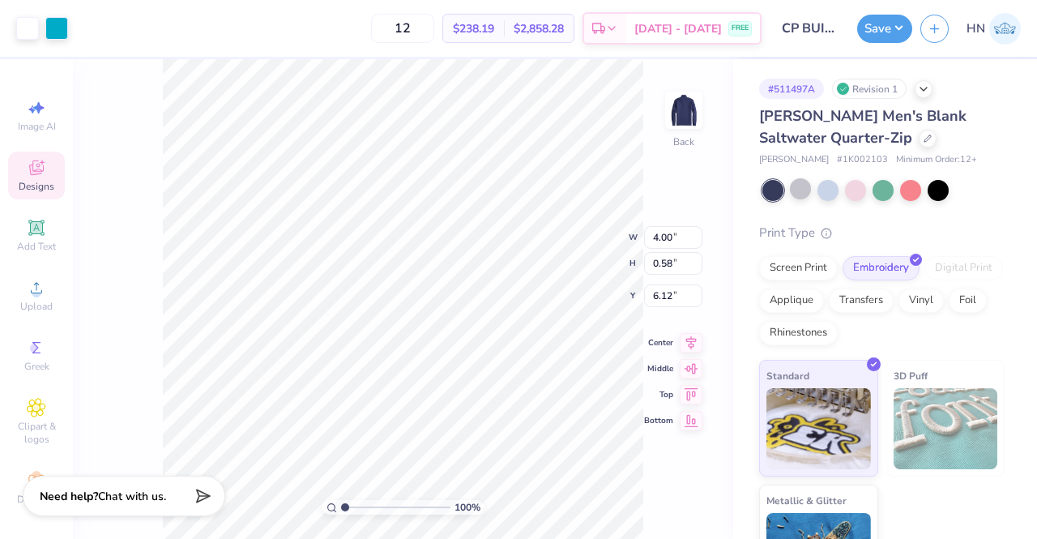
type input "3.00"
click at [794, 191] on div at bounding box center [800, 188] width 21 height 21
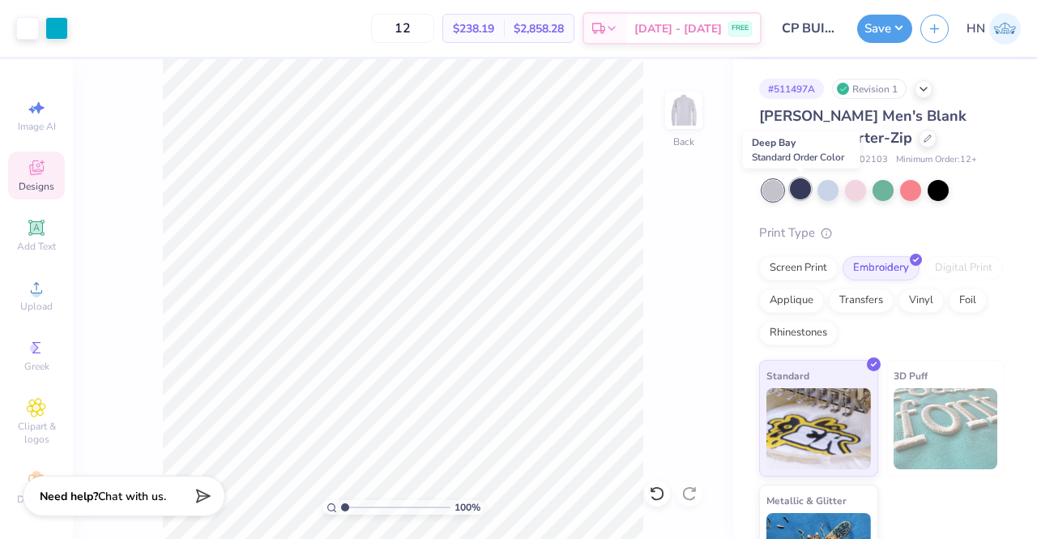
click at [808, 189] on div at bounding box center [800, 188] width 21 height 21
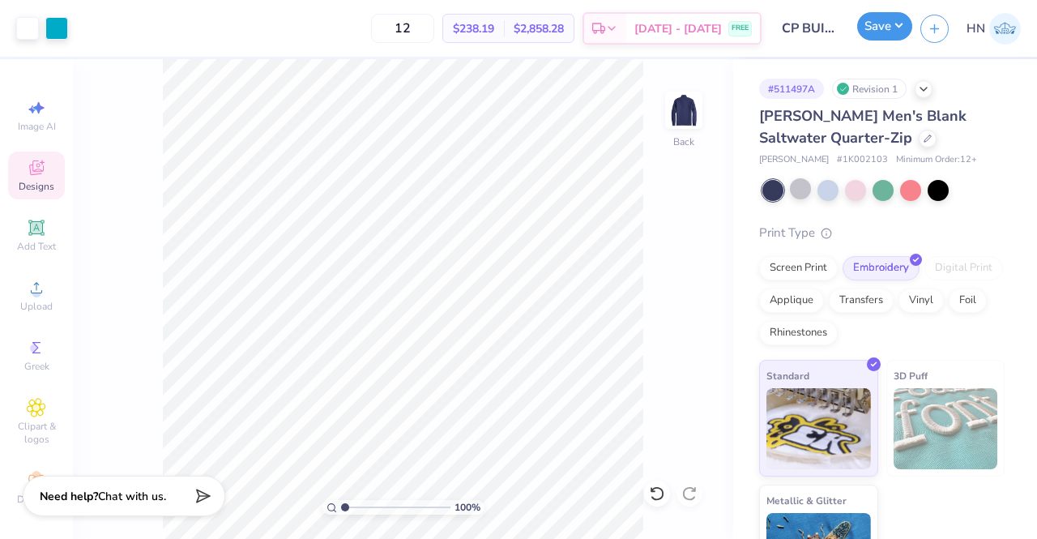
click at [869, 29] on button "Save" at bounding box center [884, 26] width 55 height 28
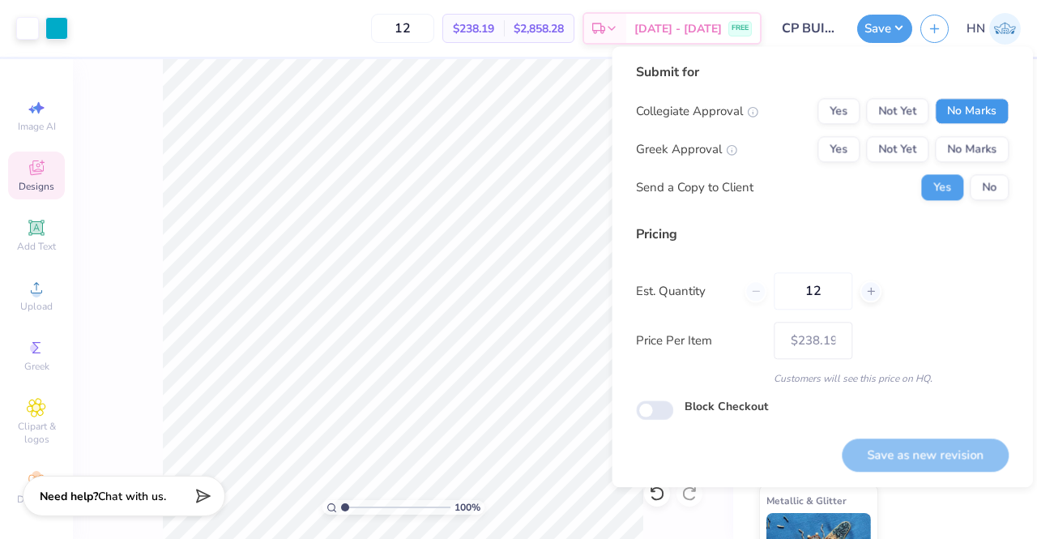
click at [943, 107] on button "No Marks" at bounding box center [972, 111] width 74 height 26
click at [946, 132] on div "Collegiate Approval Yes Not Yet No Marks Greek Approval Yes Not Yet No Marks Se…" at bounding box center [822, 149] width 373 height 102
click at [948, 144] on button "No Marks" at bounding box center [972, 149] width 74 height 26
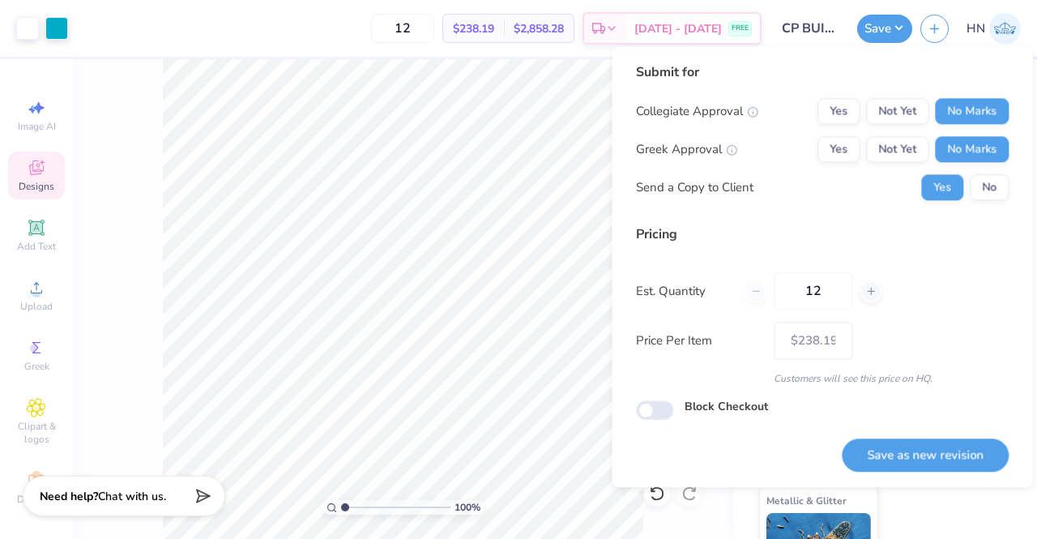
click at [925, 452] on button "Save as new revision" at bounding box center [925, 454] width 167 height 33
type input "$238.19"
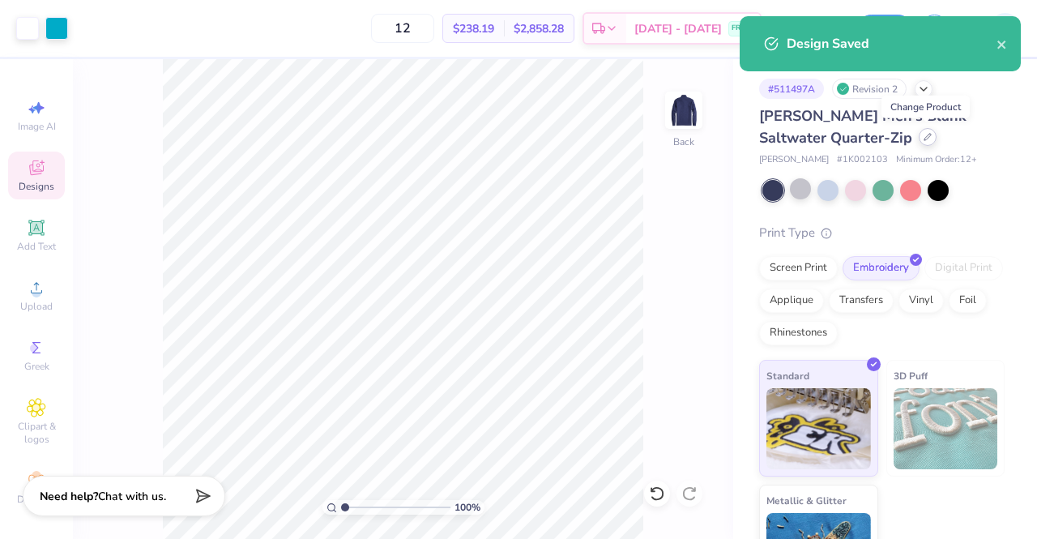
click at [933, 134] on div at bounding box center [928, 137] width 18 height 18
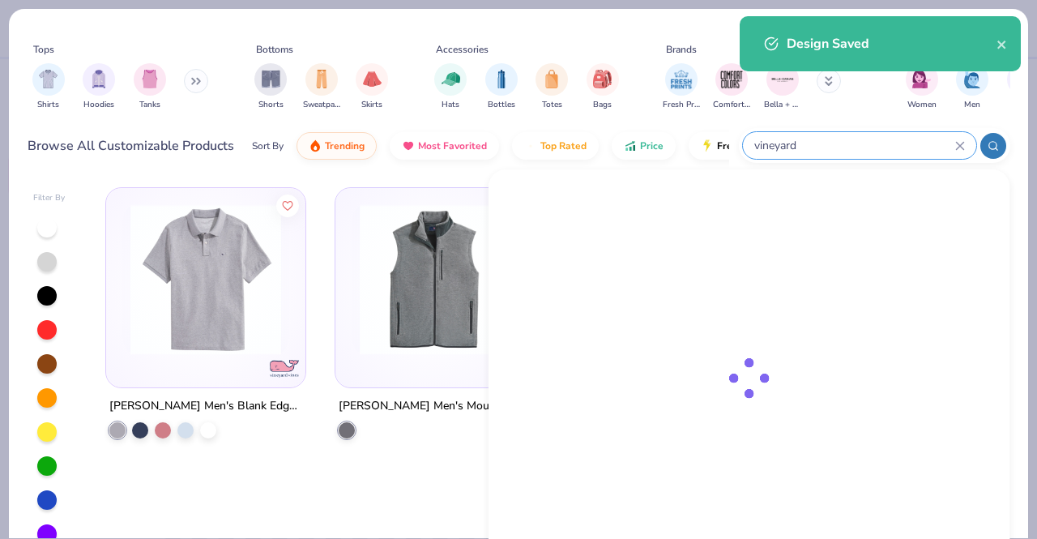
click at [919, 142] on input "vineyard" at bounding box center [854, 145] width 203 height 19
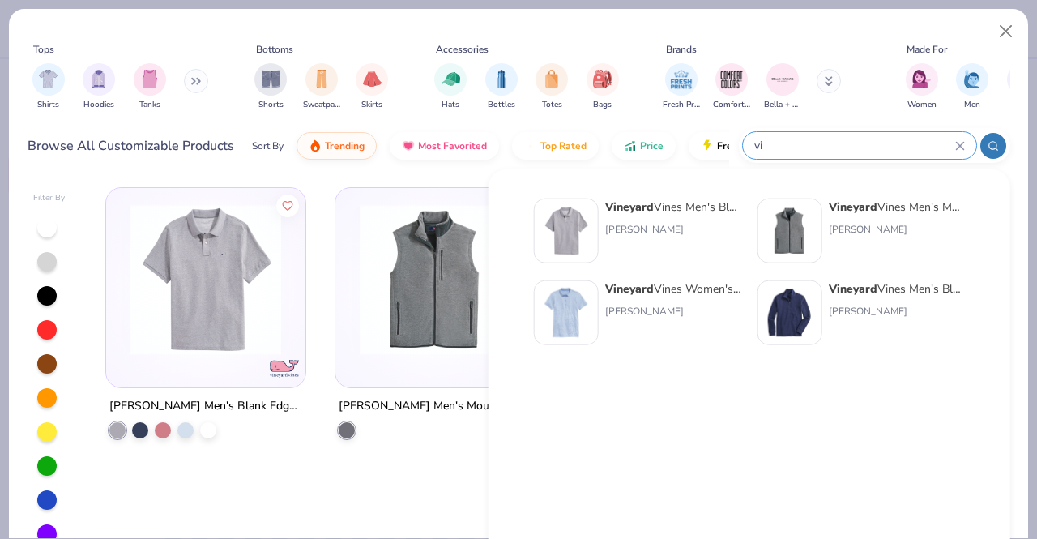
type input "v"
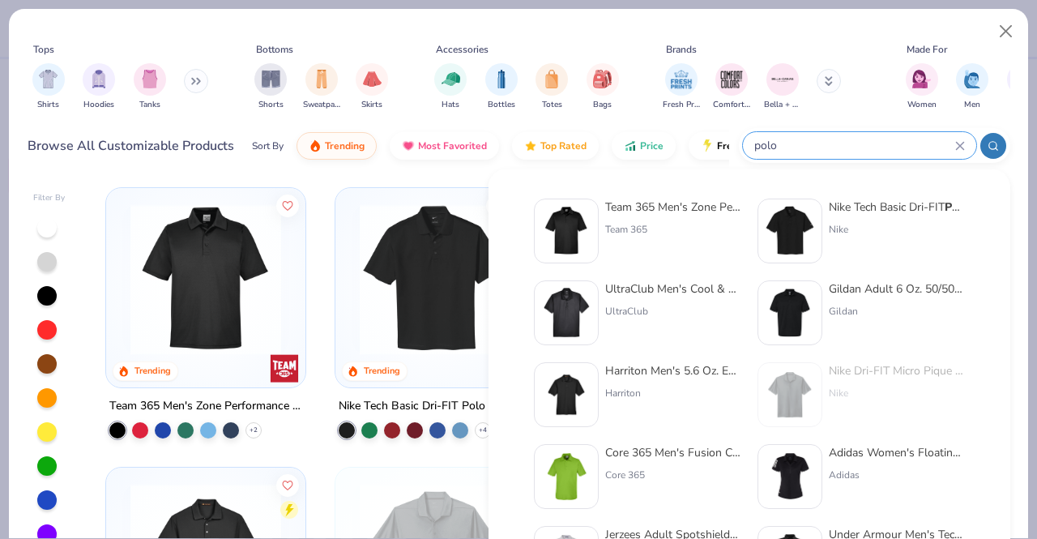
click at [988, 143] on icon at bounding box center [993, 145] width 11 height 11
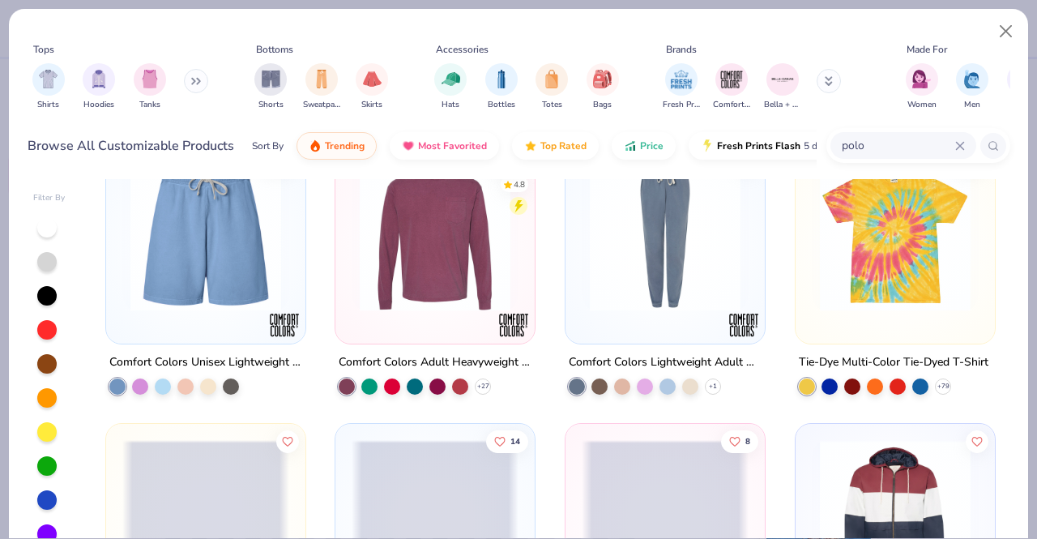
scroll to position [8323, 0]
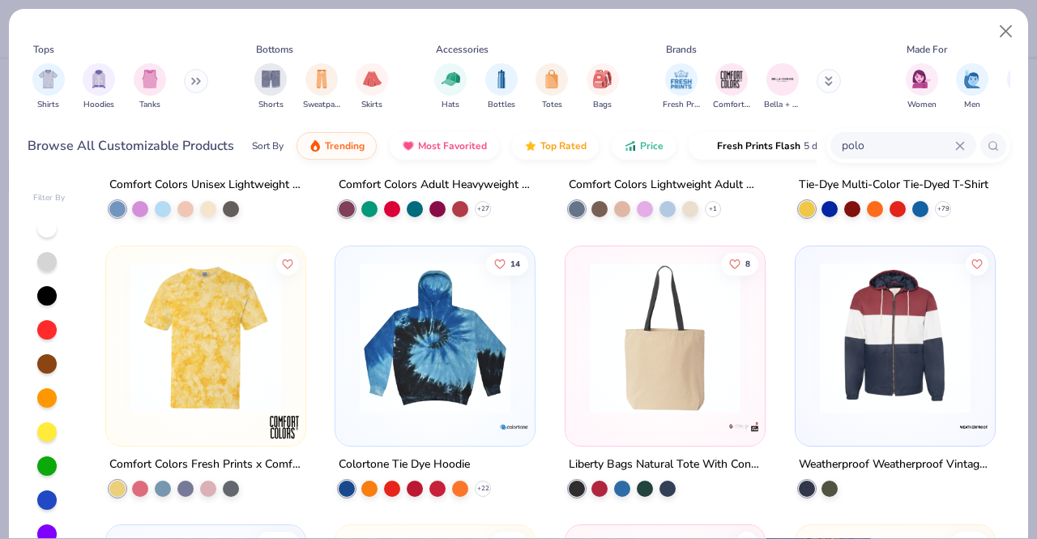
click at [1003, 144] on div at bounding box center [993, 146] width 26 height 26
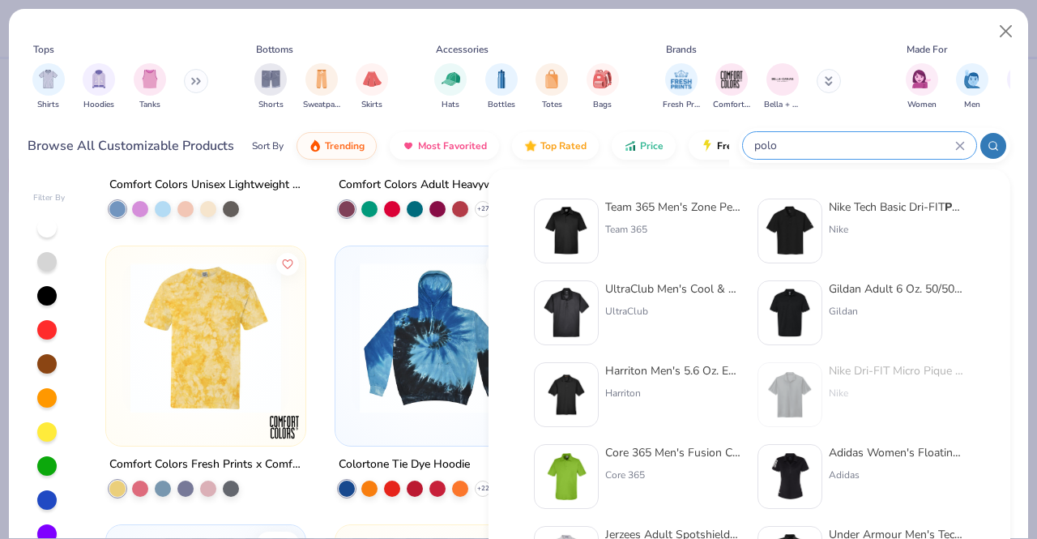
click at [990, 138] on div at bounding box center [993, 146] width 26 height 26
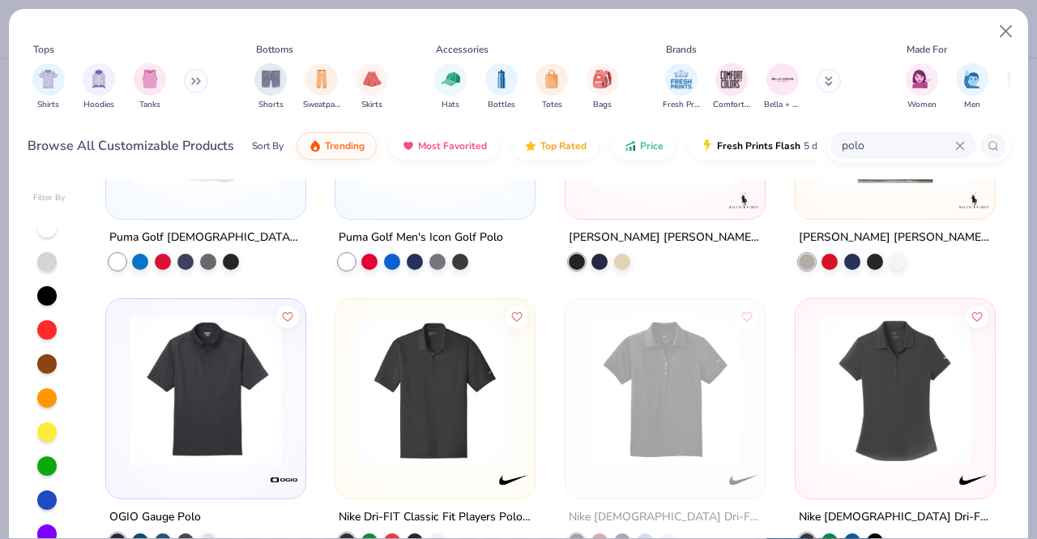
scroll to position [2998, 0]
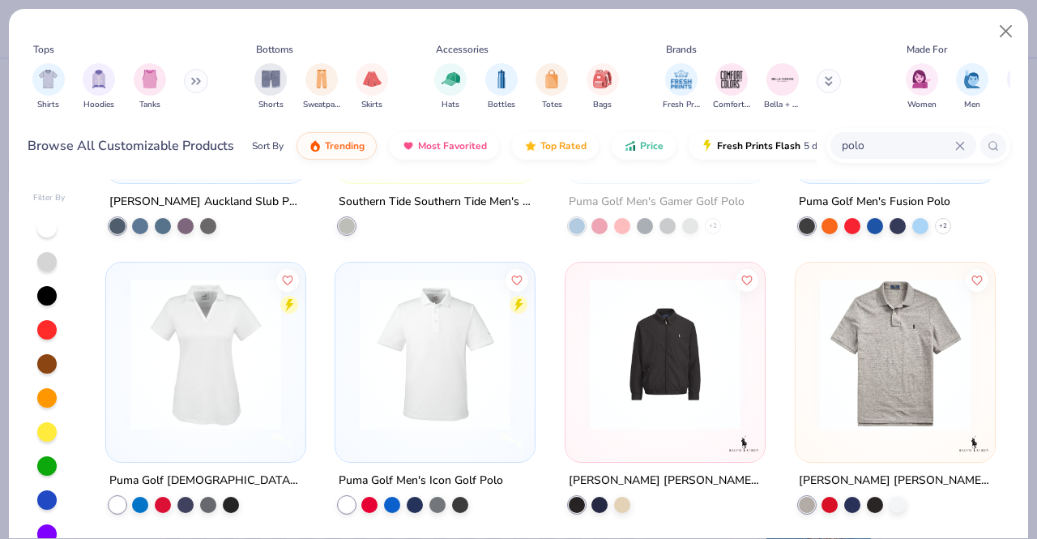
click at [955, 425] on div at bounding box center [973, 443] width 37 height 37
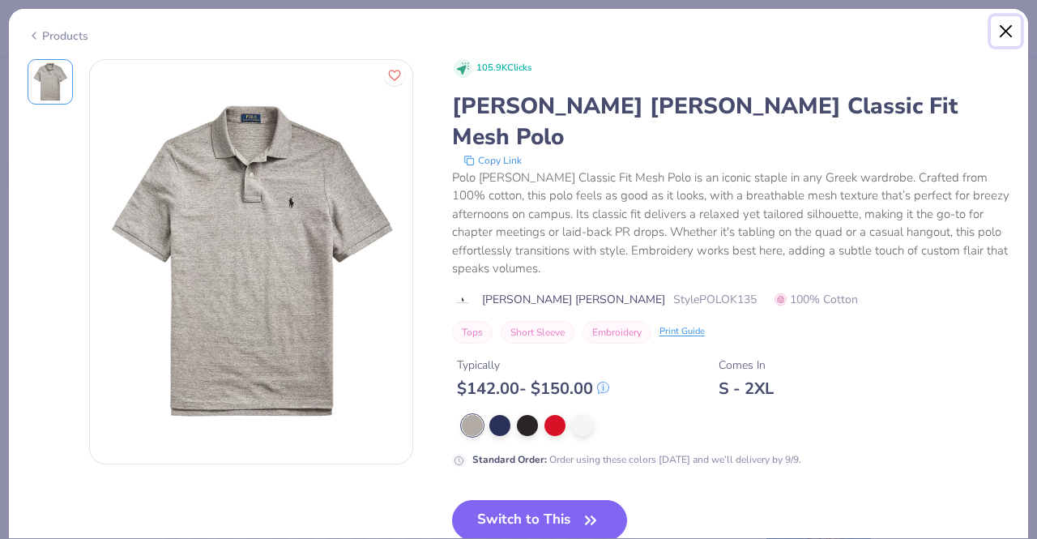
click at [1010, 22] on button "Close" at bounding box center [1006, 31] width 31 height 31
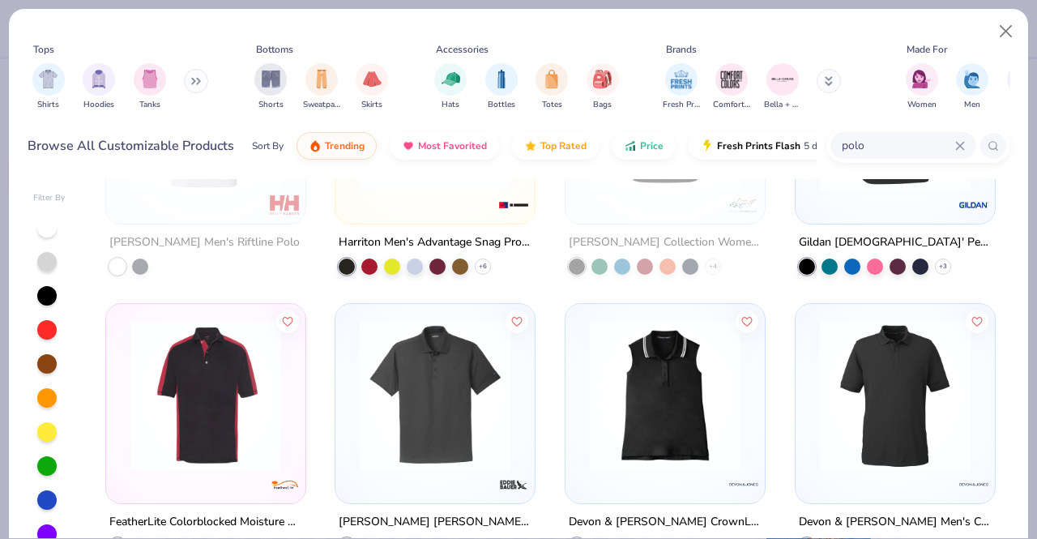
scroll to position [4457, 0]
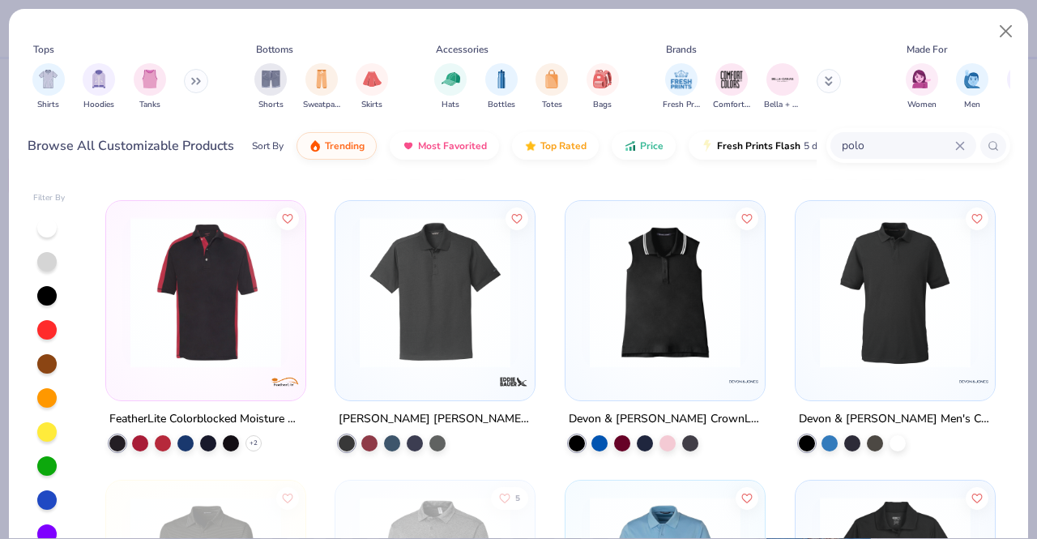
click at [882, 129] on div "polo" at bounding box center [919, 145] width 184 height 35
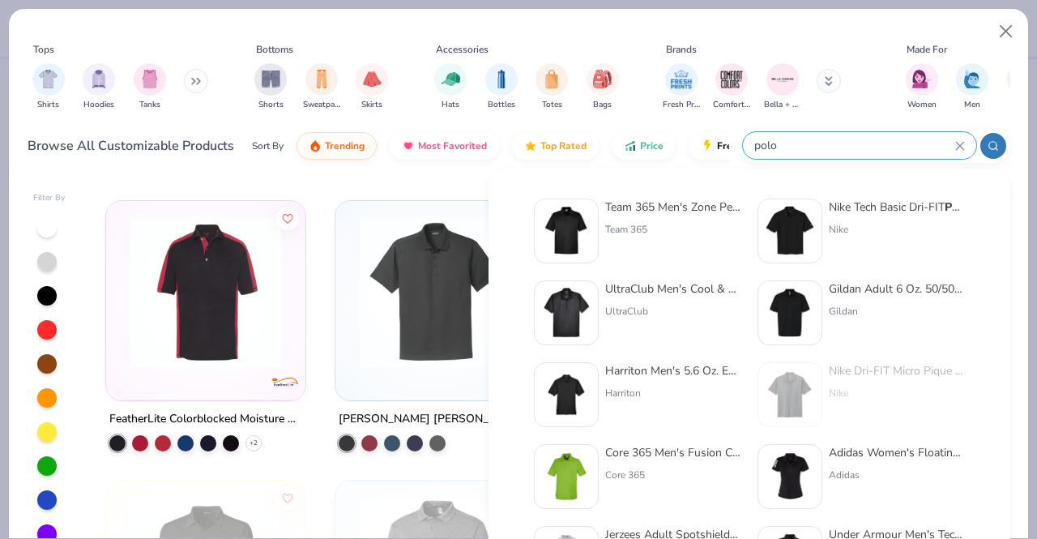
click at [872, 145] on input "polo" at bounding box center [854, 145] width 203 height 19
type input "p"
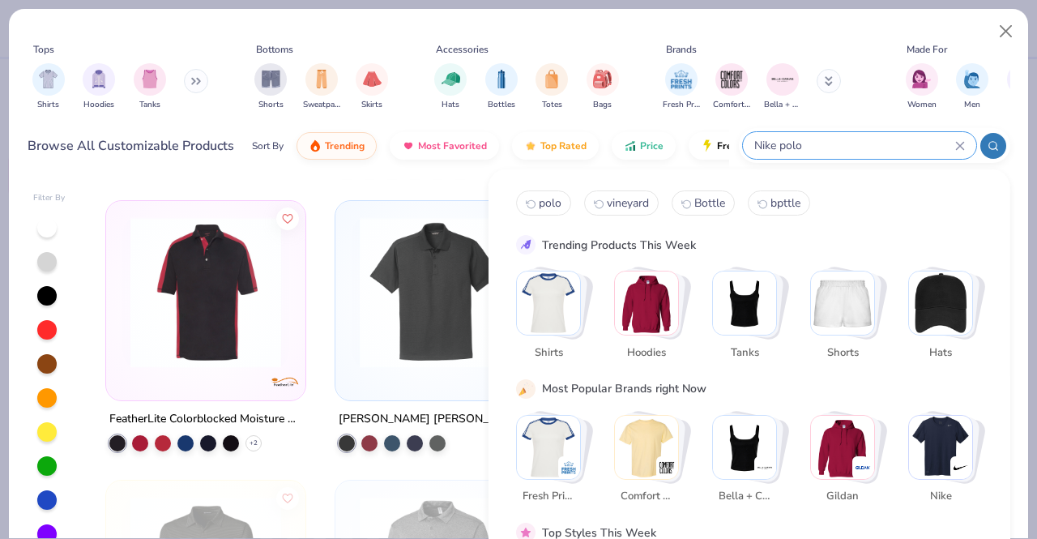
type input "Nike polo"
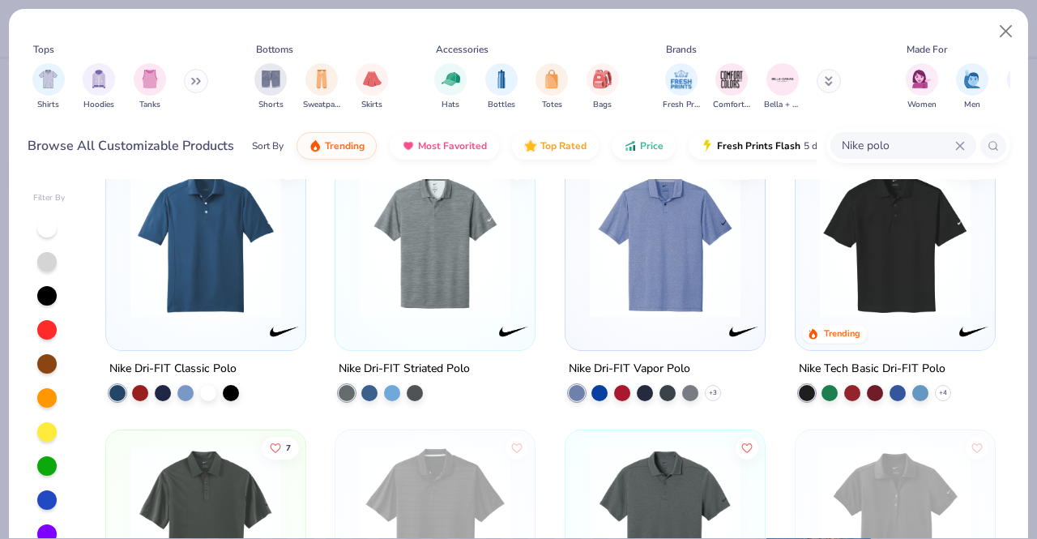
scroll to position [0, 0]
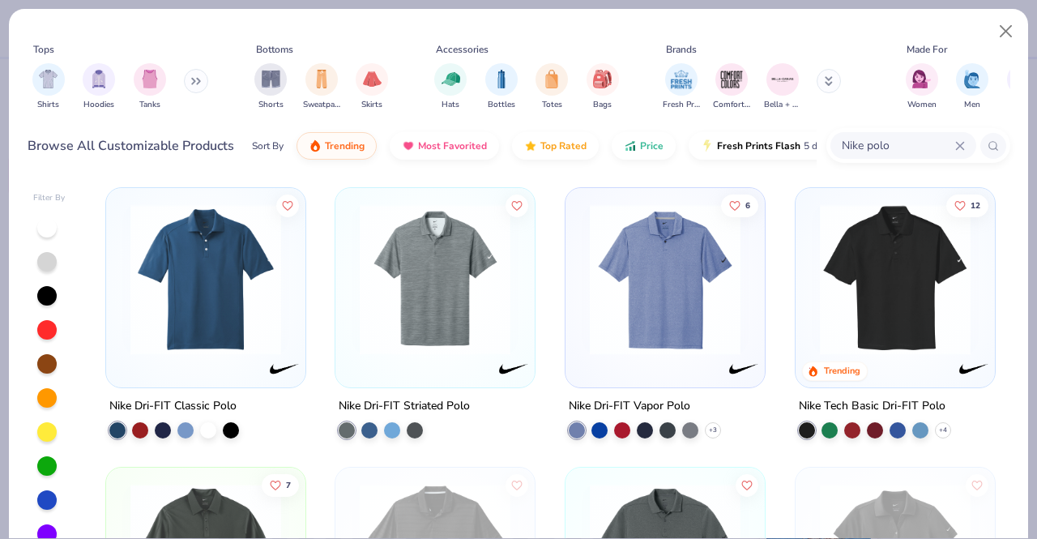
click at [849, 299] on img at bounding box center [895, 279] width 167 height 151
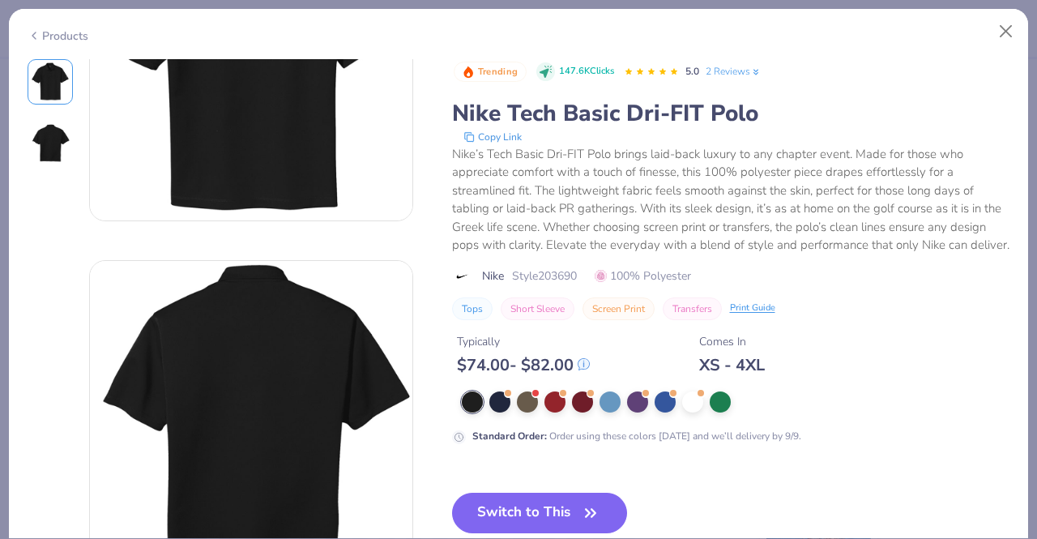
scroll to position [405, 0]
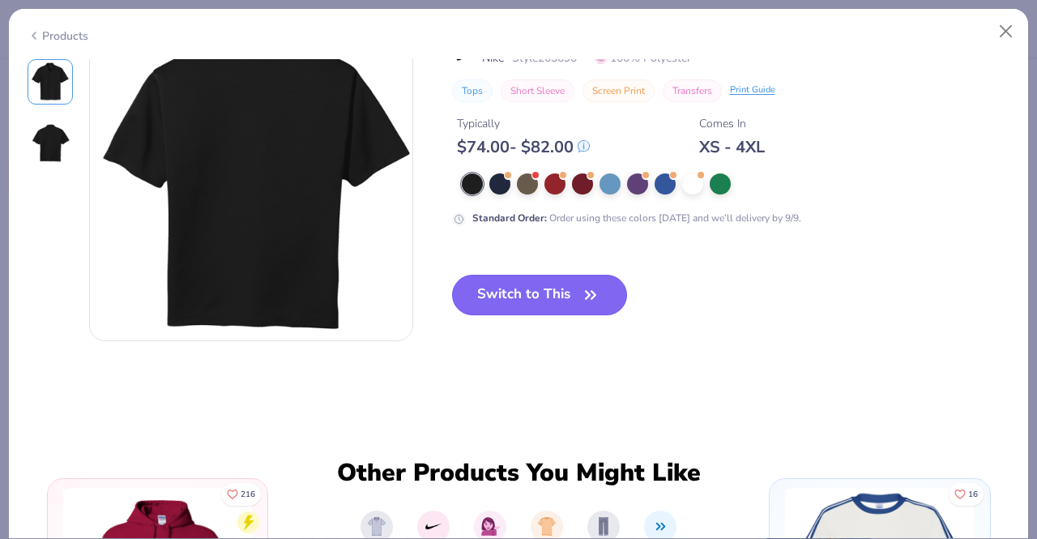
click at [572, 286] on button "Switch to This" at bounding box center [540, 295] width 176 height 41
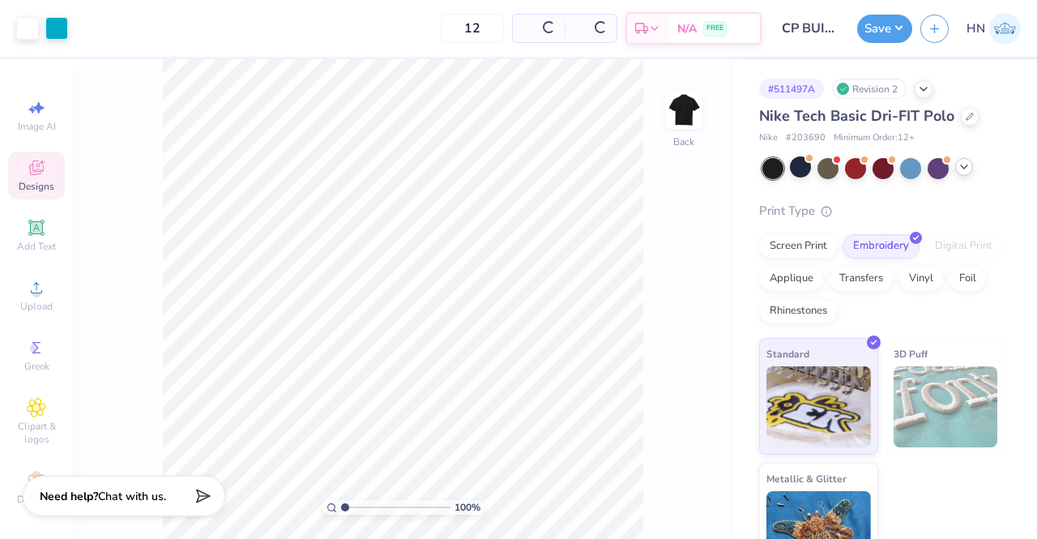
click at [961, 163] on icon at bounding box center [964, 166] width 13 height 13
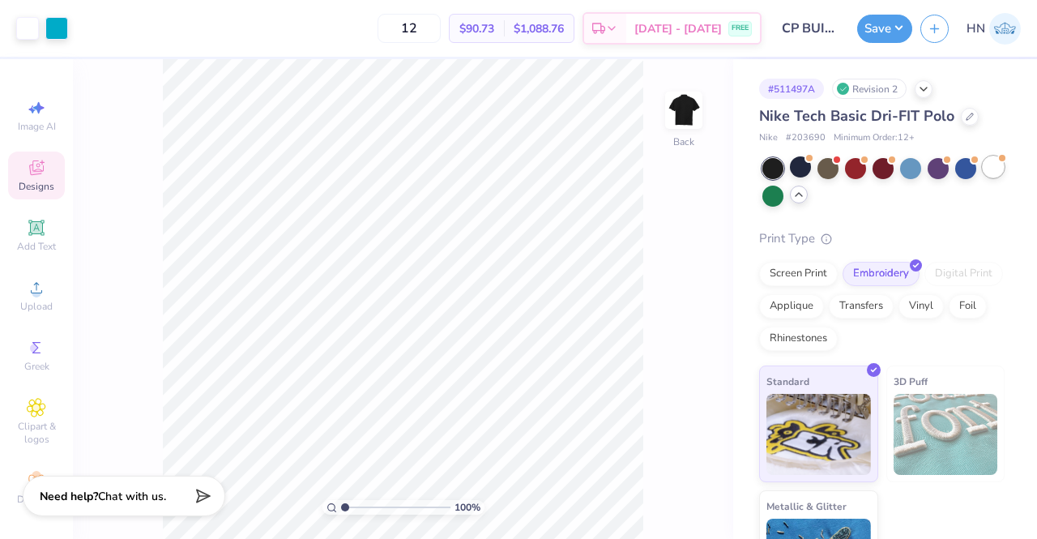
click at [983, 177] on div at bounding box center [993, 166] width 21 height 21
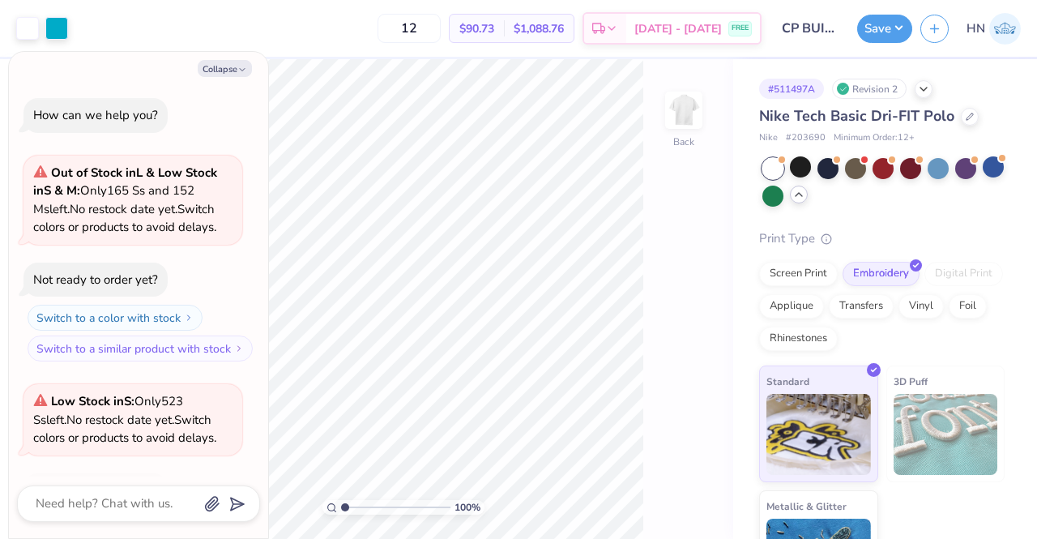
scroll to position [287, 0]
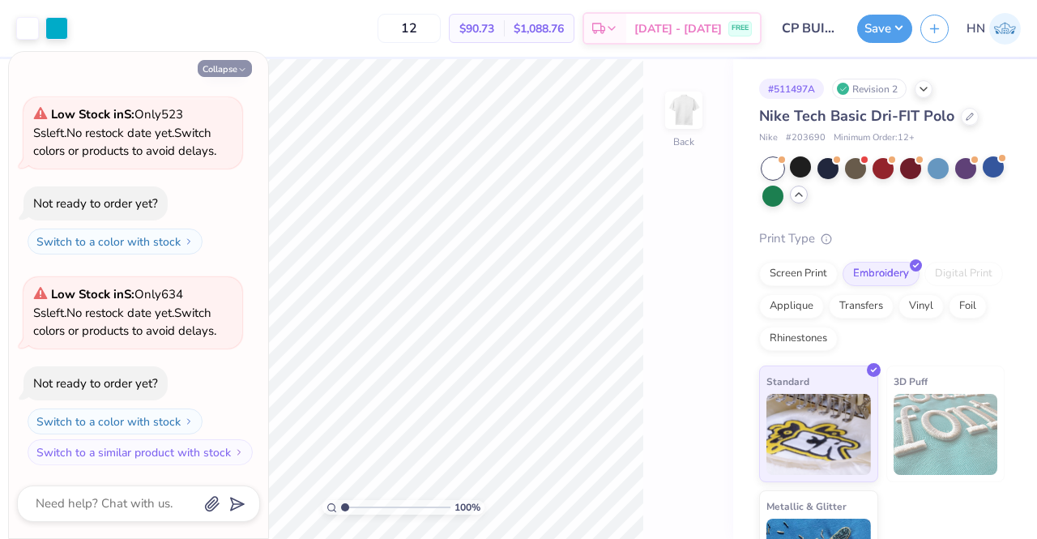
click at [200, 70] on button "Collapse" at bounding box center [225, 68] width 54 height 17
type textarea "x"
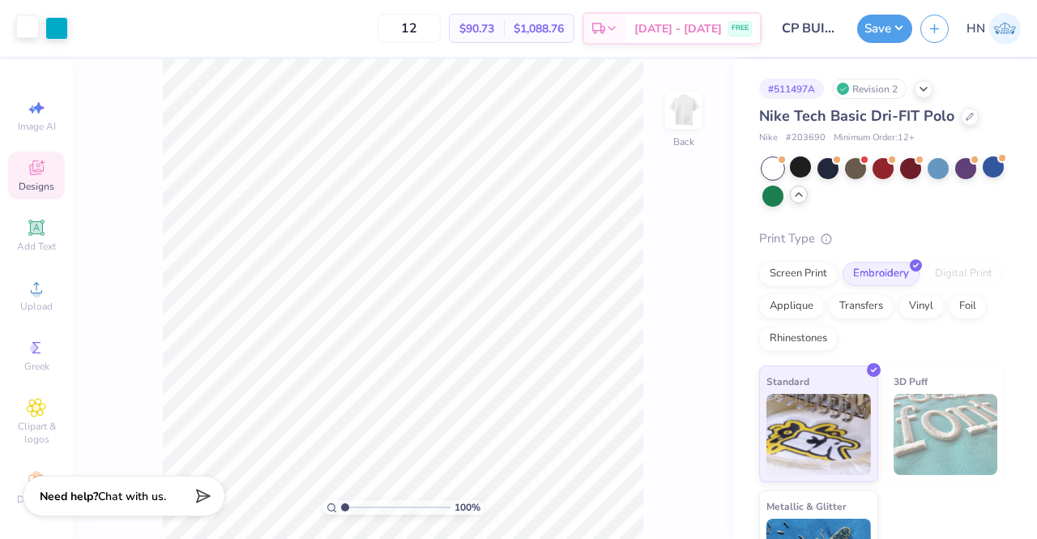
click at [32, 38] on div at bounding box center [27, 26] width 23 height 23
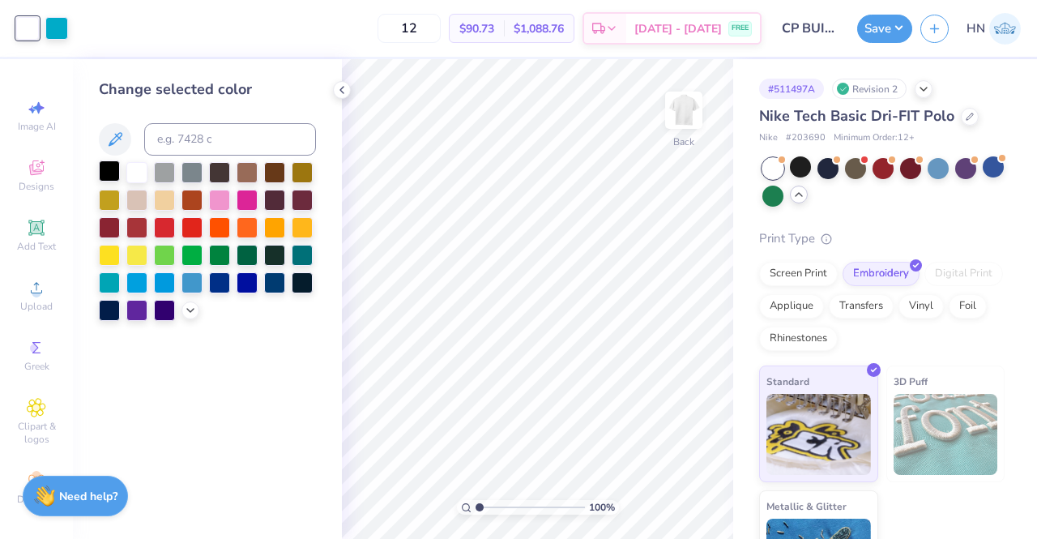
click at [105, 171] on div at bounding box center [109, 170] width 21 height 21
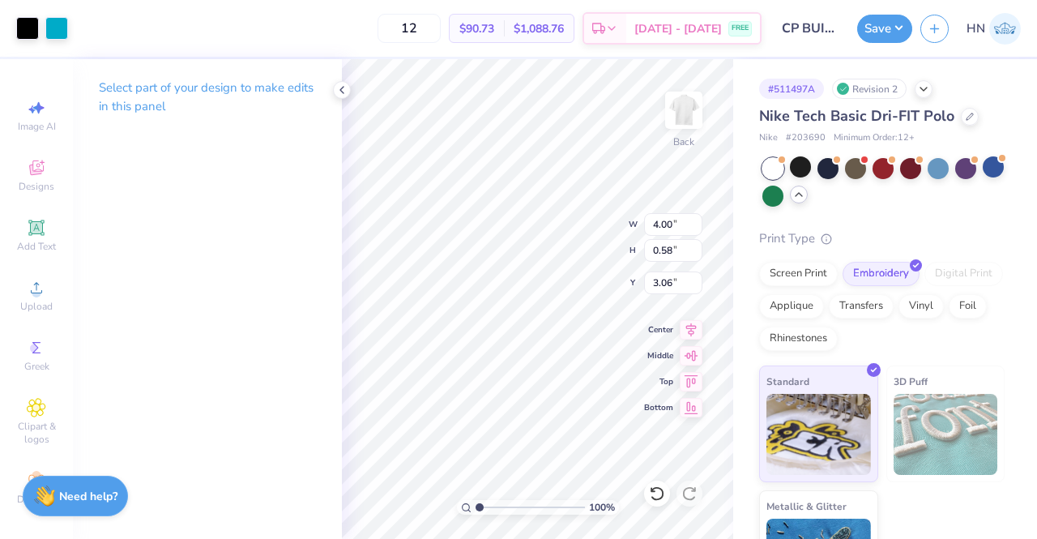
type input "3.00"
click at [581, 247] on div "100 % Back W 4.00 4.00 " H 0.58 0.58 " Y 3.00 3.00 " Center Middle Top Bottom" at bounding box center [537, 299] width 391 height 480
click at [889, 34] on button "Save" at bounding box center [884, 26] width 55 height 28
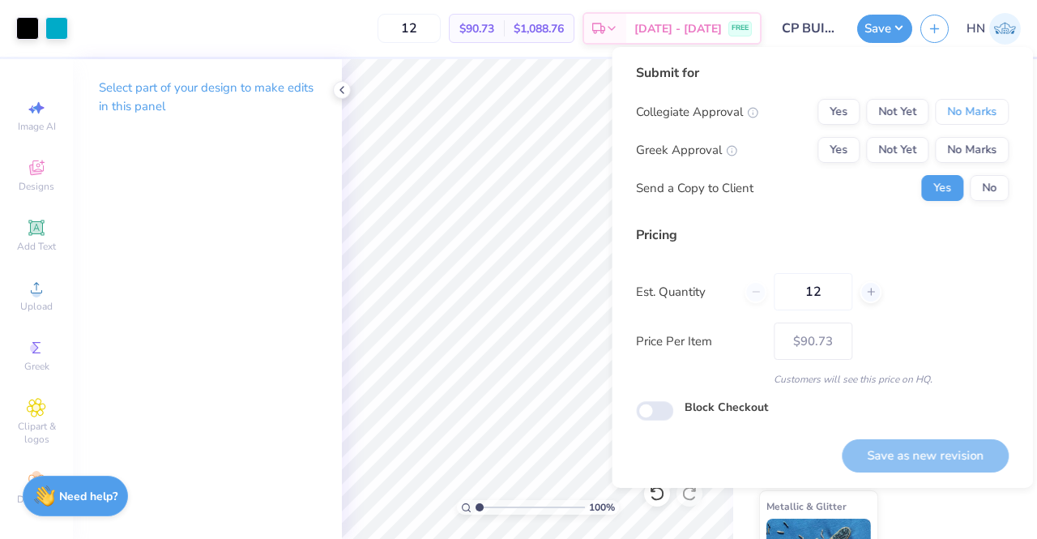
click at [955, 108] on button "No Marks" at bounding box center [972, 112] width 74 height 26
click at [956, 147] on button "No Marks" at bounding box center [972, 150] width 74 height 26
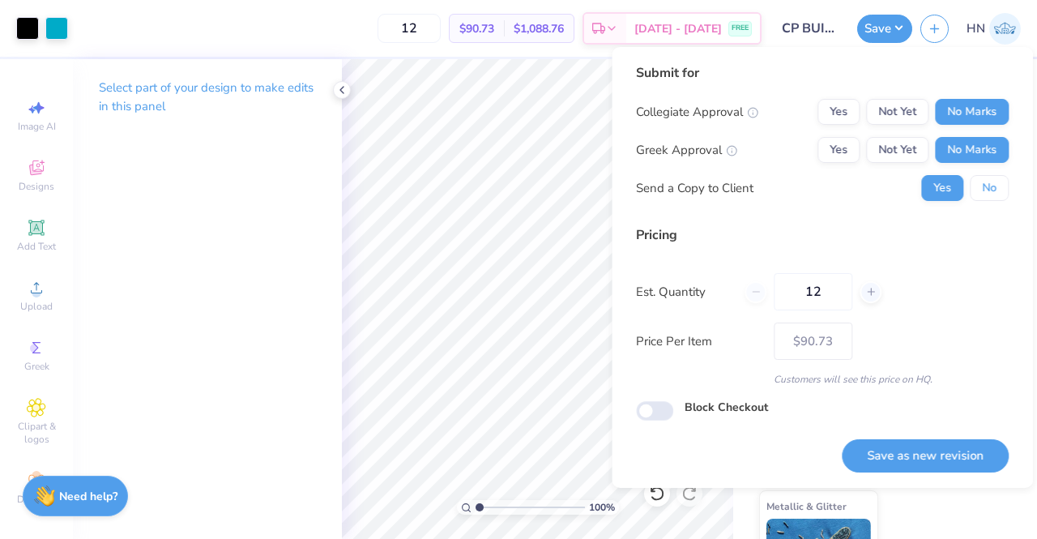
drag, startPoint x: 992, startPoint y: 189, endPoint x: 921, endPoint y: 477, distance: 297.2
click at [992, 190] on button "No" at bounding box center [989, 188] width 39 height 26
click at [928, 455] on button "Save as new revision" at bounding box center [925, 455] width 167 height 33
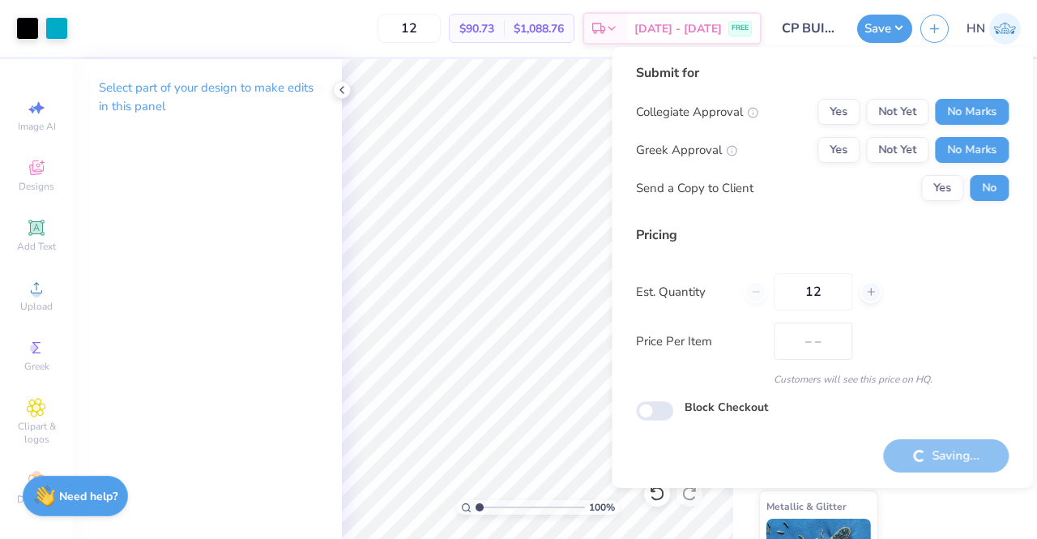
type input "$90.73"
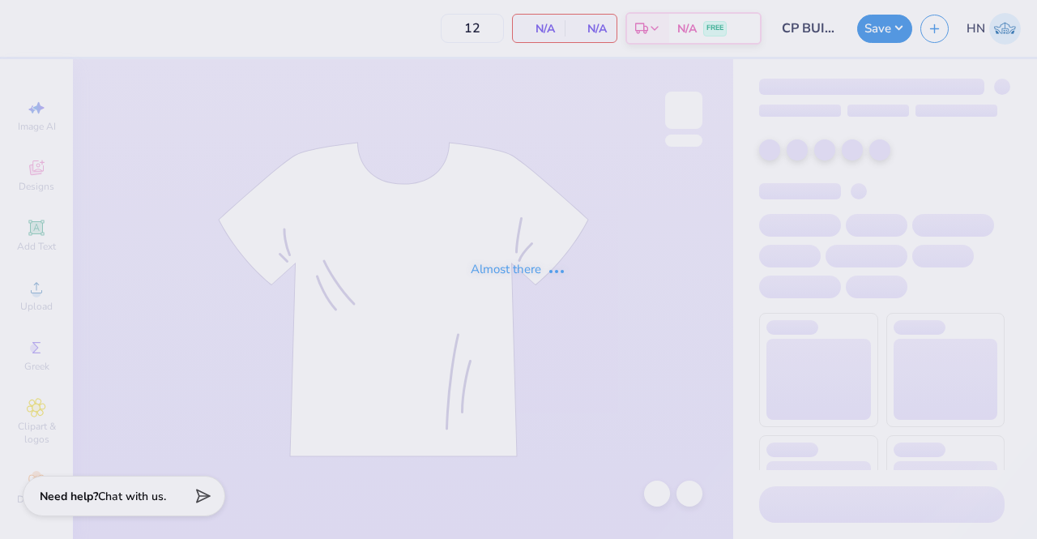
type input "CP BUILD holiday"
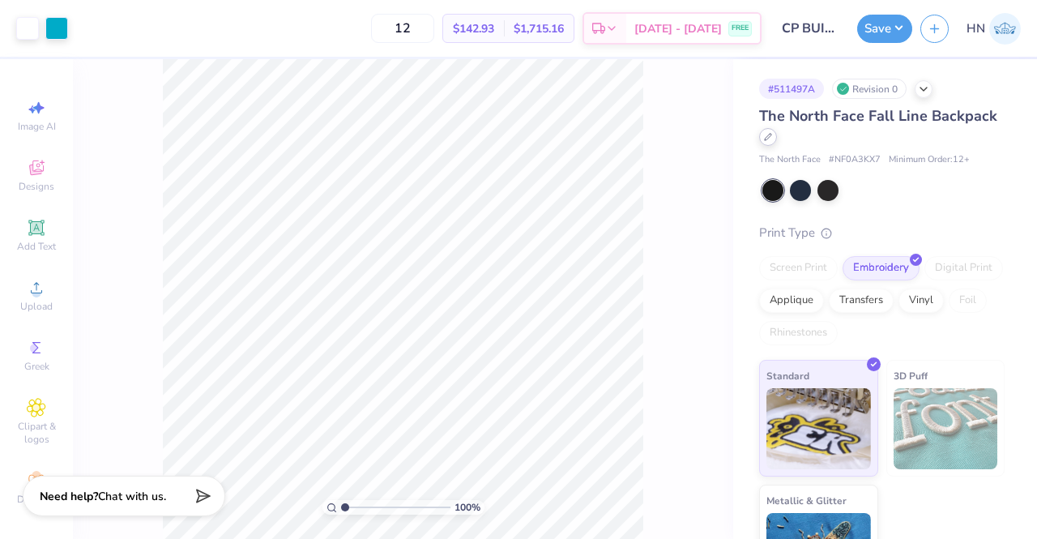
click at [777, 139] on div at bounding box center [768, 137] width 18 height 18
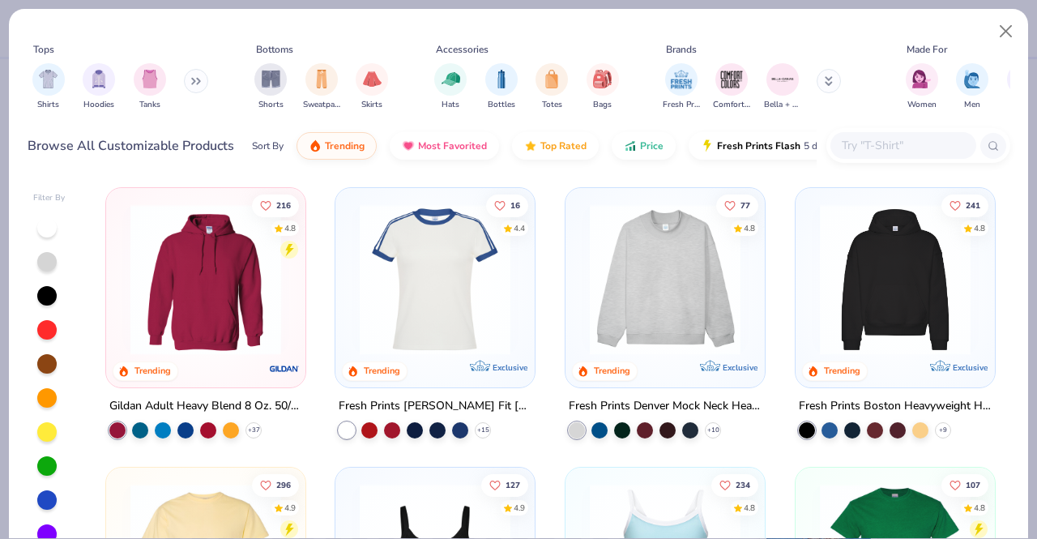
click at [920, 135] on div at bounding box center [904, 145] width 146 height 27
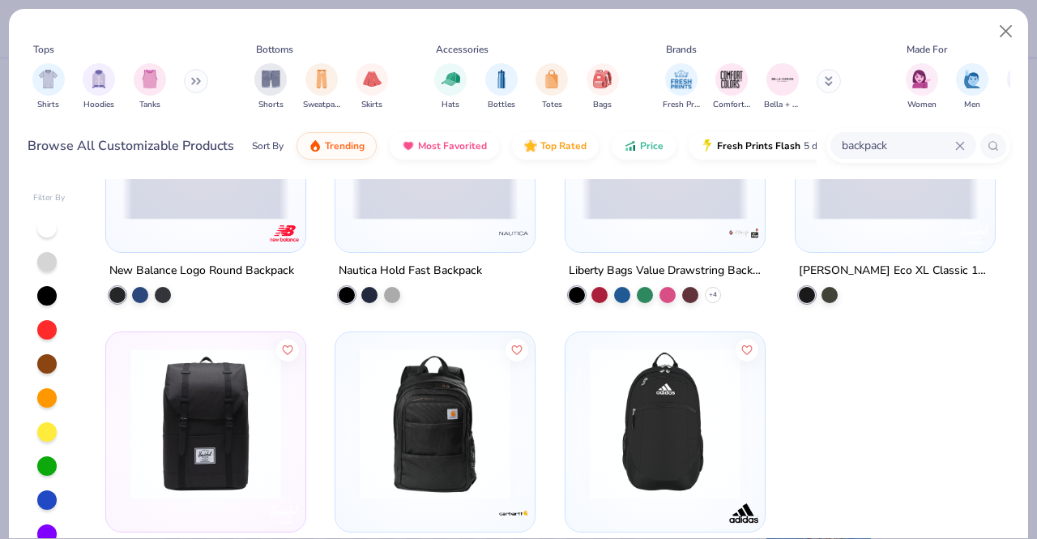
scroll to position [993, 0]
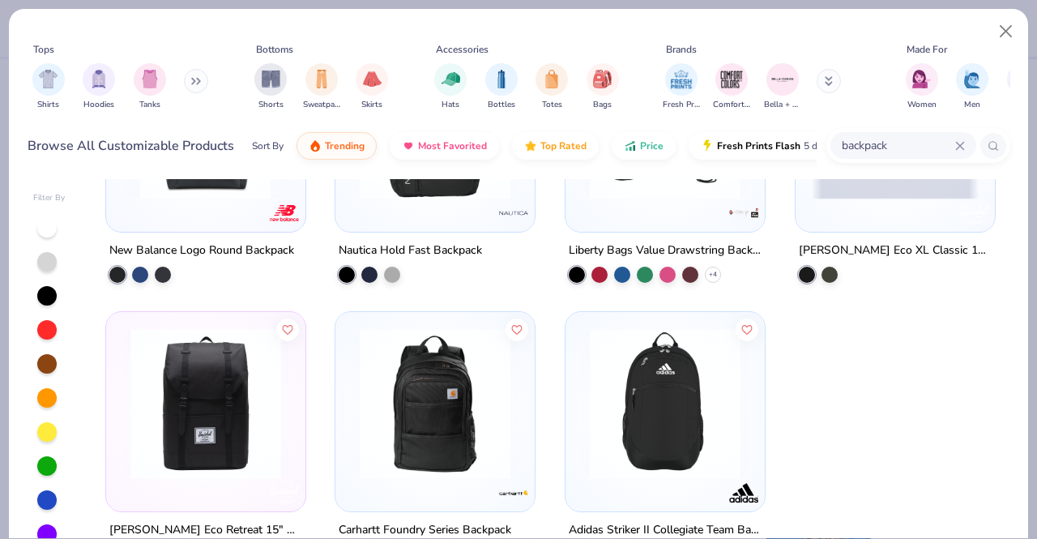
click at [615, 417] on img at bounding box center [665, 403] width 167 height 151
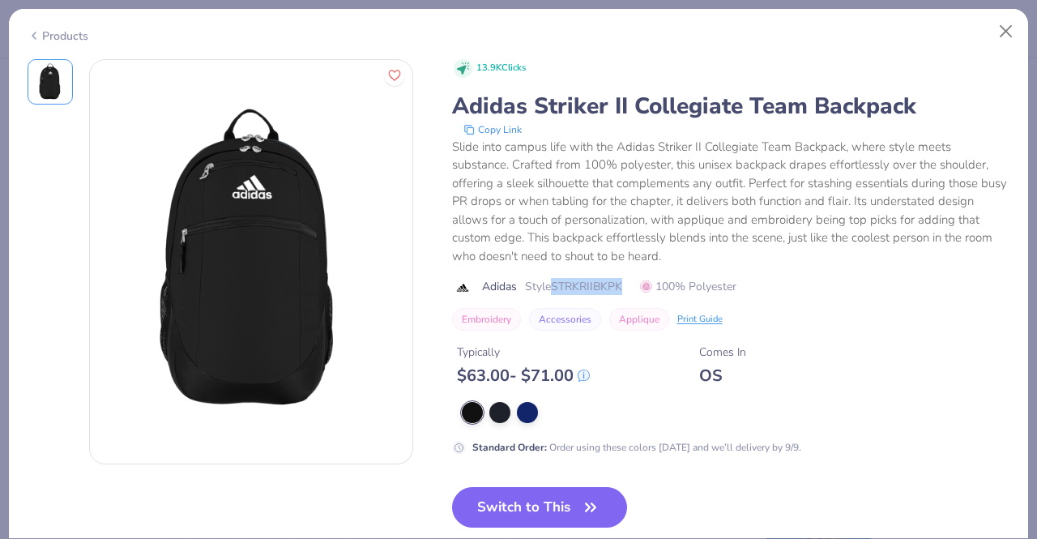
drag, startPoint x: 555, startPoint y: 288, endPoint x: 625, endPoint y: 281, distance: 70.0
click at [625, 281] on div "Adidas Style STRKRIIBKPK 100% Polyester" at bounding box center [731, 286] width 558 height 17
copy span "STRKRIIBKPK"
click at [1002, 27] on button "Close" at bounding box center [1006, 31] width 31 height 31
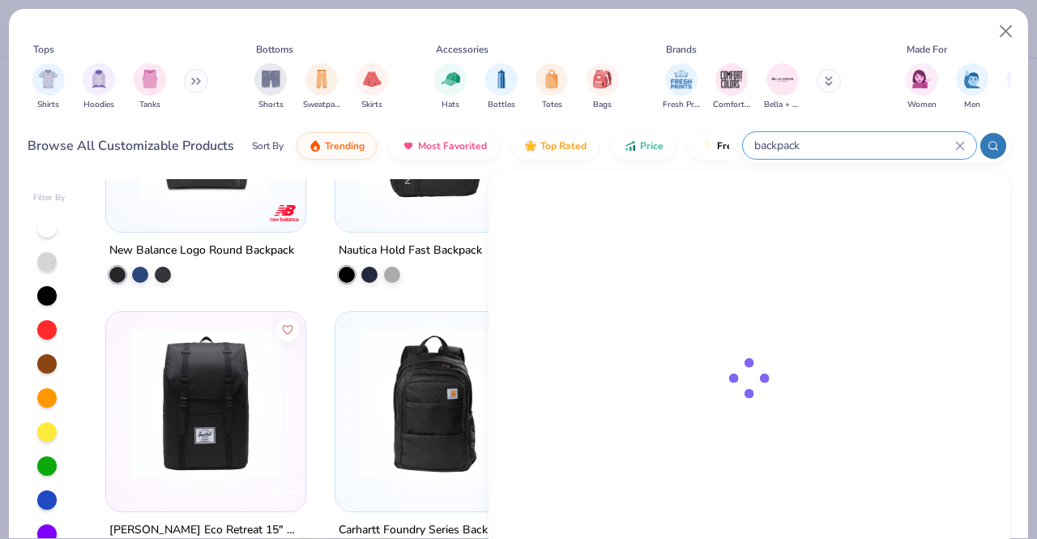
click at [901, 135] on div "backpack" at bounding box center [859, 145] width 233 height 27
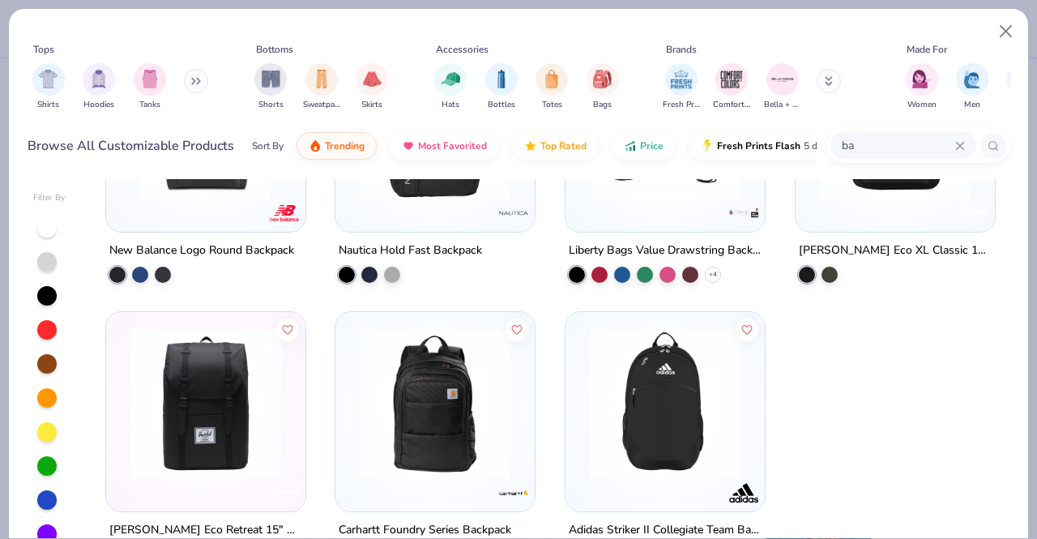
type input "b"
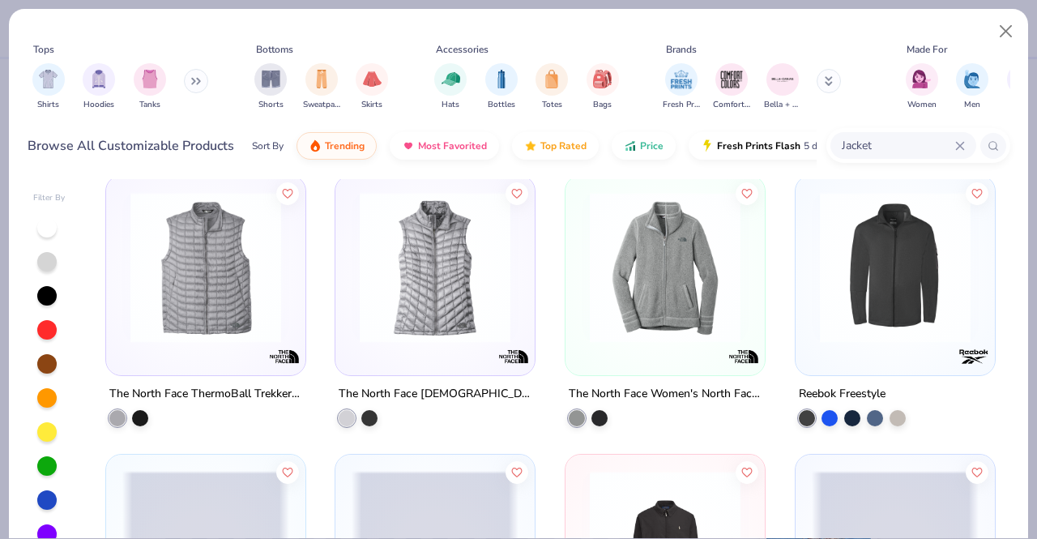
scroll to position [6564, 0]
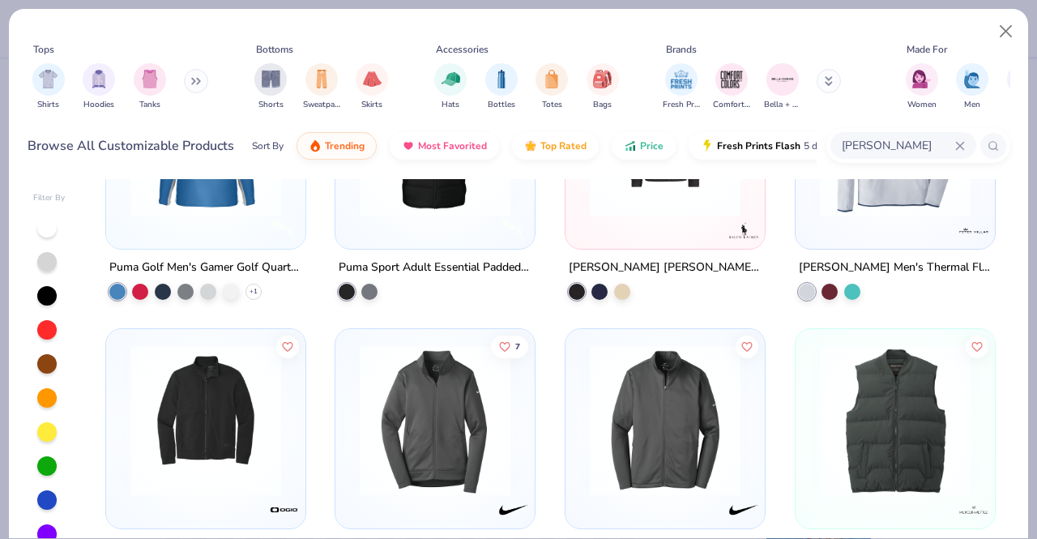
type input "J"
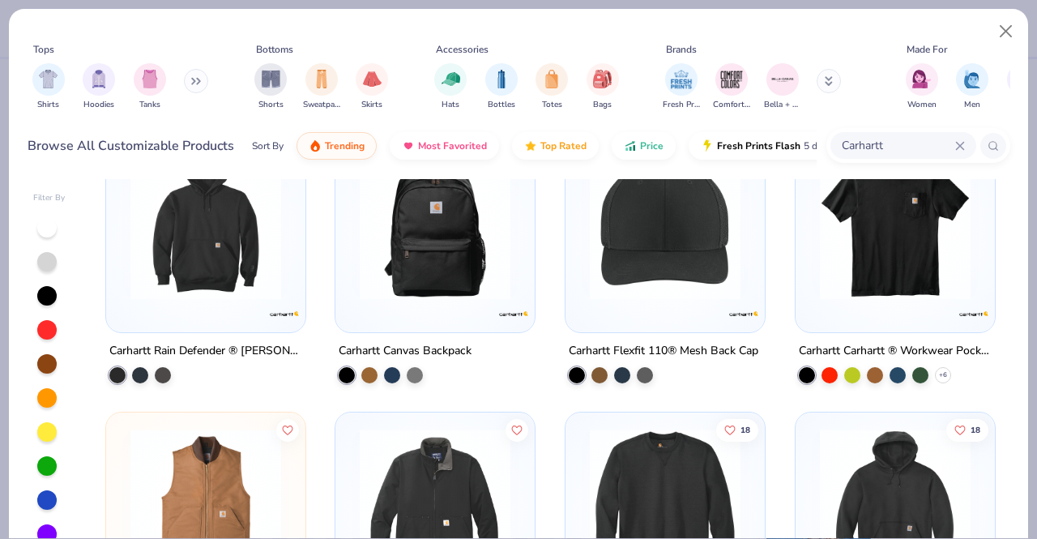
scroll to position [49, 0]
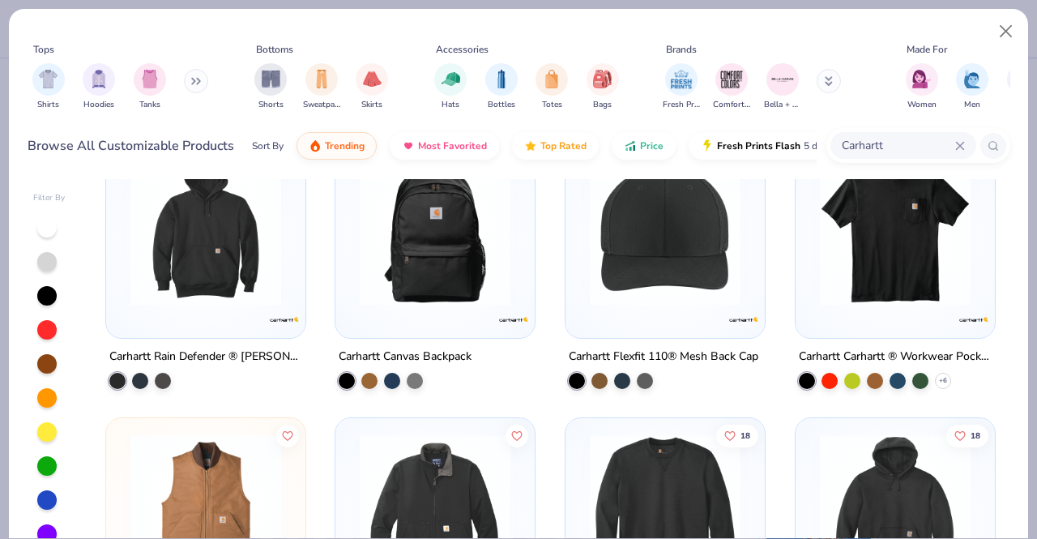
click at [919, 144] on input "Carhartt" at bounding box center [897, 145] width 115 height 19
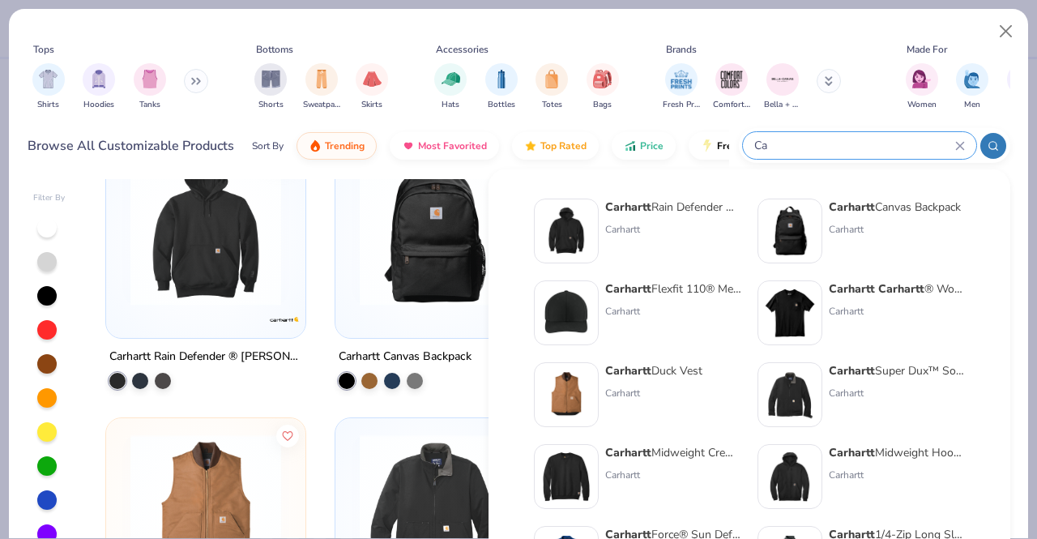
type input "C"
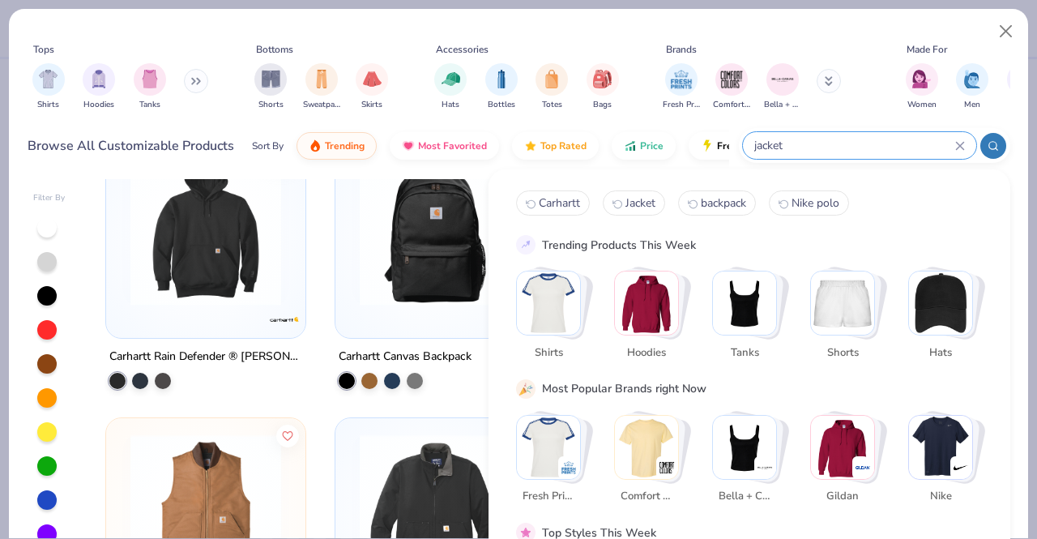
type input "jacket"
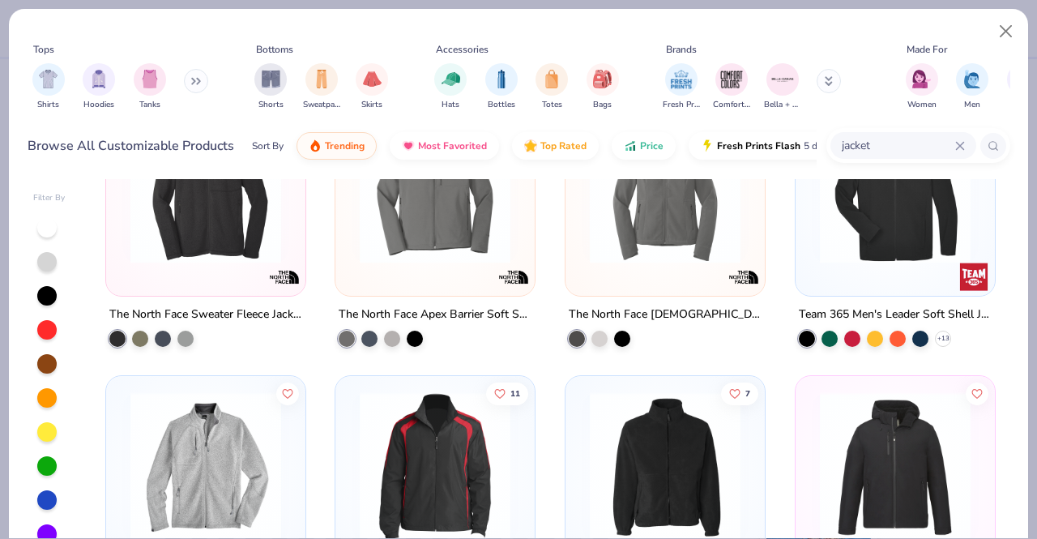
scroll to position [2002, 0]
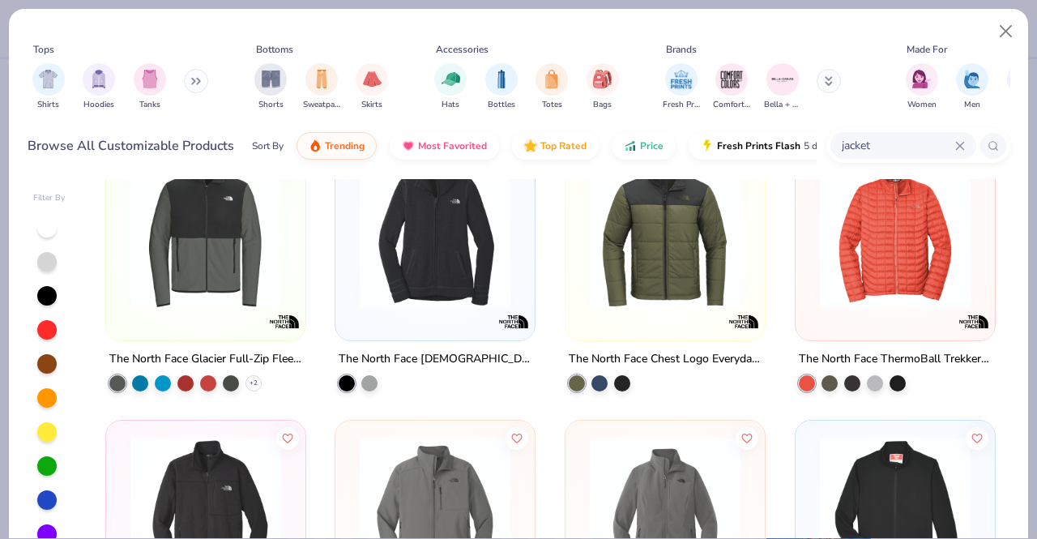
click at [827, 328] on div at bounding box center [895, 240] width 199 height 199
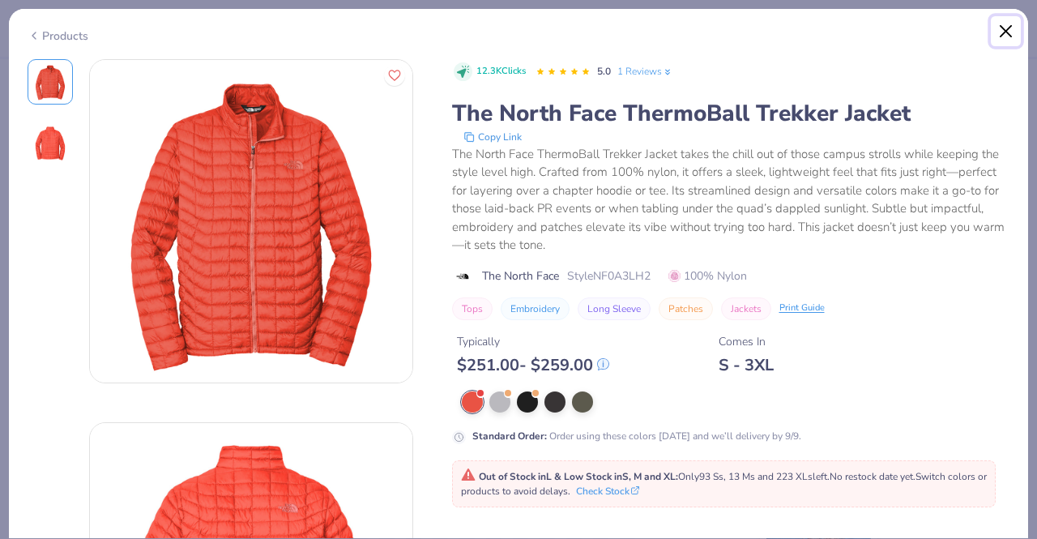
click at [1006, 27] on button "Close" at bounding box center [1006, 31] width 31 height 31
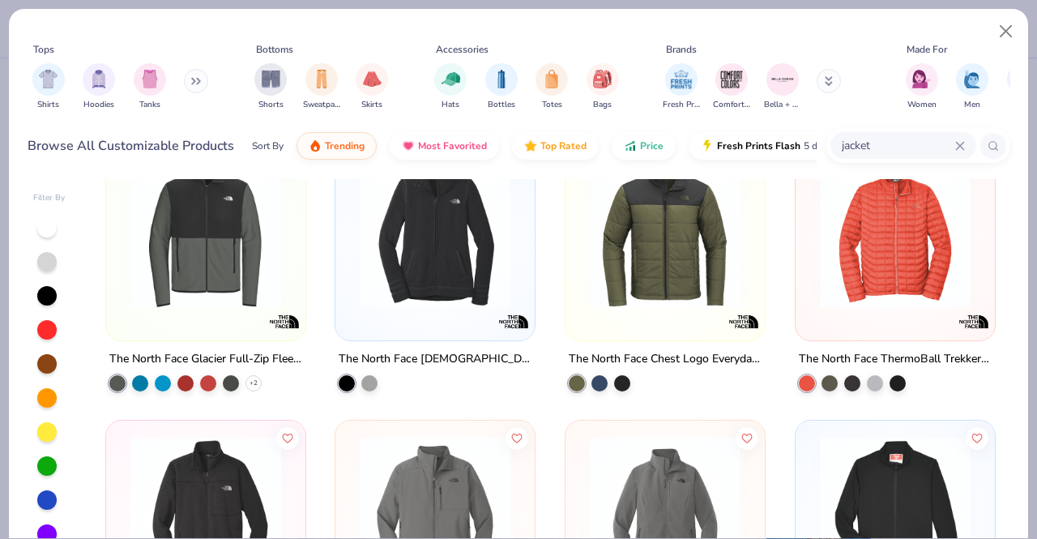
click at [668, 278] on img at bounding box center [665, 232] width 167 height 151
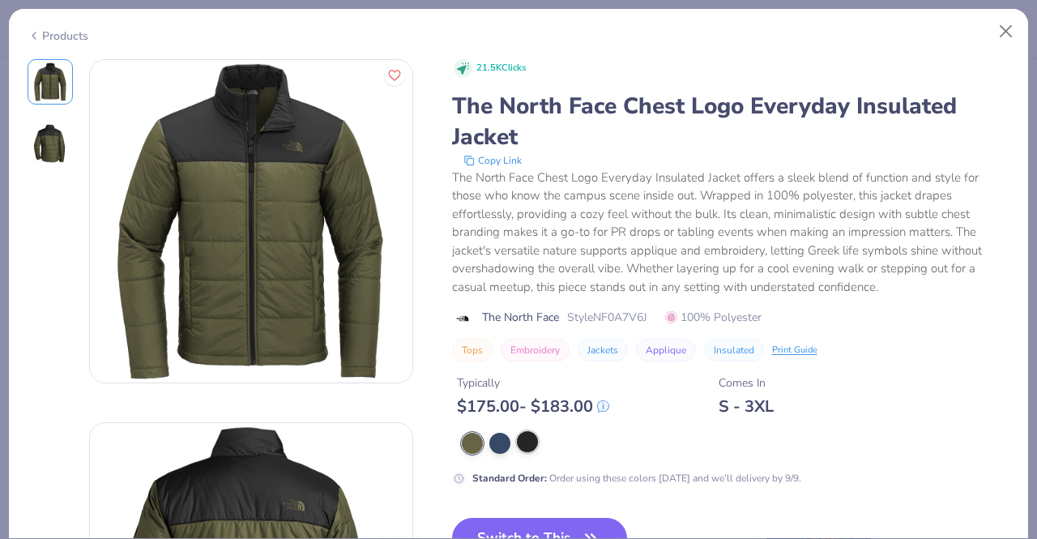
click at [524, 438] on div at bounding box center [527, 441] width 21 height 21
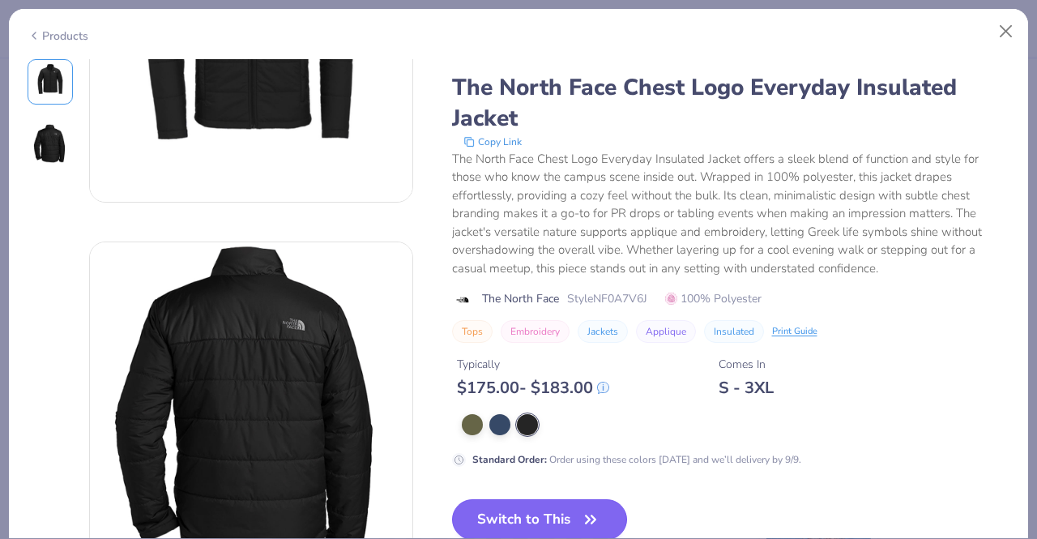
scroll to position [243, 0]
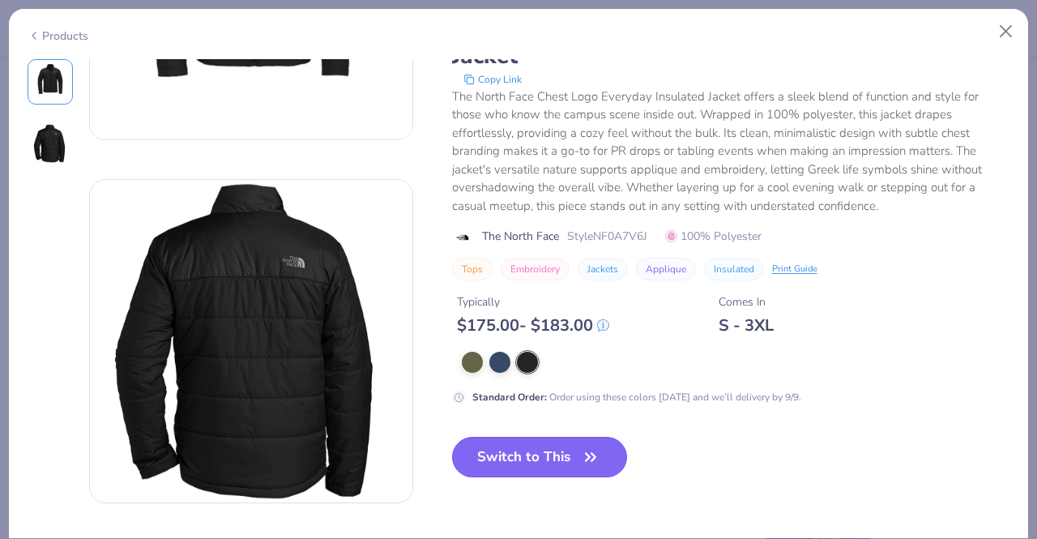
click at [504, 453] on button "Switch to This" at bounding box center [540, 457] width 176 height 41
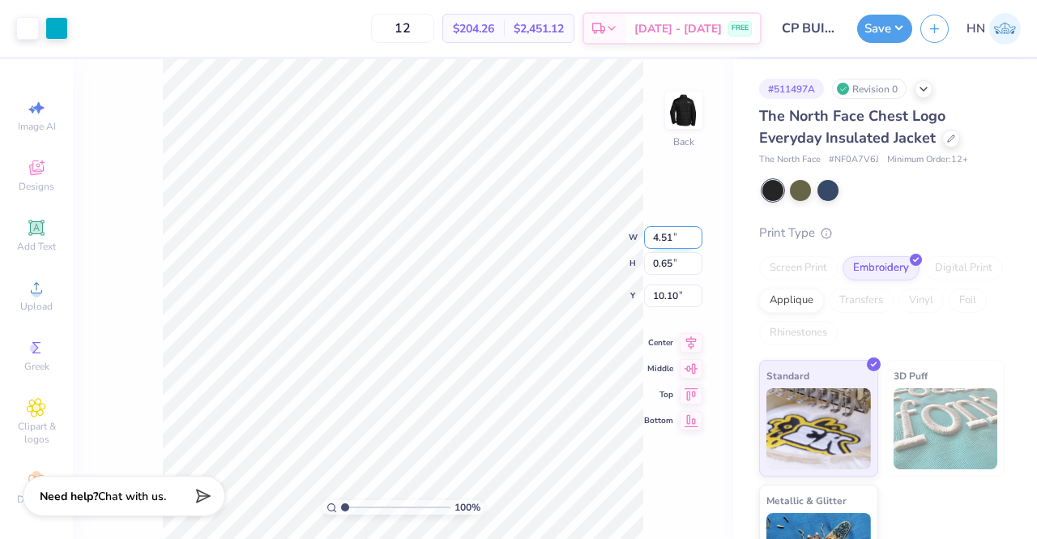
type input "4.50"
type input "1.69"
click at [673, 221] on input "4.50" at bounding box center [673, 224] width 58 height 23
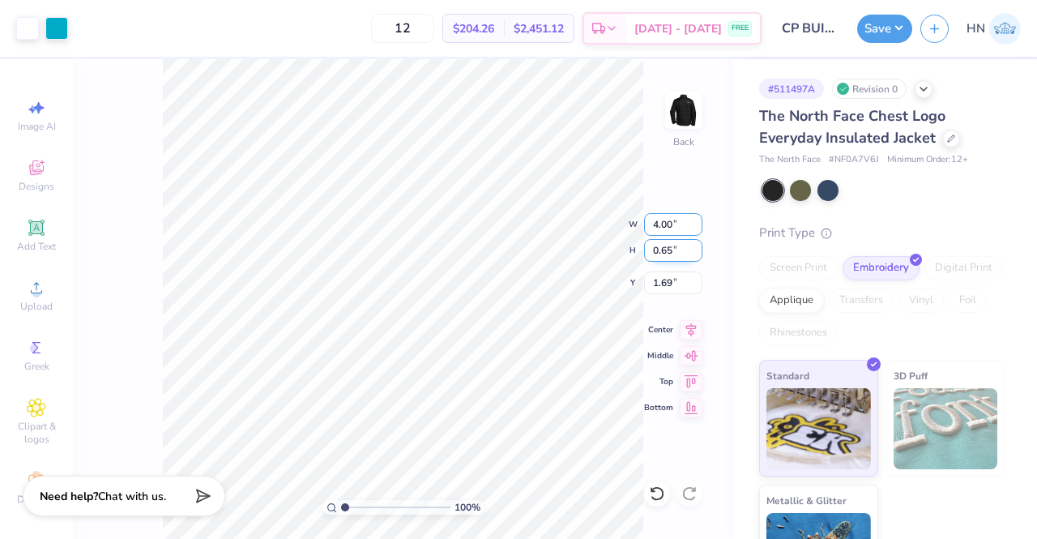
type input "4.00"
type input "0.58"
type input "1.73"
click at [694, 323] on icon at bounding box center [691, 327] width 11 height 14
type input "1.57"
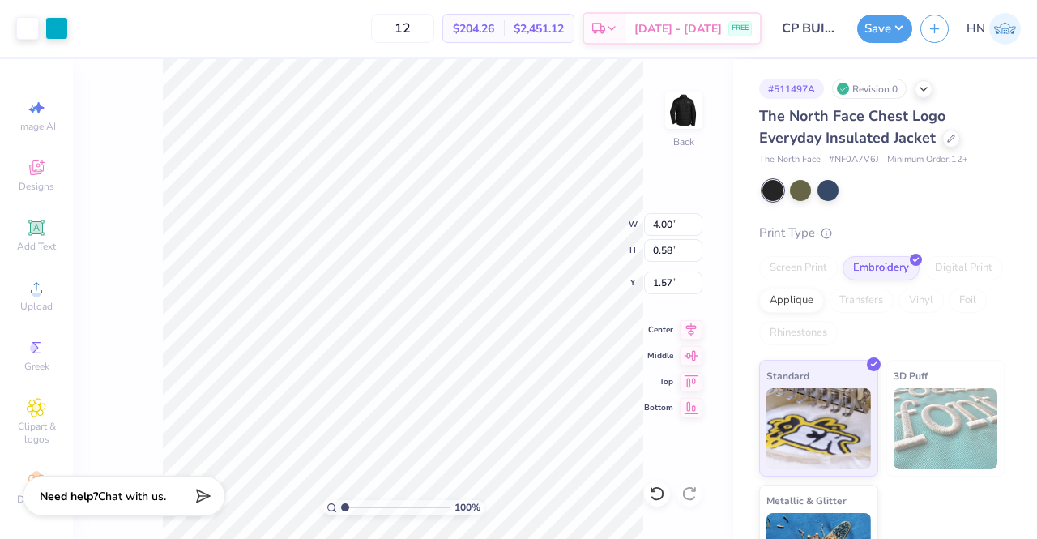
type input "1.50"
type input "1.46"
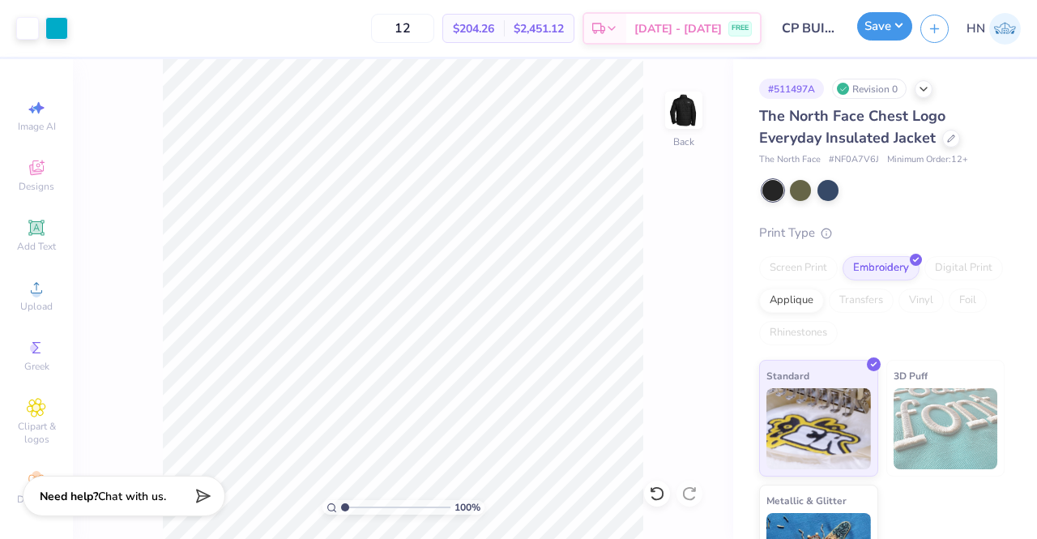
click at [874, 25] on button "Save" at bounding box center [884, 26] width 55 height 28
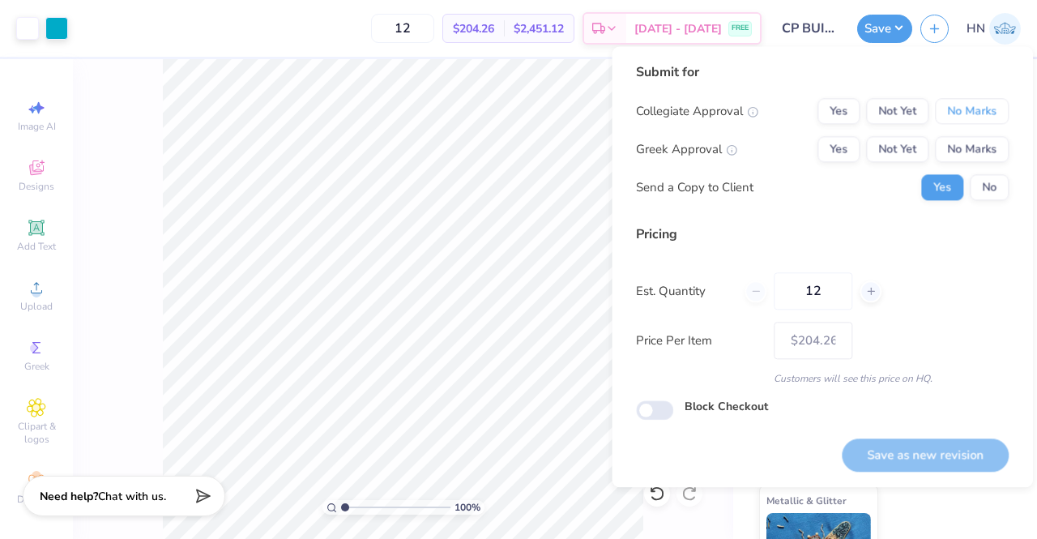
drag, startPoint x: 968, startPoint y: 110, endPoint x: 971, endPoint y: 127, distance: 17.3
click at [969, 112] on button "No Marks" at bounding box center [972, 111] width 74 height 26
click at [971, 147] on button "No Marks" at bounding box center [972, 149] width 74 height 26
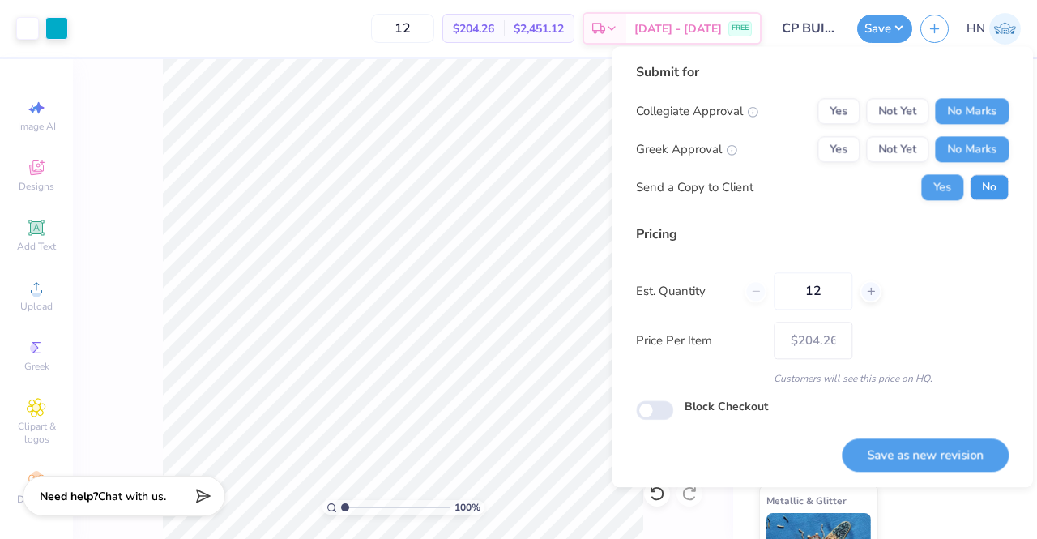
click at [983, 194] on button "No" at bounding box center [989, 187] width 39 height 26
click at [983, 450] on button "Save as new revision" at bounding box center [925, 454] width 167 height 33
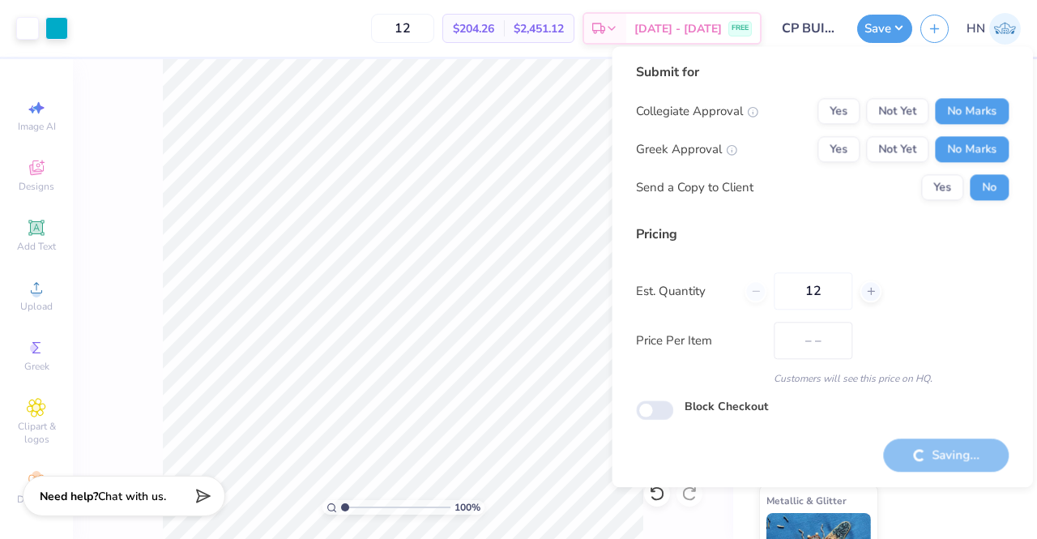
type input "$204.26"
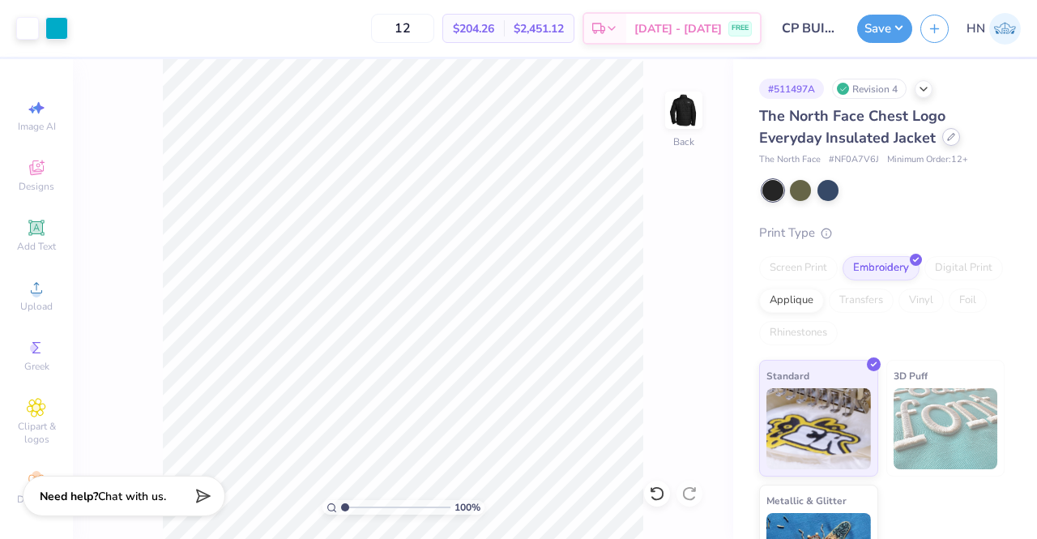
click at [949, 137] on icon at bounding box center [951, 137] width 8 height 8
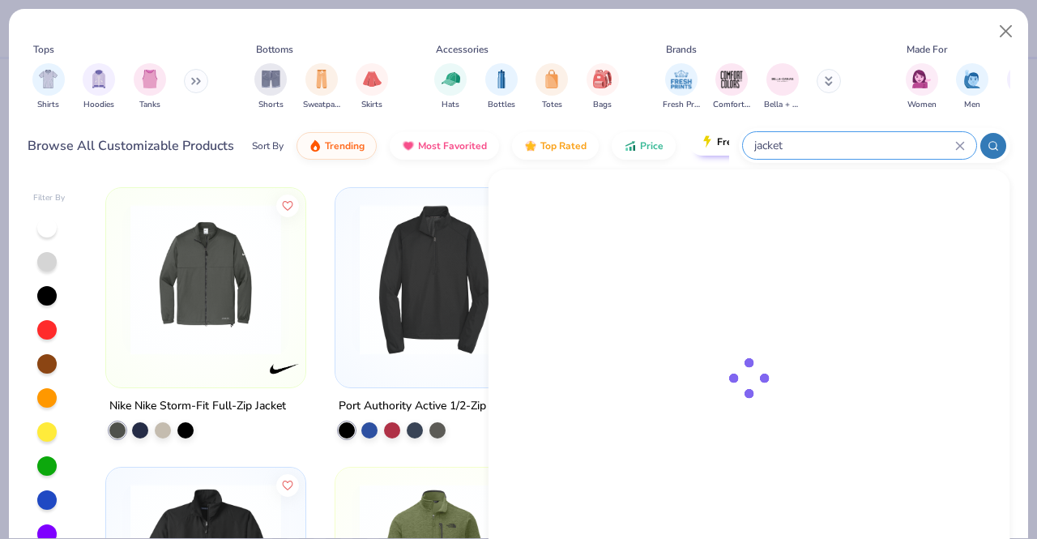
drag, startPoint x: 865, startPoint y: 140, endPoint x: 799, endPoint y: 156, distance: 67.4
click at [799, 156] on div "jacket" at bounding box center [859, 145] width 233 height 27
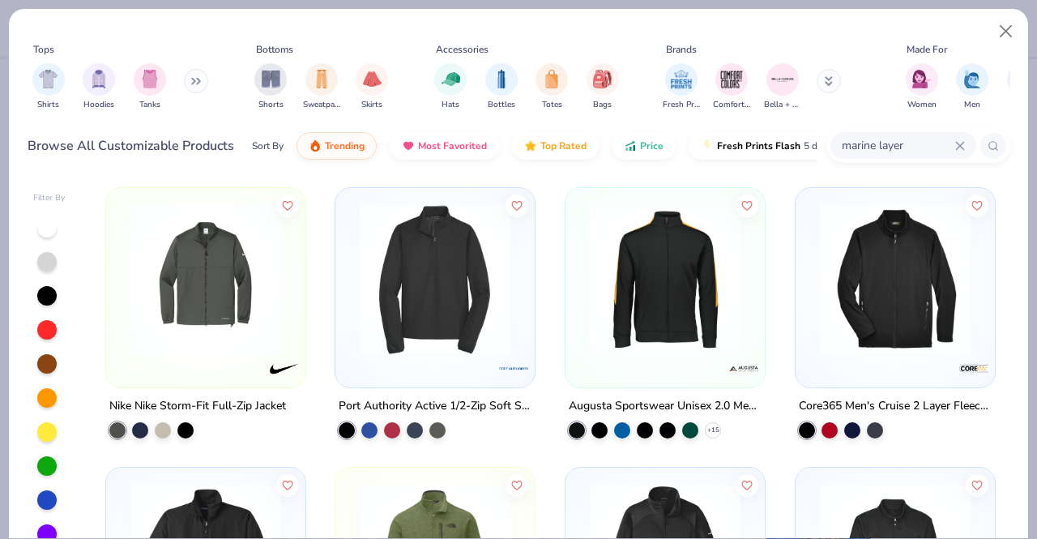
type input "marine layer"
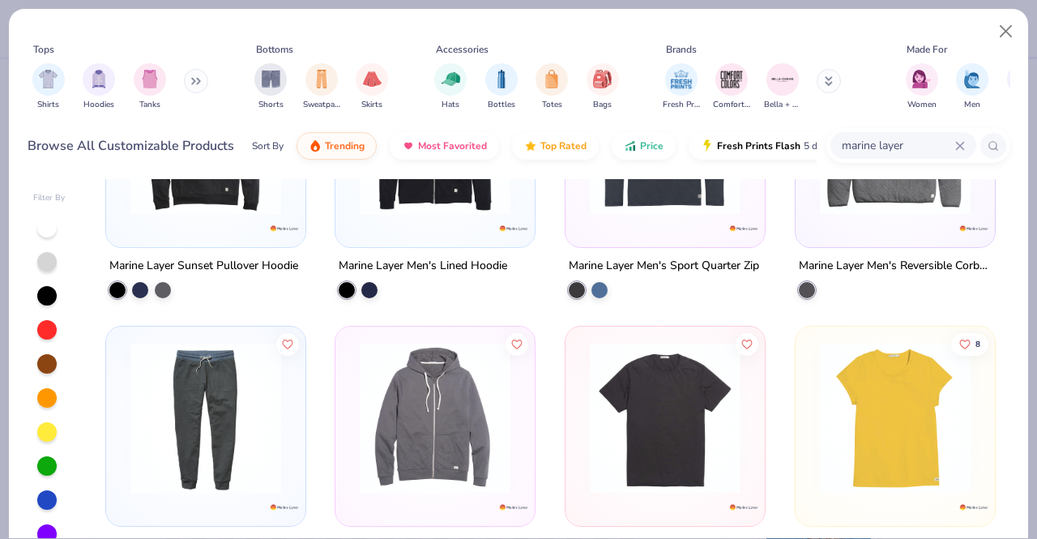
scroll to position [715, 0]
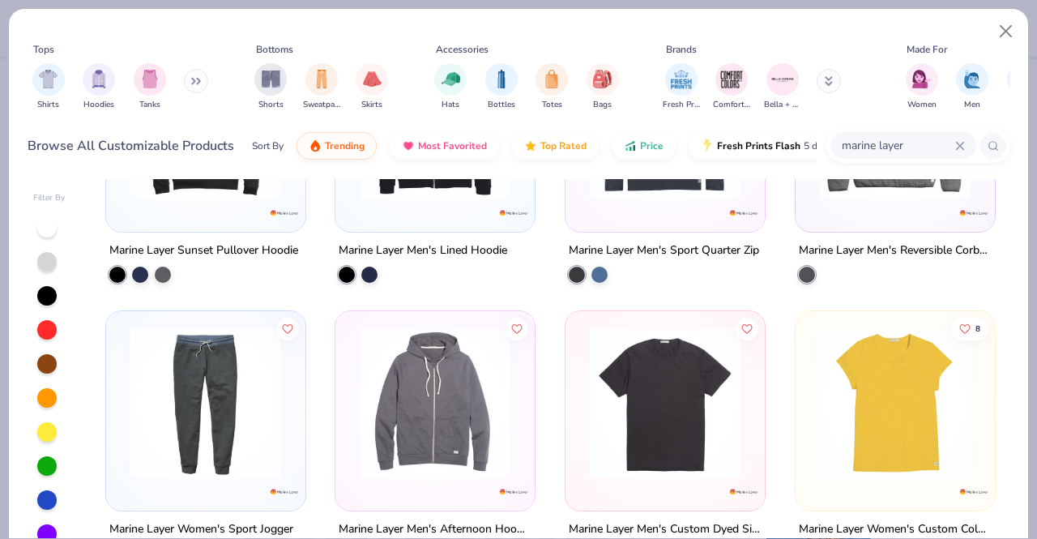
click at [446, 437] on img at bounding box center [435, 402] width 167 height 151
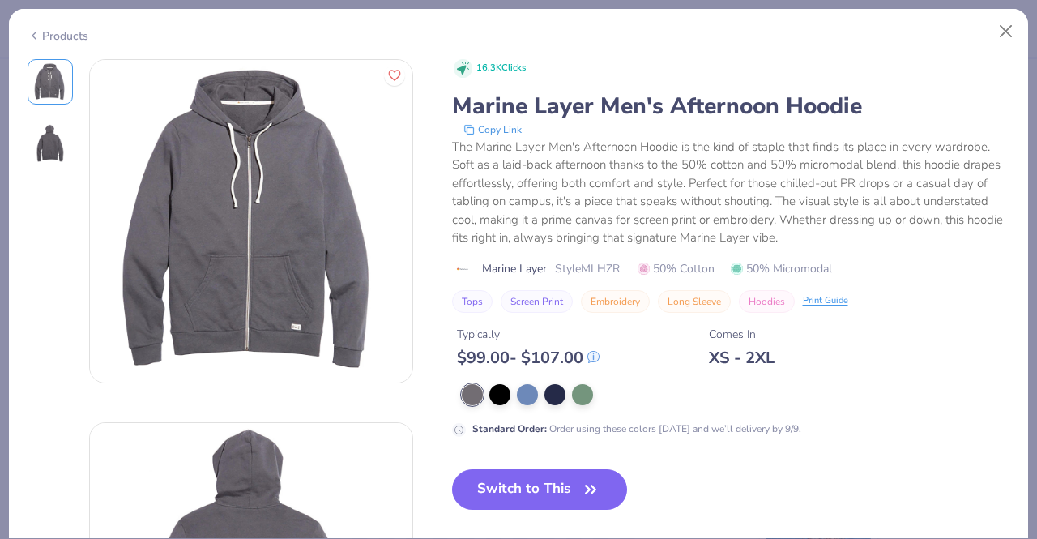
drag, startPoint x: 555, startPoint y: 474, endPoint x: 0, endPoint y: 148, distance: 643.6
click at [557, 474] on button "Switch to This" at bounding box center [540, 489] width 176 height 41
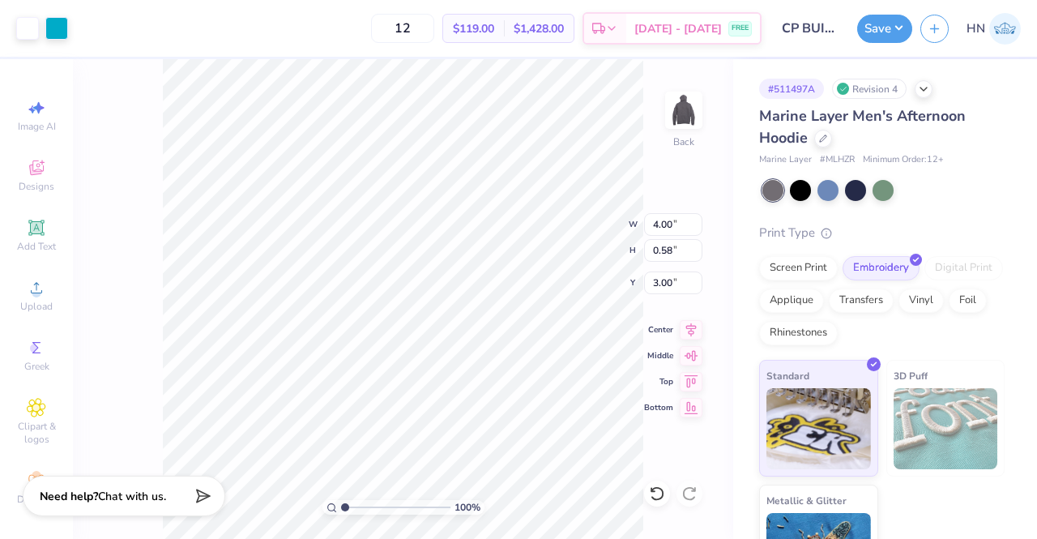
type input "3.00"
click at [696, 327] on icon at bounding box center [691, 327] width 23 height 19
click at [824, 194] on div at bounding box center [828, 188] width 21 height 21
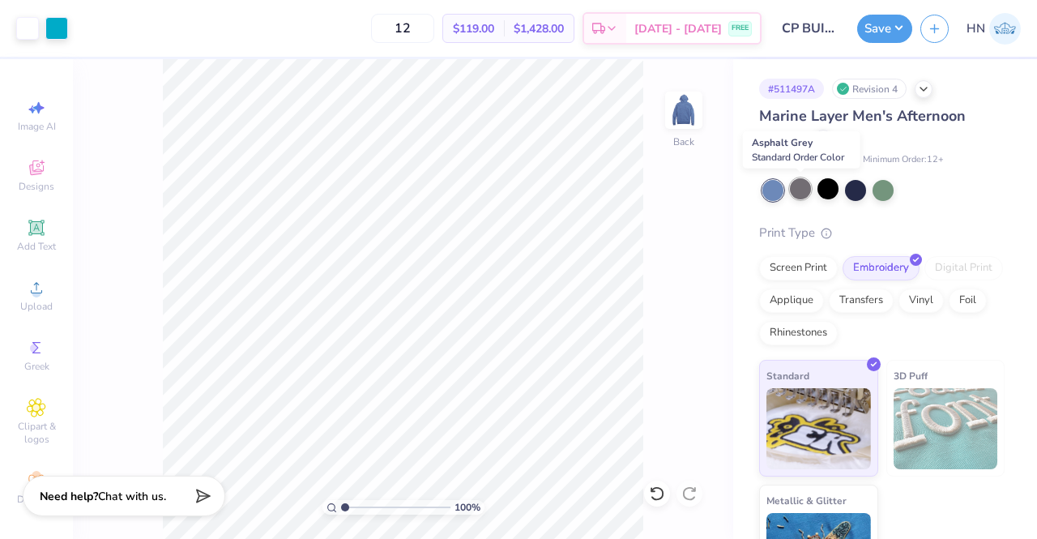
click at [802, 194] on div at bounding box center [800, 188] width 21 height 21
click at [857, 23] on div "Art colors 12 $119.00 Per Item $1,428.00 Total Est. Delivery Sep 6 - 9 FREE Des…" at bounding box center [518, 28] width 1037 height 57
drag, startPoint x: 897, startPoint y: 33, endPoint x: 899, endPoint y: 41, distance: 8.5
click at [896, 33] on button "Save" at bounding box center [884, 29] width 55 height 28
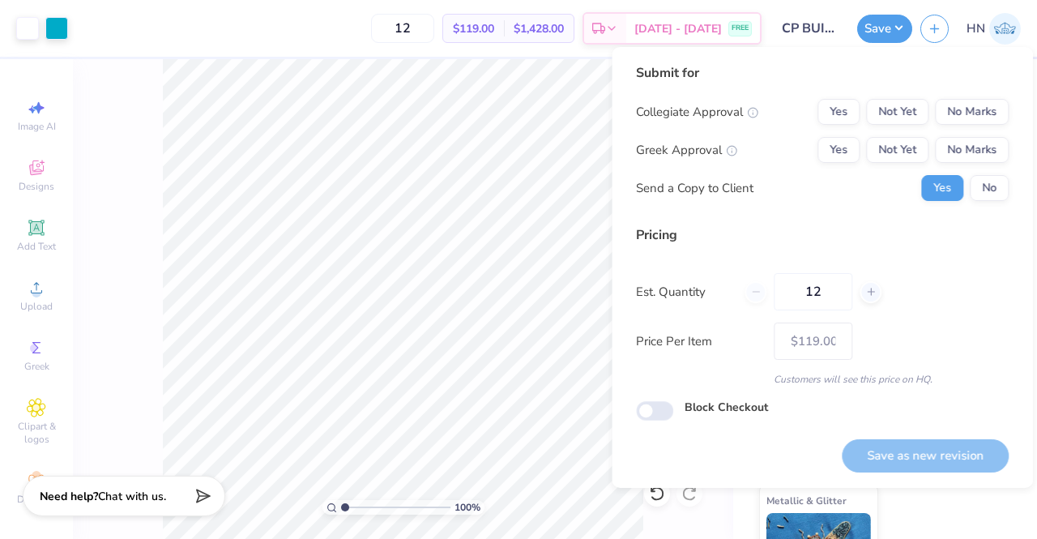
click at [938, 92] on div "Submit for Collegiate Approval Yes Not Yet No Marks Greek Approval Yes Not Yet …" at bounding box center [822, 138] width 373 height 150
click at [958, 105] on button "No Marks" at bounding box center [972, 112] width 74 height 26
click at [971, 164] on div "Collegiate Approval Yes Not Yet No Marks Greek Approval Yes Not Yet No Marks Se…" at bounding box center [822, 150] width 373 height 102
click at [964, 158] on button "No Marks" at bounding box center [972, 150] width 74 height 26
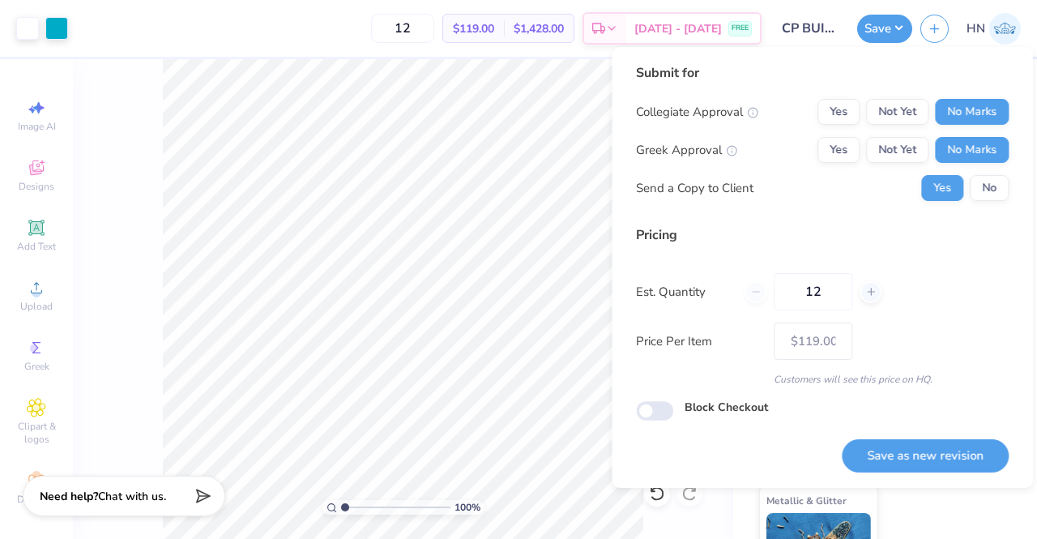
click at [977, 190] on button "No" at bounding box center [989, 188] width 39 height 26
click at [930, 453] on button "Save as new revision" at bounding box center [925, 455] width 167 height 33
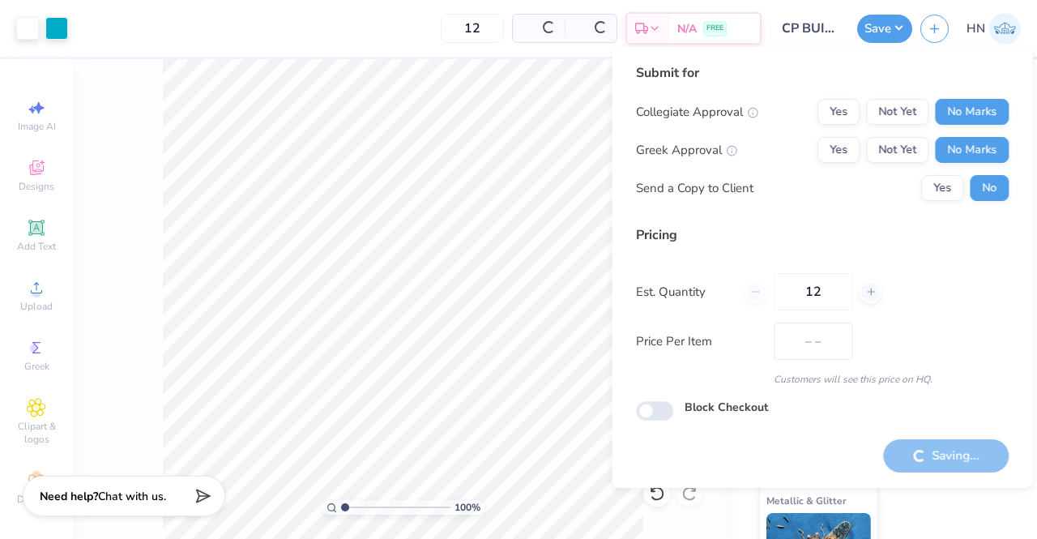
type input "$119.00"
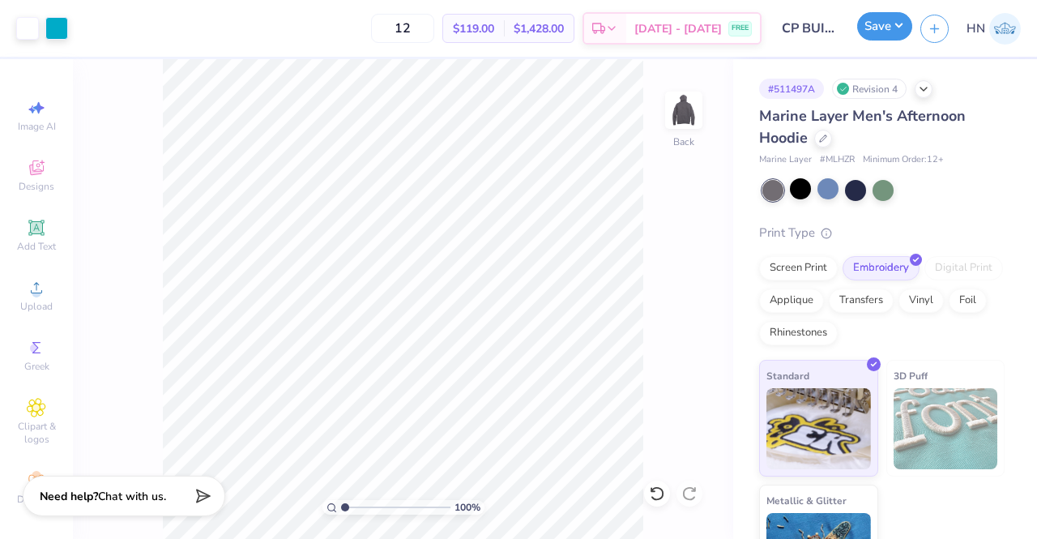
click at [867, 21] on button "Save" at bounding box center [884, 26] width 55 height 28
click at [824, 143] on div at bounding box center [823, 137] width 18 height 18
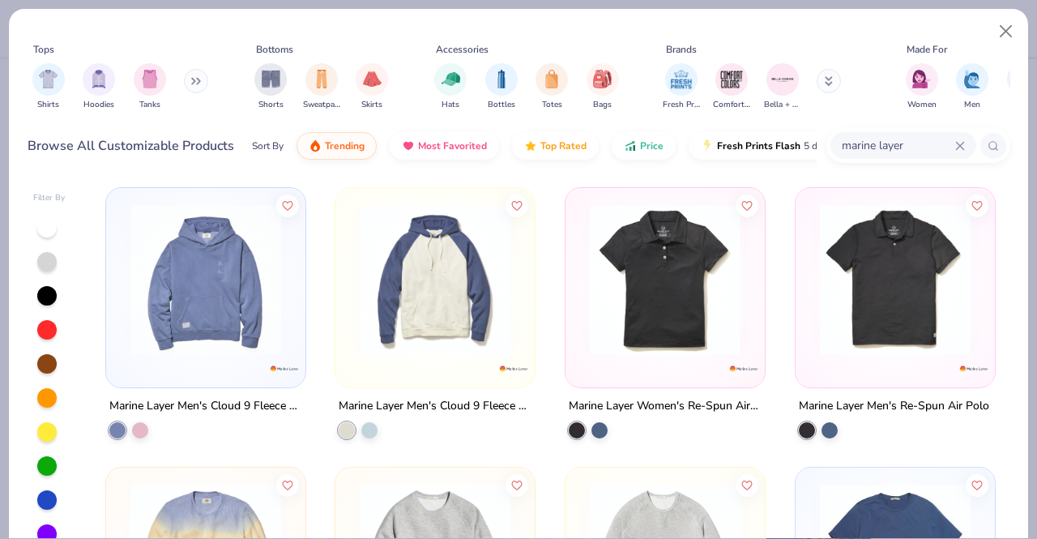
click at [958, 144] on icon at bounding box center [960, 146] width 10 height 10
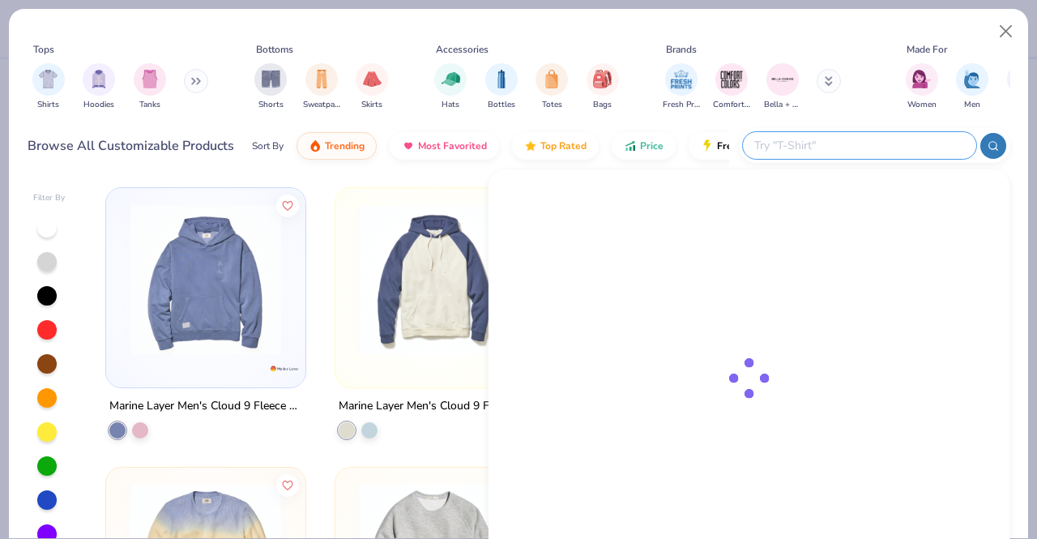
click at [893, 150] on input "text" at bounding box center [859, 145] width 212 height 19
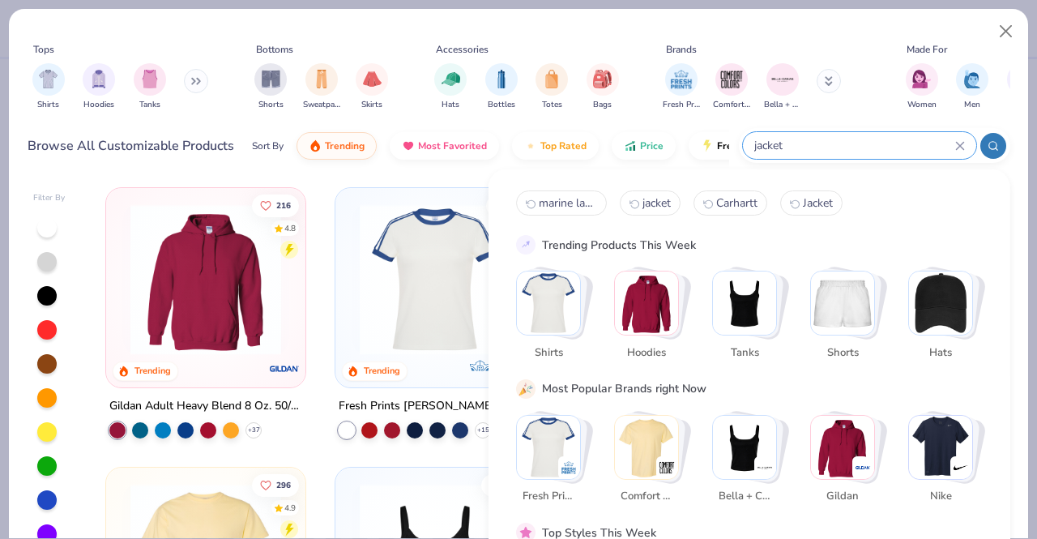
type input "jacket"
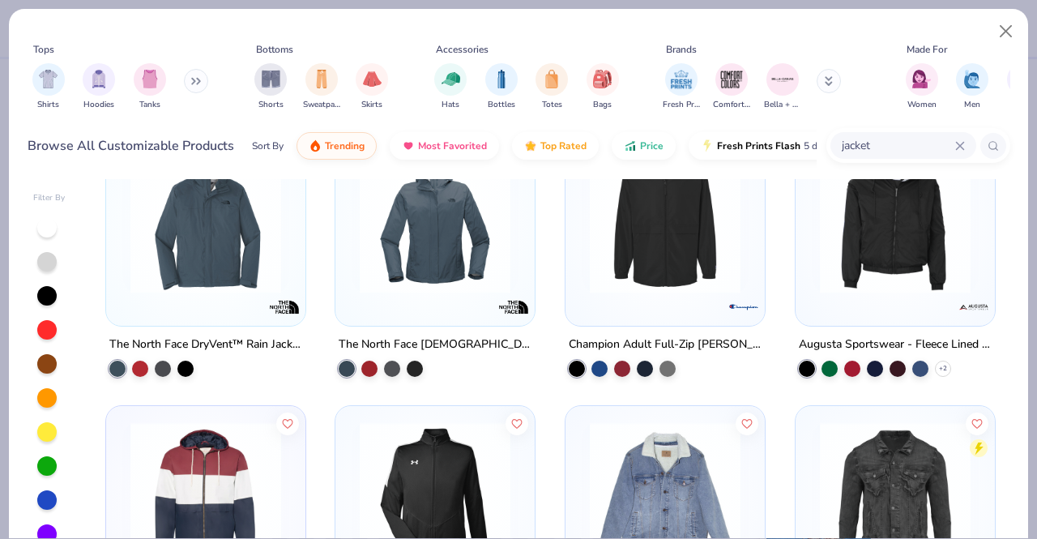
scroll to position [1864, 0]
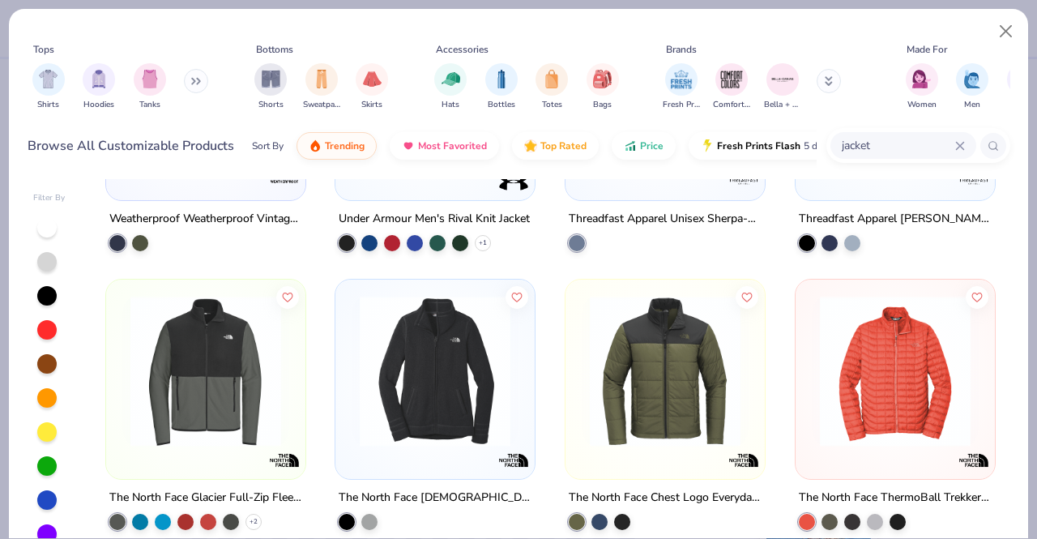
drag, startPoint x: 76, startPoint y: 365, endPoint x: 84, endPoint y: 364, distance: 8.1
click at [76, 364] on div "Filter By 5 The North Face DryVent™ Rain Jacket The North Face Ladies DryVent™ …" at bounding box center [518, 356] width 1019 height 363
click at [194, 365] on img at bounding box center [205, 371] width 167 height 151
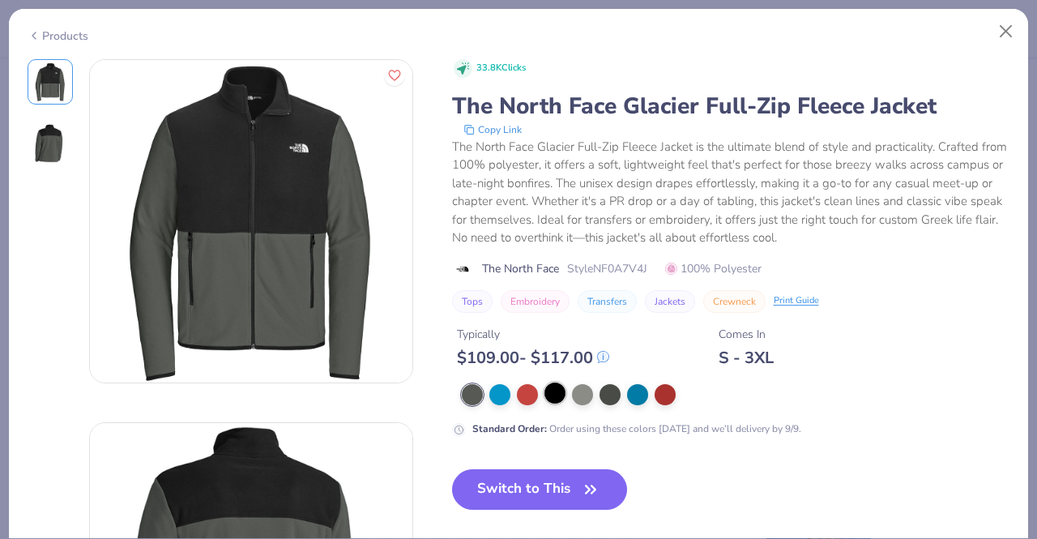
click at [553, 387] on div at bounding box center [555, 392] width 21 height 21
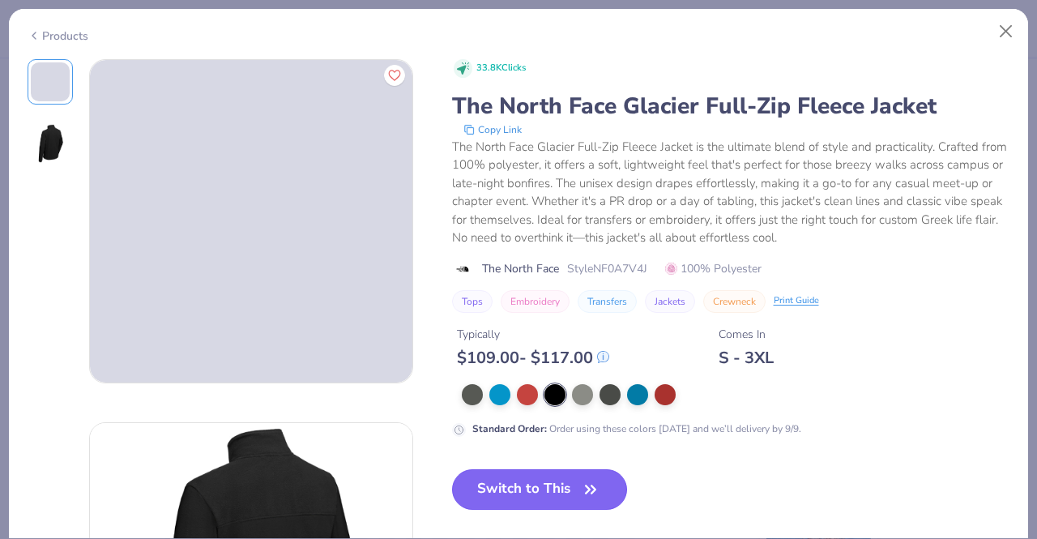
click at [524, 481] on button "Switch to This" at bounding box center [540, 489] width 176 height 41
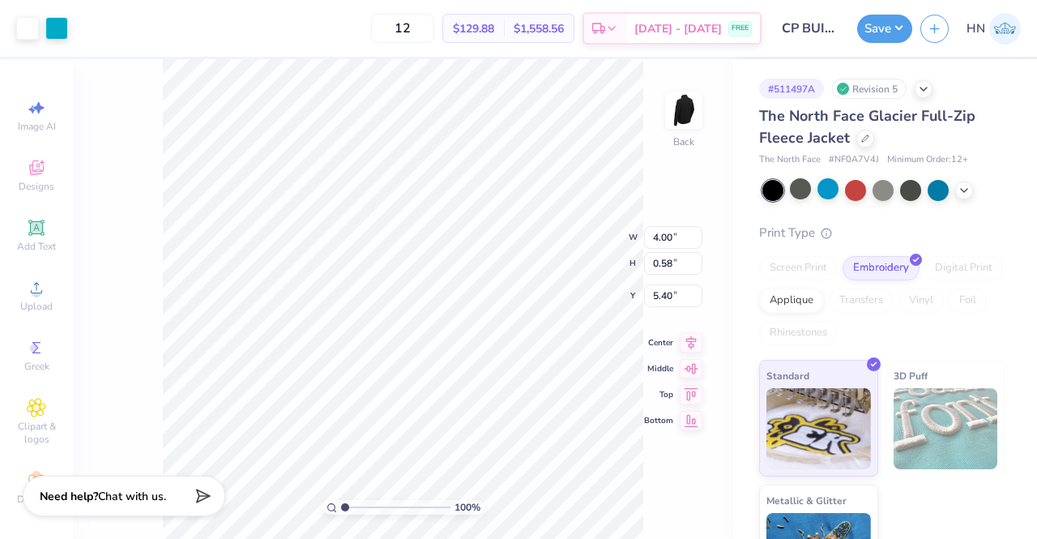
type input "3.00"
type input "3.36"
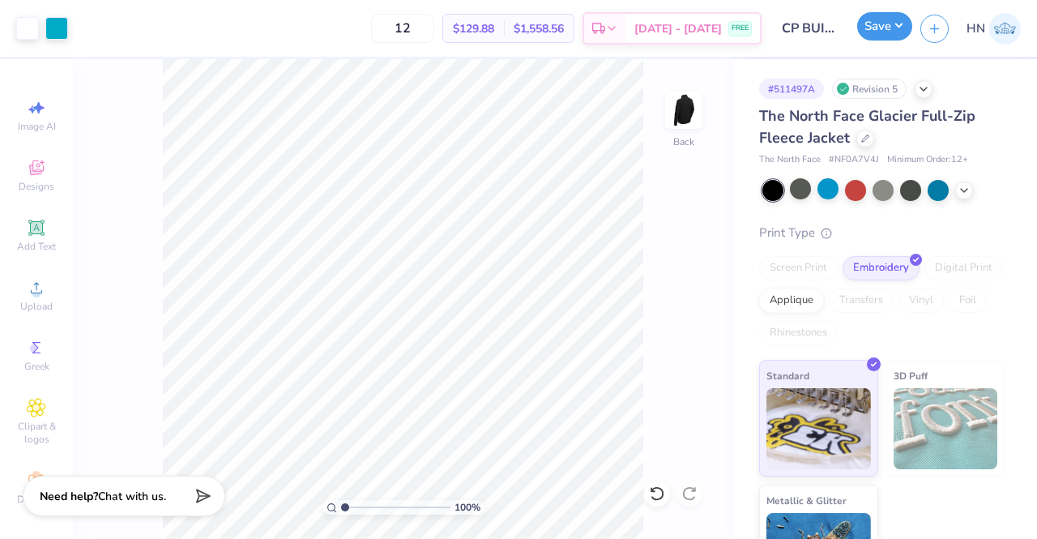
drag, startPoint x: 876, startPoint y: 26, endPoint x: 883, endPoint y: 36, distance: 12.8
click at [877, 26] on button "Save" at bounding box center [884, 26] width 55 height 28
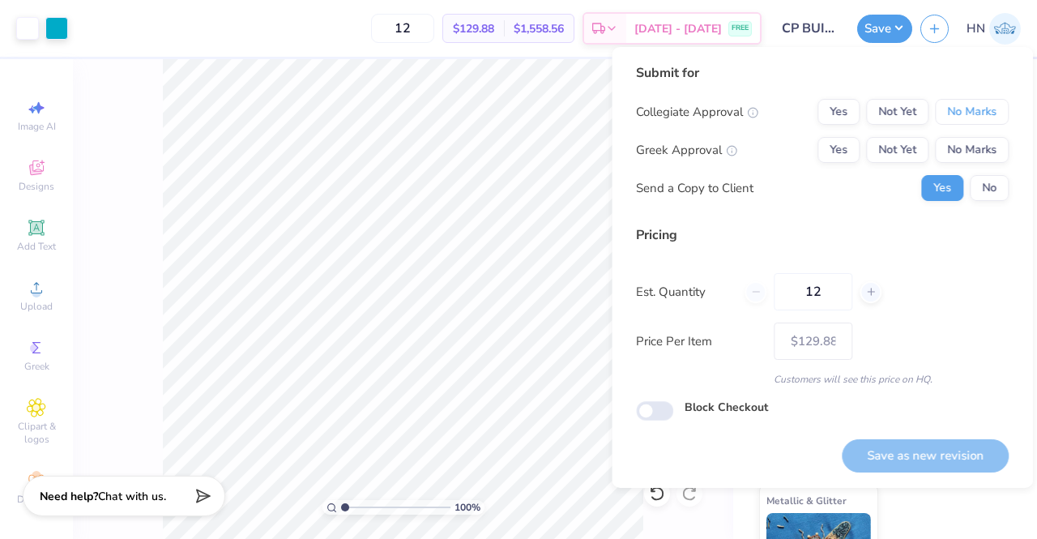
click at [972, 99] on button "No Marks" at bounding box center [972, 112] width 74 height 26
click at [969, 150] on button "No Marks" at bounding box center [972, 150] width 74 height 26
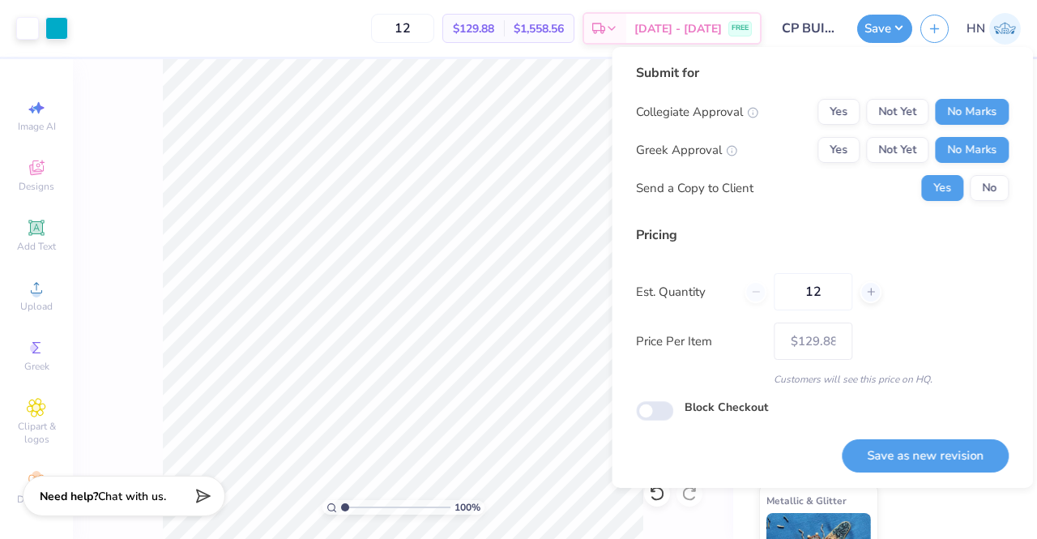
click at [982, 191] on button "No" at bounding box center [989, 188] width 39 height 26
click at [927, 459] on button "Save as new revision" at bounding box center [925, 455] width 167 height 33
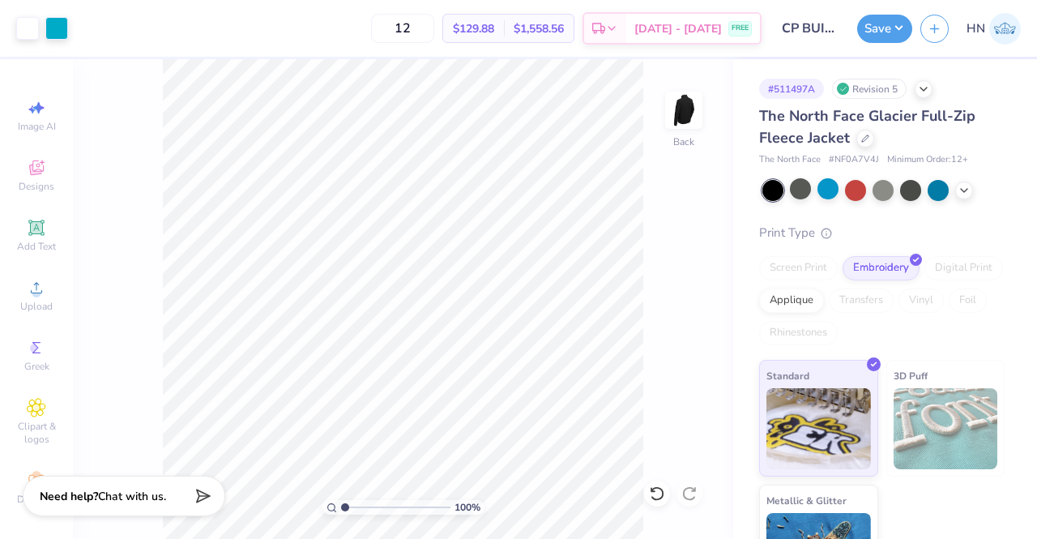
type input "$129.88"
drag, startPoint x: 864, startPoint y: 156, endPoint x: 835, endPoint y: 160, distance: 29.5
click at [835, 160] on div "The North Face # NF0A7V4J Minimum Order: 12 +" at bounding box center [882, 160] width 246 height 14
copy span "NF0A7V4J"
click at [891, 36] on button "Save" at bounding box center [884, 26] width 55 height 28
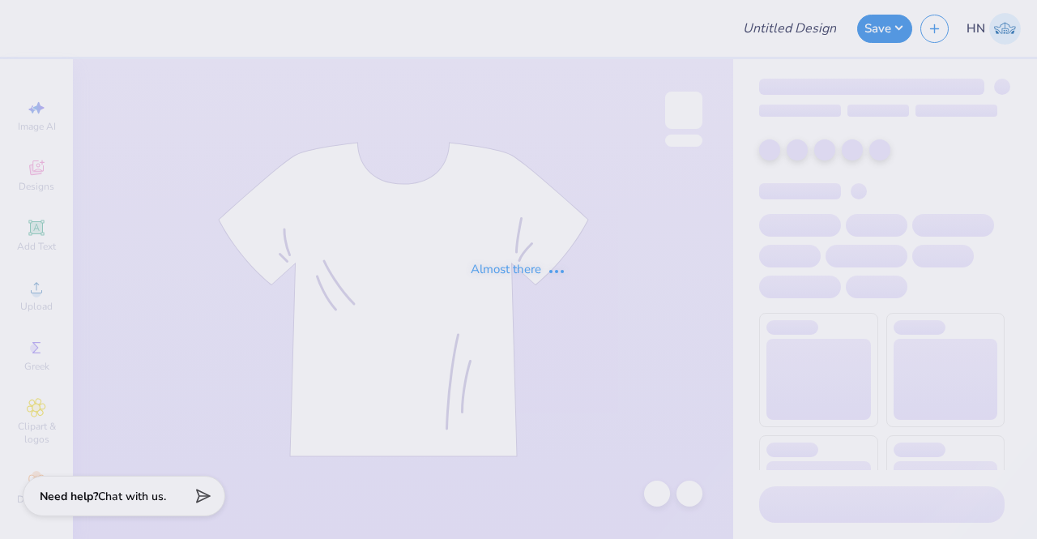
type input "AKPSI Rush Shirts!"
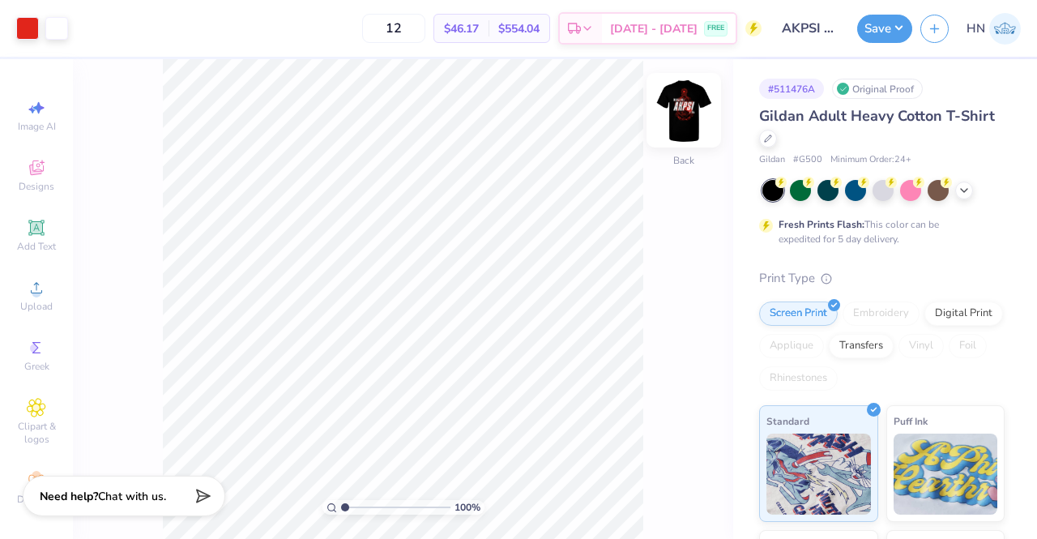
click at [685, 117] on img at bounding box center [683, 110] width 65 height 65
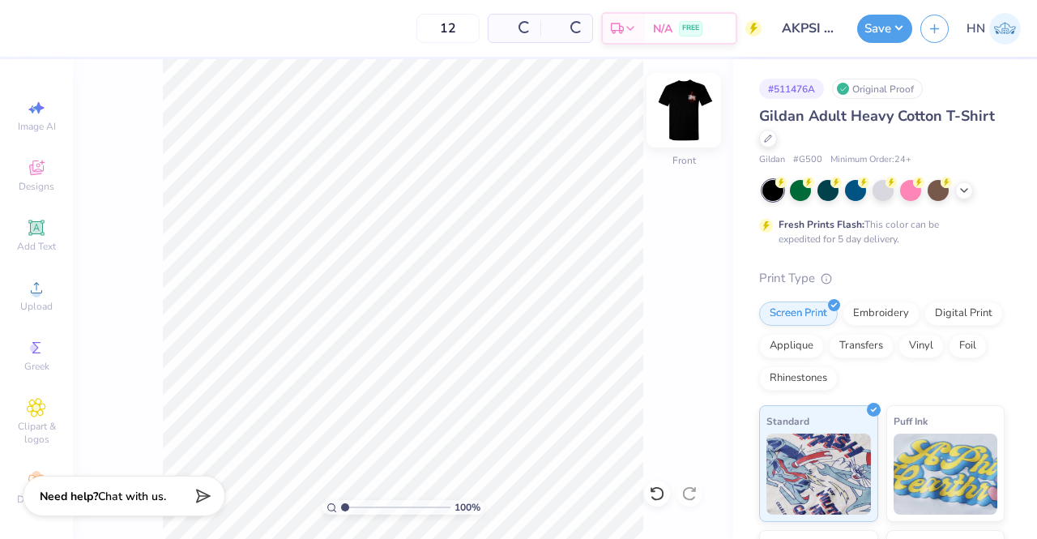
click at [700, 119] on img at bounding box center [683, 110] width 65 height 65
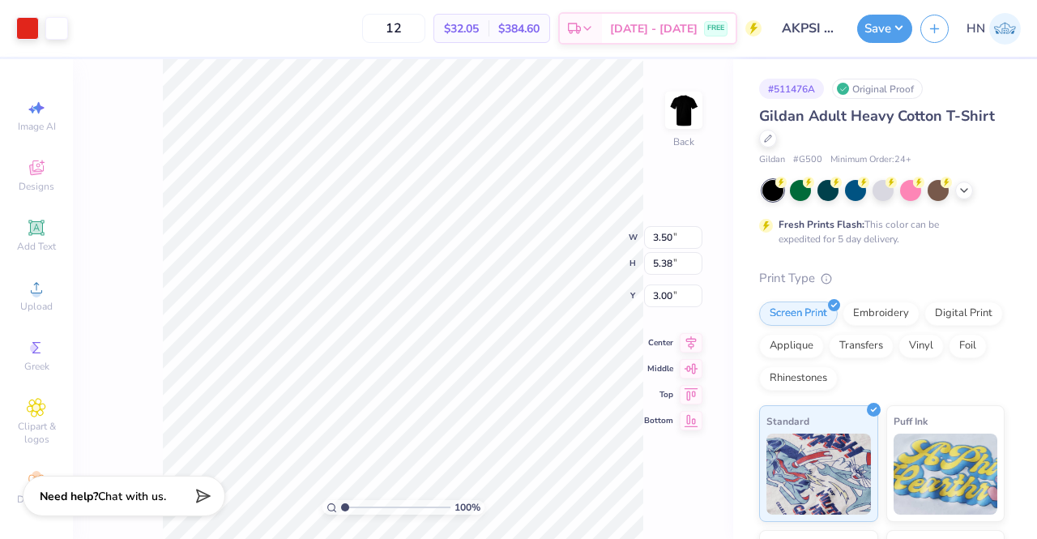
type input "3.28"
type input "5.05"
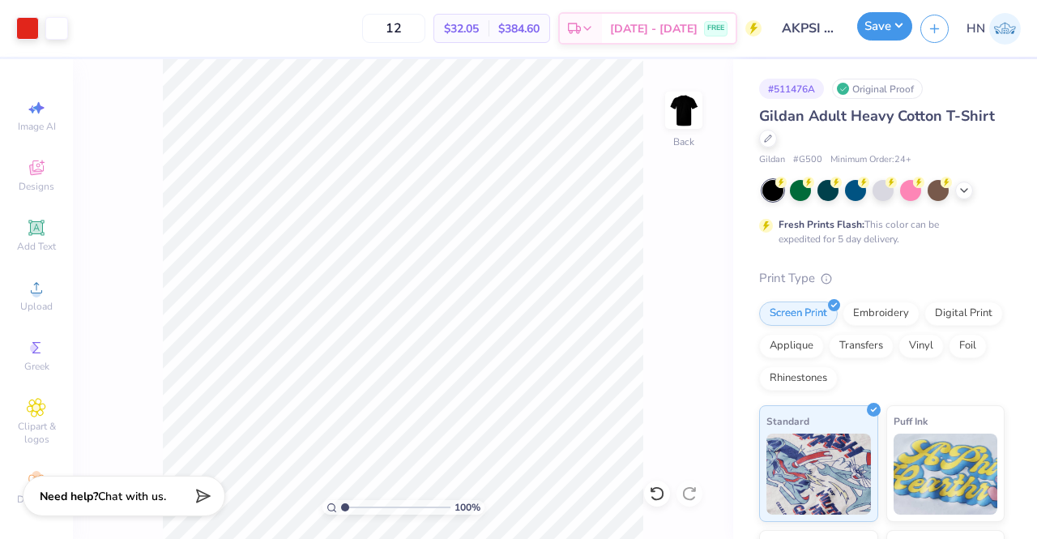
click at [889, 33] on button "Save" at bounding box center [884, 26] width 55 height 28
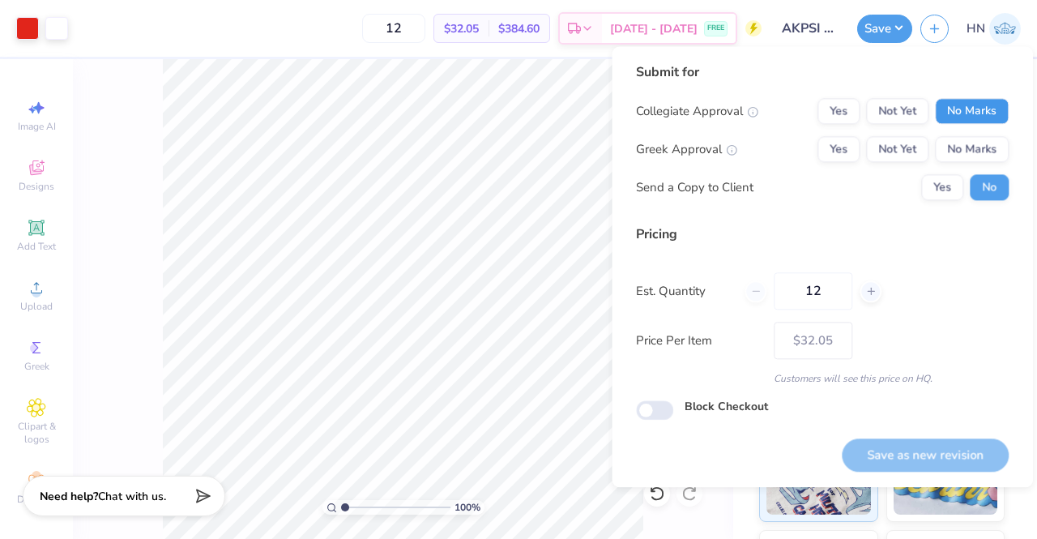
click at [951, 116] on button "No Marks" at bounding box center [972, 111] width 74 height 26
click at [806, 149] on div "Greek Approval Yes Not Yet No Marks" at bounding box center [822, 149] width 373 height 26
click at [825, 147] on div "Greek Approval Yes Not Yet No Marks" at bounding box center [822, 149] width 373 height 26
click at [844, 156] on button "Yes" at bounding box center [839, 149] width 42 height 26
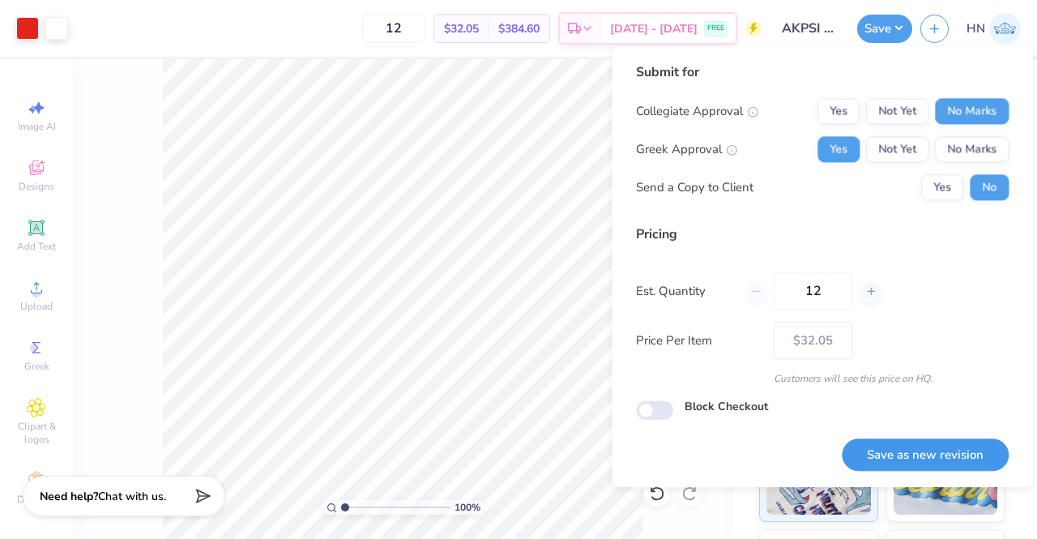
click at [933, 458] on button "Save as new revision" at bounding box center [925, 454] width 167 height 33
type input "$32.05"
